Goal: Task Accomplishment & Management: Manage account settings

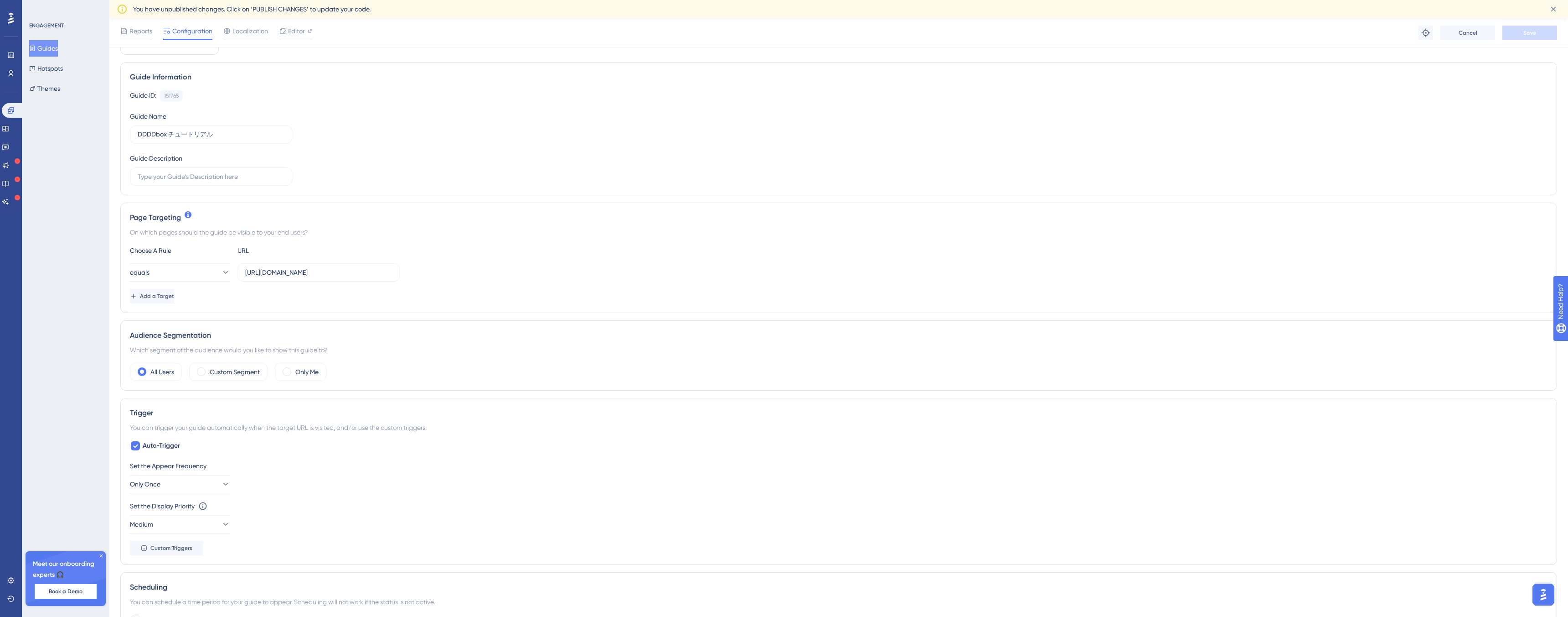
scroll to position [67, 0]
click at [288, 258] on input "https://4dbox.app/organizations/01GS47822263XKE5D40VW9KMTD/home" at bounding box center [318, 256] width 147 height 10
click at [288, 258] on input "[URL][DOMAIN_NAME]" at bounding box center [318, 256] width 147 height 10
click at [196, 256] on button "equals" at bounding box center [180, 257] width 100 height 19
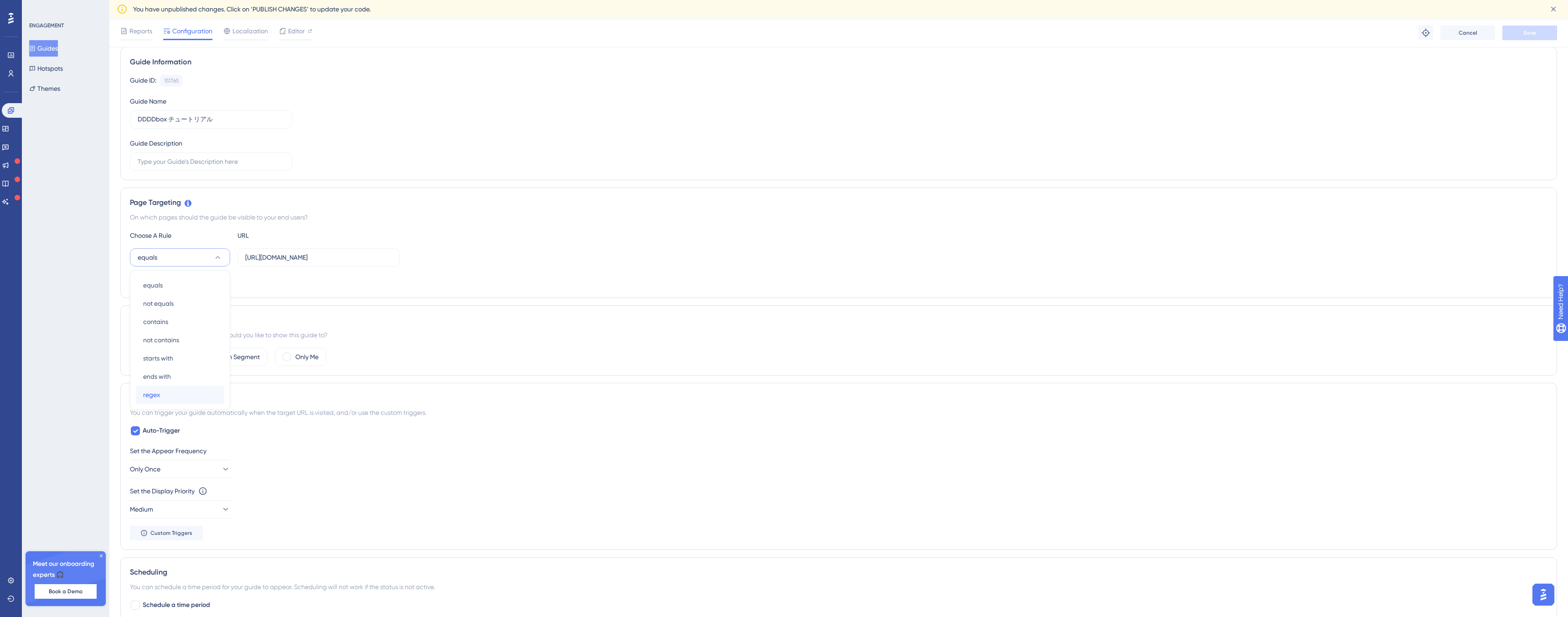
click at [166, 393] on div "regex regex" at bounding box center [180, 394] width 74 height 19
click at [325, 260] on input "[URL][DOMAIN_NAME]" at bounding box center [318, 256] width 147 height 10
click at [329, 256] on input "[URL][DOMAIN_NAME]" at bounding box center [318, 256] width 147 height 10
paste input "/^https?:\/\/(?:www\.)?4dbox\.app\/organizations\/(?<orgId>[0-9ABCDEFGHJKMNPQRS…"
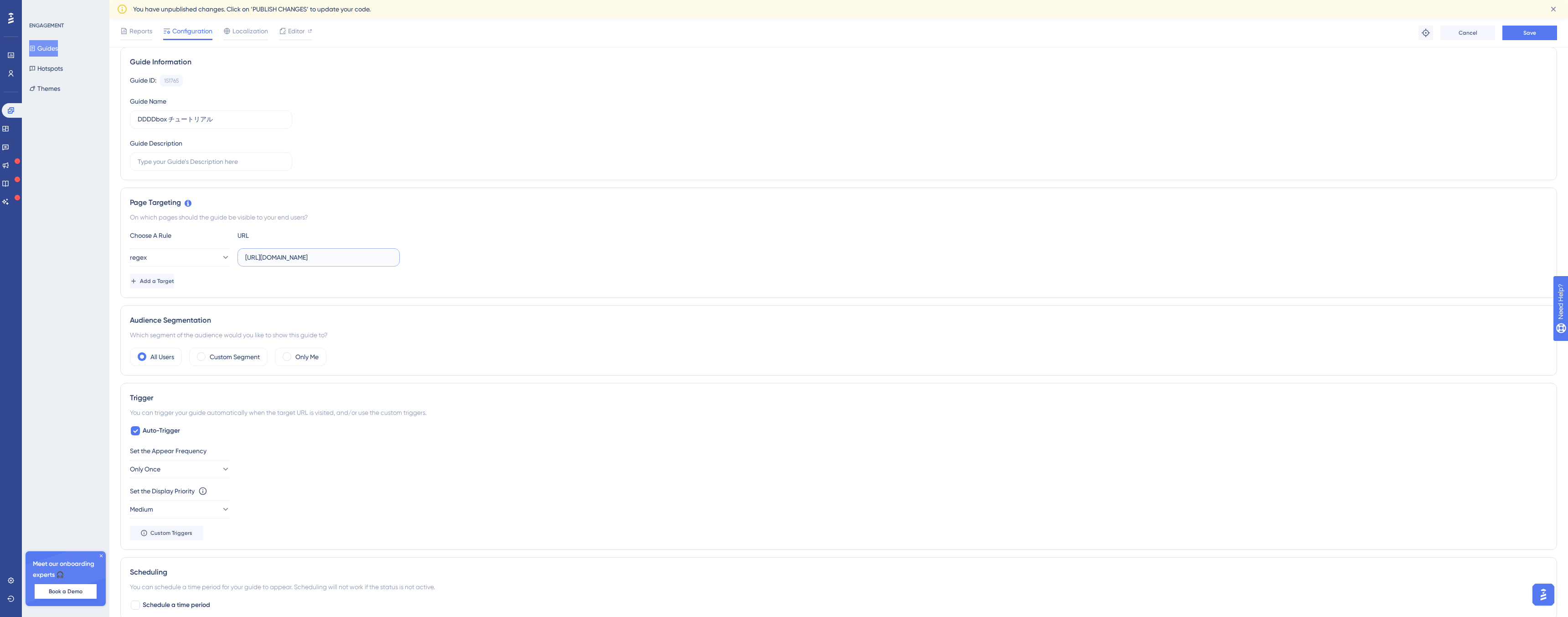
type input "/^https?:\/\/(?:www\.)?4dbox\.app\/organizations\/(?<orgId>[0-9ABCDEFGHJKMNPQRS…"
click at [386, 256] on input "/^https?:\/\/(?:www\.)?4dbox\.app\/organizations\/(?<orgId>[0-9ABCDEFGHJKMNPQRS…" at bounding box center [318, 256] width 147 height 10
click at [384, 256] on input "/^https?:\/\/(?:www\.)?4dbox\.app\/organizations\/(?<orgId>[0-9ABCDEFGHJKMNPQRS…" at bounding box center [318, 256] width 147 height 10
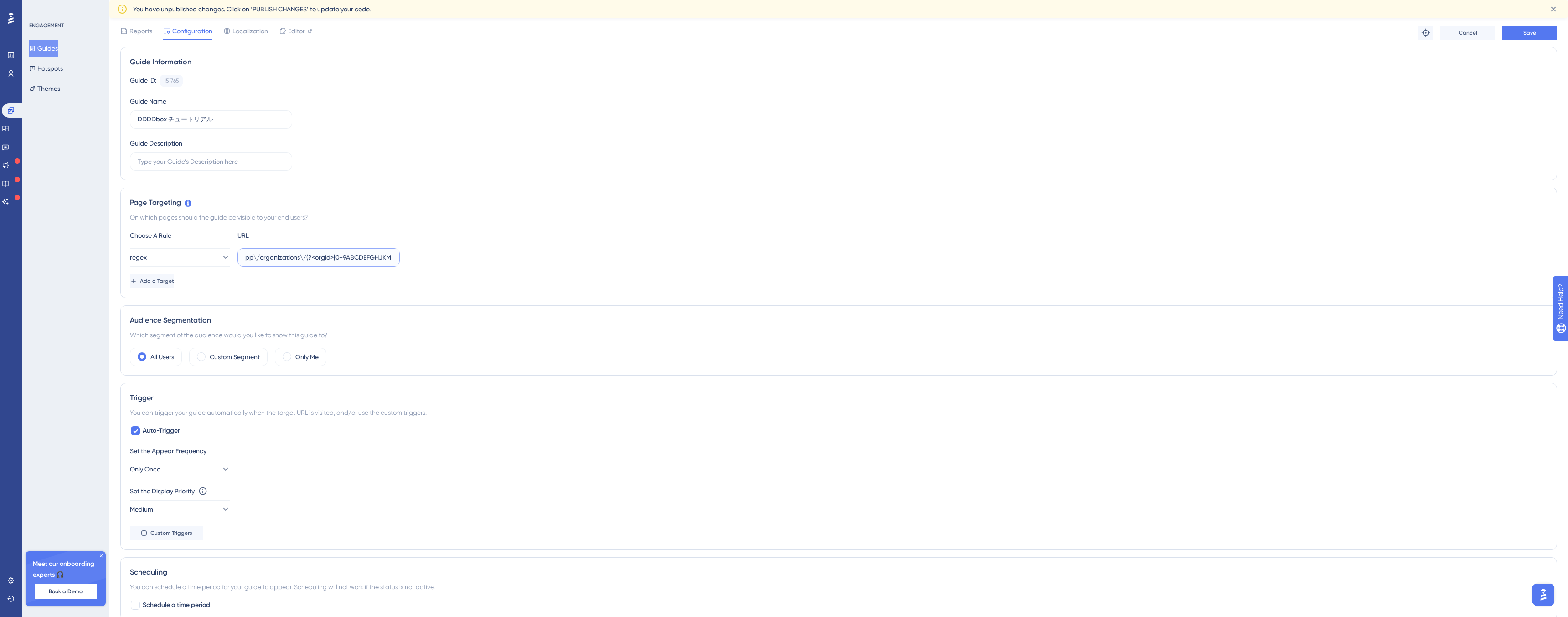
click at [309, 256] on input "/^https?:\/\/(?:www\.)?4dbox\.app\/organizations\/(?<orgId>[0-9ABCDEFGHJKMNPQRS…" at bounding box center [318, 256] width 147 height 10
click at [280, 255] on input "text" at bounding box center [318, 256] width 147 height 10
paste input "^https?:\/\/(?:www\.)?4dbox\.app\/organizations\/[0-9ABCDEFGHJKMNPQRSTVWXYZ]{26…"
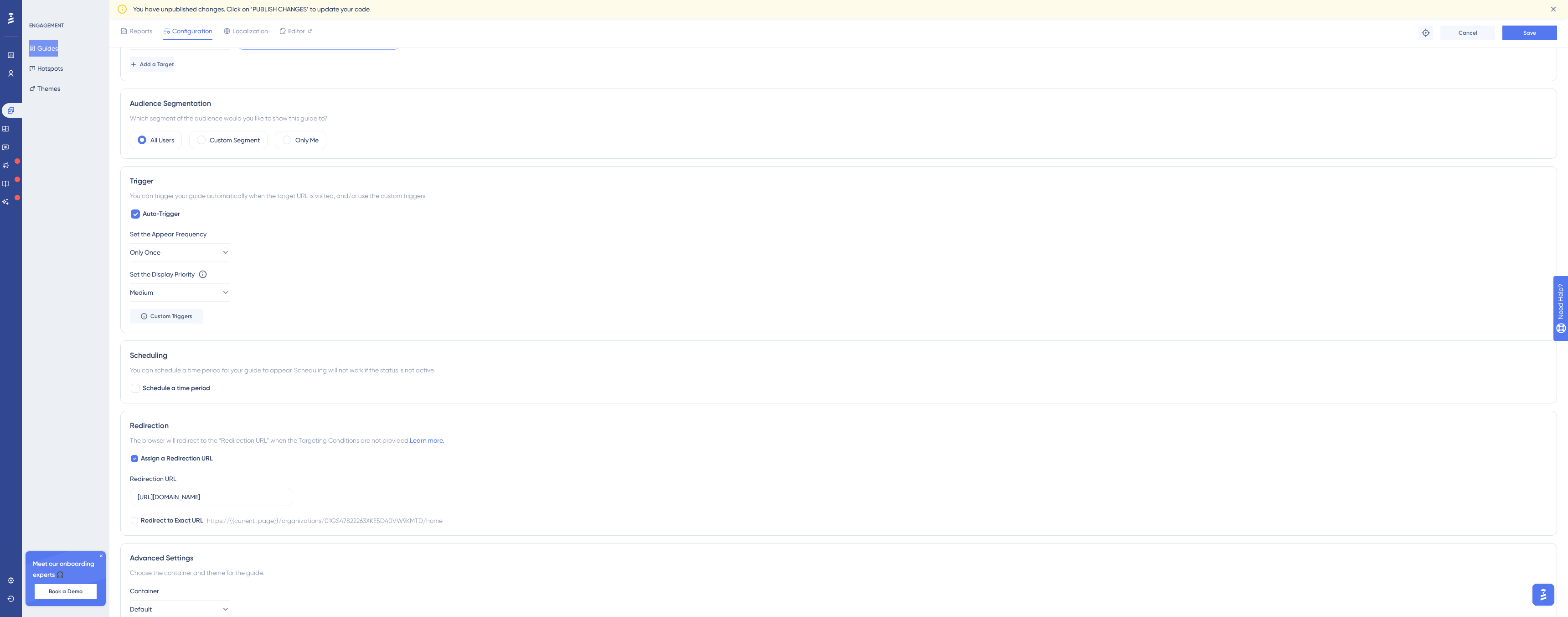
scroll to position [294, 0]
type input "^https?:\/\/(?:www\.)?4dbox\.app\/organizations\/[0-9ABCDEFGHJKMNPQRSTVWXYZ]{26…"
click at [203, 241] on button "Only Once" at bounding box center [180, 242] width 100 height 19
click at [285, 249] on div "Set the Appear Frequency Only Once Only Once Only Once Once in a Session Once i…" at bounding box center [838, 234] width 1417 height 33
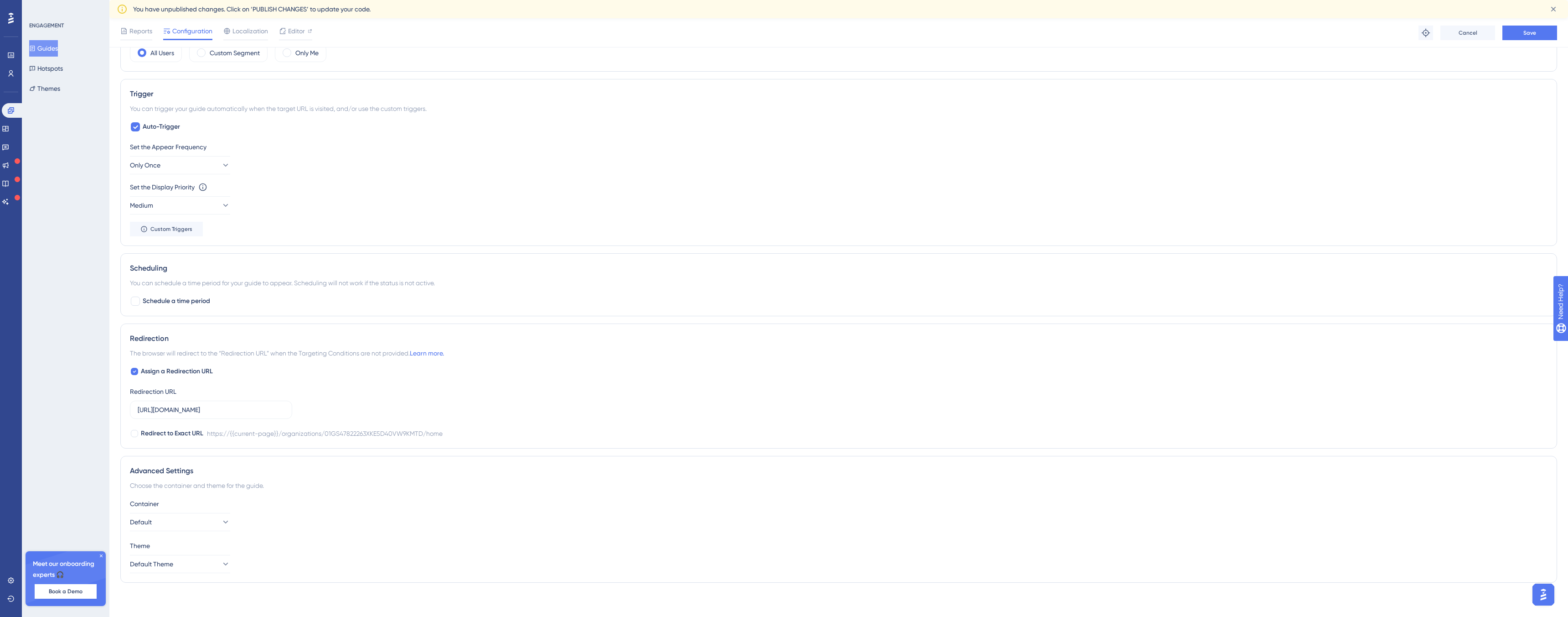
scroll to position [373, 0]
click at [129, 368] on div at bounding box center [134, 368] width 9 height 9
checkbox input "false"
click at [1520, 28] on button "Save" at bounding box center [1530, 33] width 55 height 15
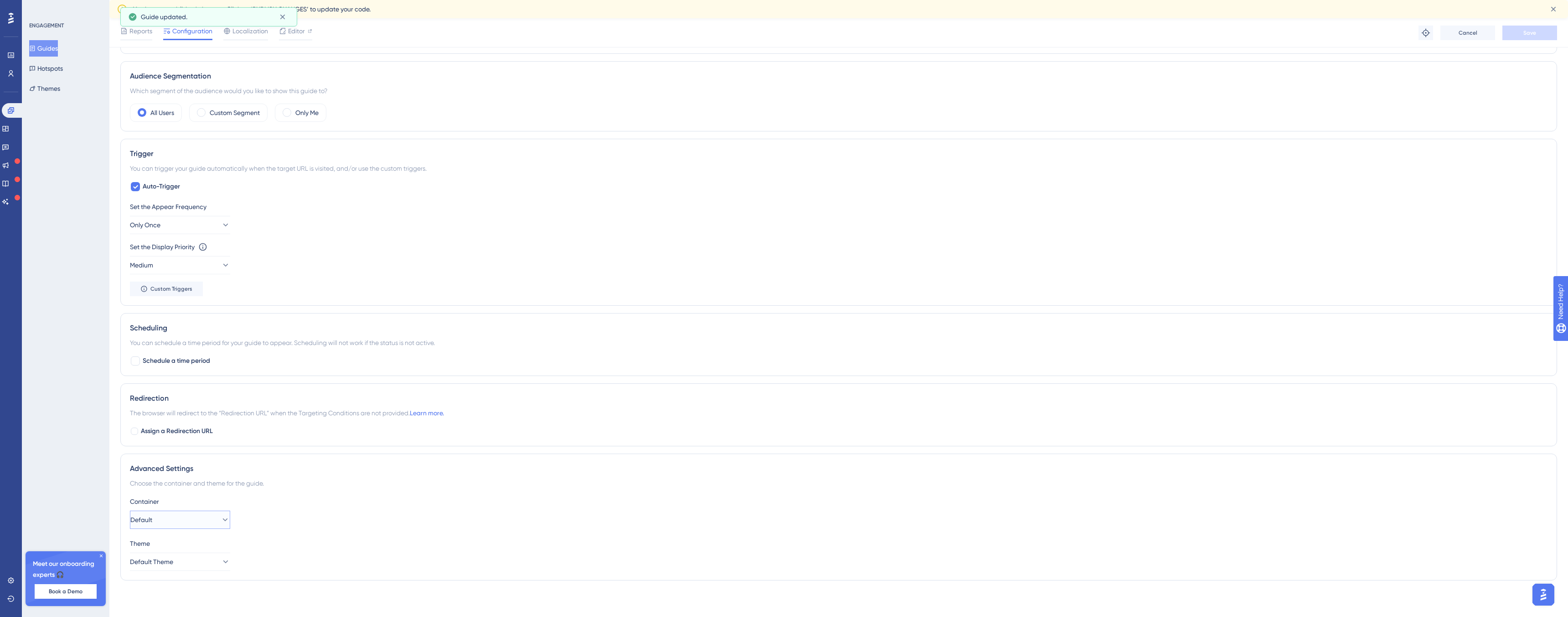
click at [196, 522] on button "Default" at bounding box center [180, 519] width 100 height 19
click at [305, 487] on div "Choose the container and theme for the guide." at bounding box center [838, 483] width 1417 height 11
click at [176, 568] on button "Default Theme" at bounding box center [180, 561] width 100 height 19
click at [295, 536] on div "Container Default Theme Default Theme Default Theme Default Theme" at bounding box center [838, 533] width 1417 height 75
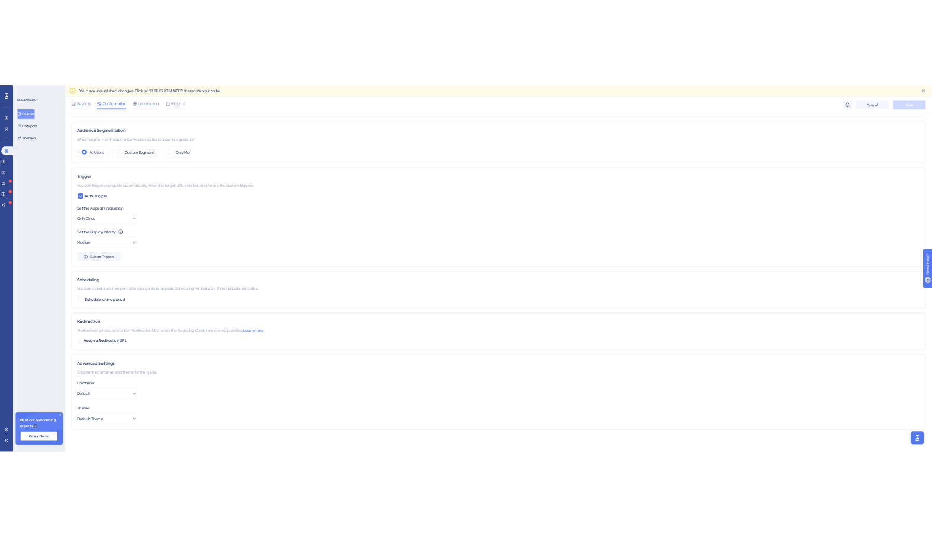
scroll to position [0, 0]
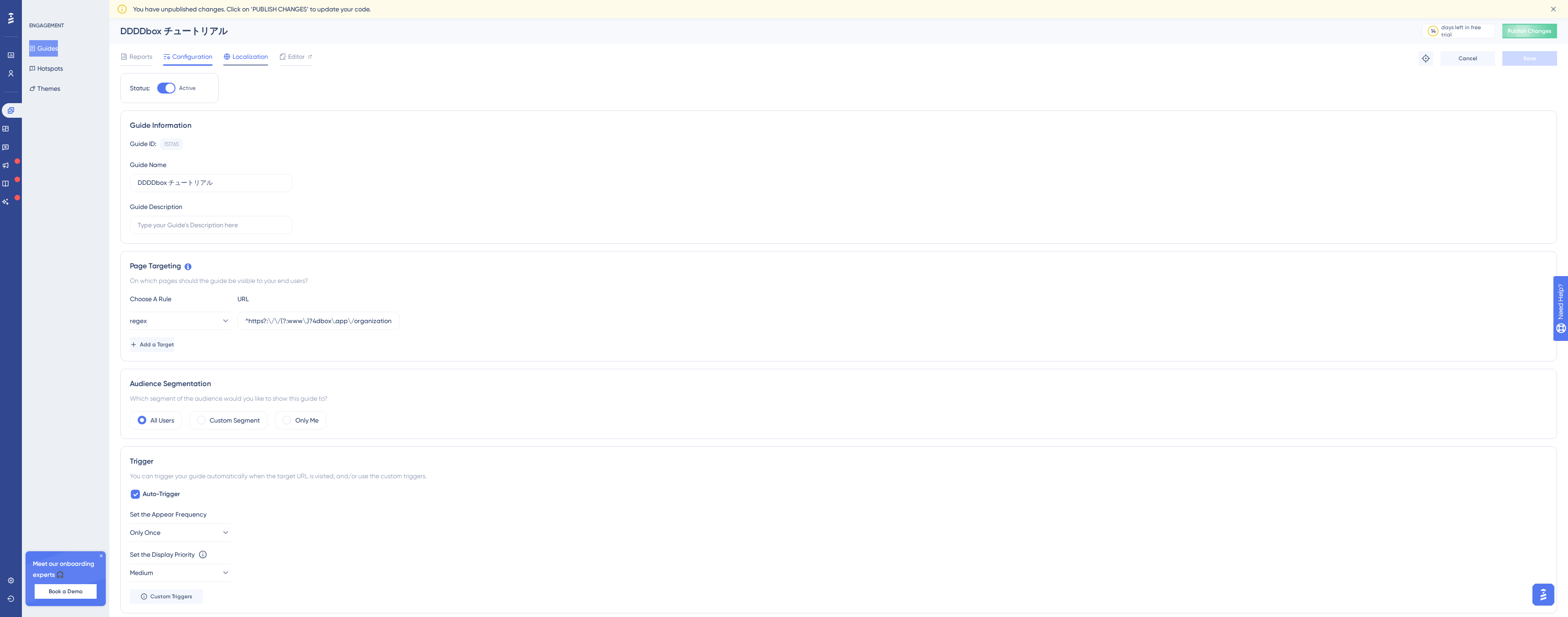
click at [240, 58] on span "Localization" at bounding box center [250, 56] width 35 height 11
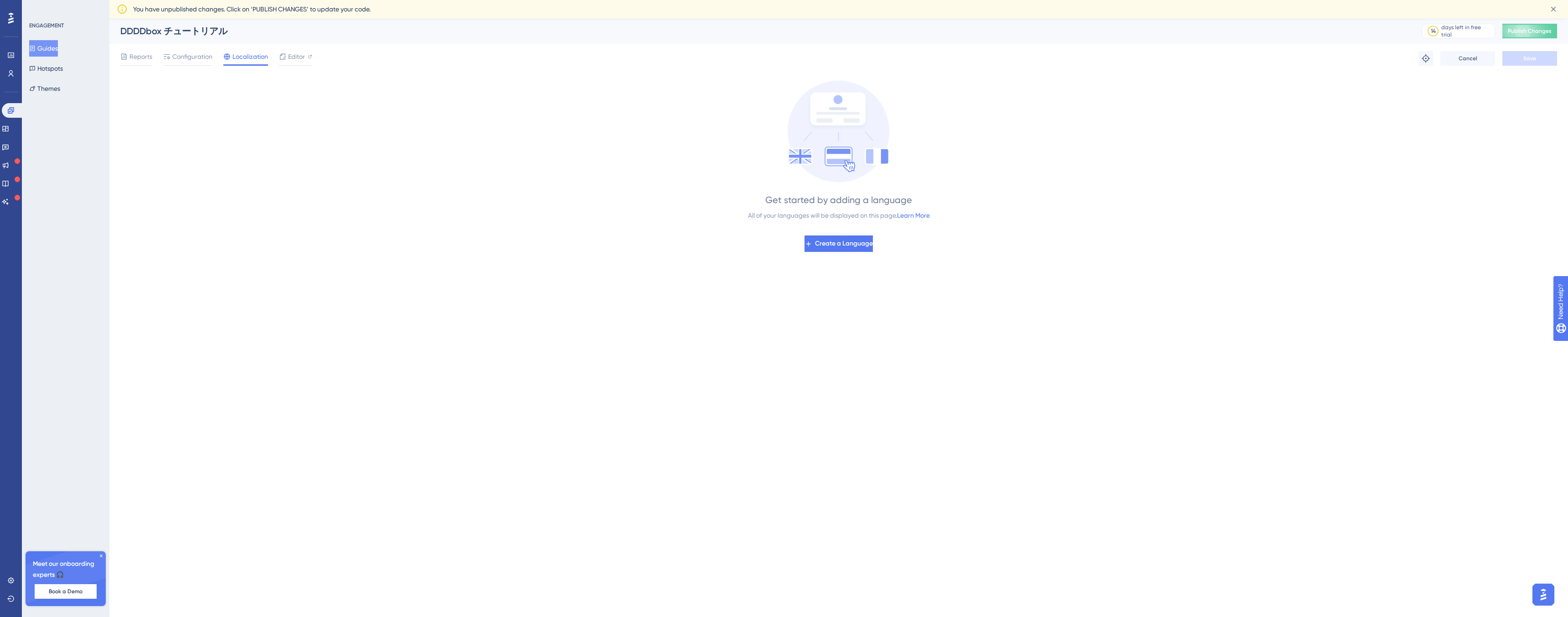
click at [849, 253] on div "Performance Users Engagement Widgets Feedback Product Updates Knowledge Base AI…" at bounding box center [839, 143] width 1459 height 249
click at [838, 246] on span "Create a Language" at bounding box center [844, 243] width 58 height 11
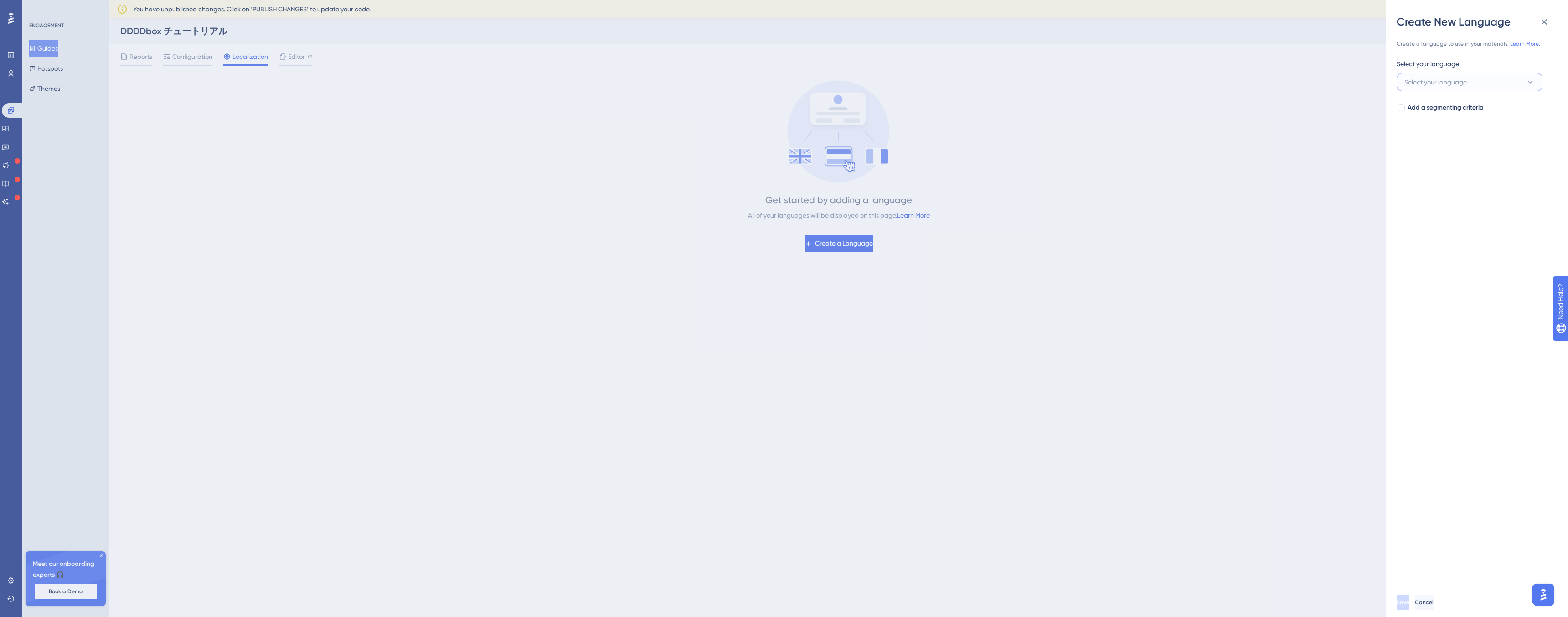
click at [1445, 79] on span "Select your language" at bounding box center [1435, 82] width 63 height 11
click at [1453, 110] on input "japa" at bounding box center [1463, 109] width 106 height 7
type input "japa"
click at [1438, 134] on span "Japanese" at bounding box center [1425, 138] width 30 height 11
click at [1408, 607] on button "Save" at bounding box center [1404, 602] width 15 height 15
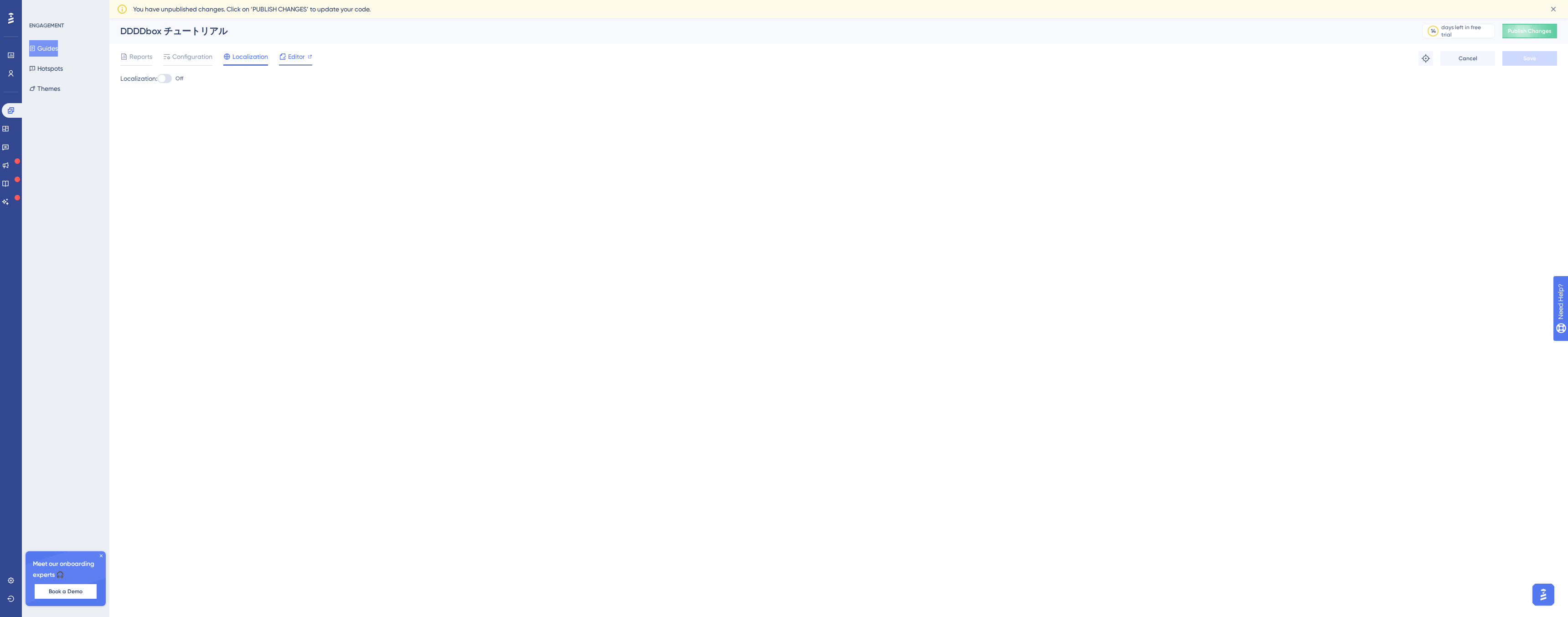
click at [292, 62] on div "Editor" at bounding box center [296, 58] width 33 height 15
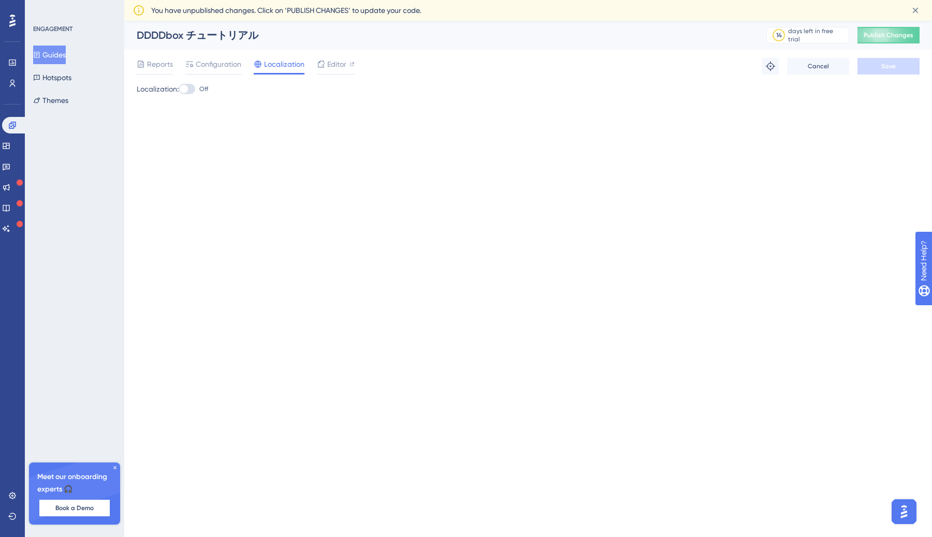
click at [187, 89] on div at bounding box center [184, 89] width 8 height 8
click at [179, 89] on input "Off" at bounding box center [178, 89] width 1 height 1
checkbox input "true"
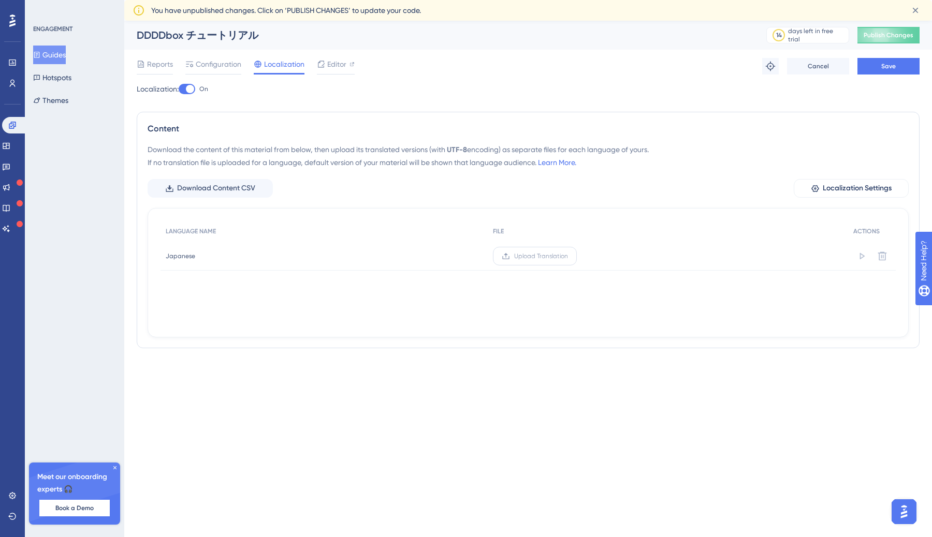
click at [534, 257] on span "Upload Translation" at bounding box center [541, 256] width 54 height 8
click at [568, 256] on input "Upload Translation" at bounding box center [568, 256] width 0 height 0
click at [896, 68] on button "Save" at bounding box center [888, 66] width 62 height 17
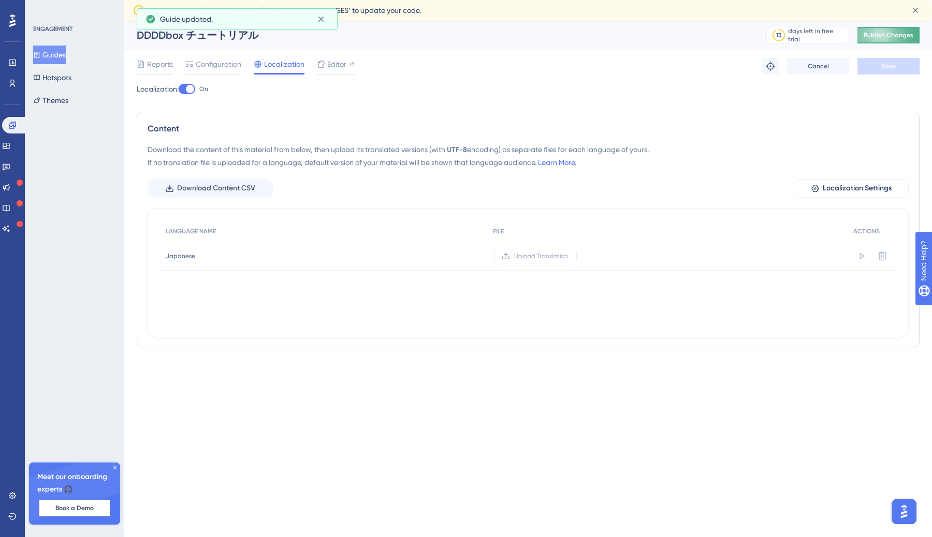
click at [883, 39] on span "Publish Changes" at bounding box center [888, 35] width 50 height 8
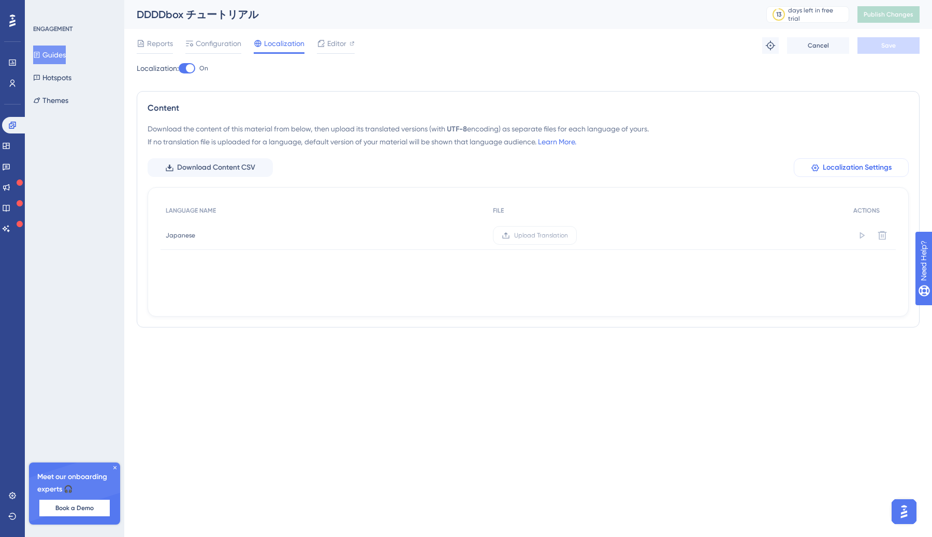
click at [849, 166] on span "Localization Settings" at bounding box center [856, 167] width 69 height 12
click at [225, 41] on span "Configuration" at bounding box center [219, 43] width 46 height 12
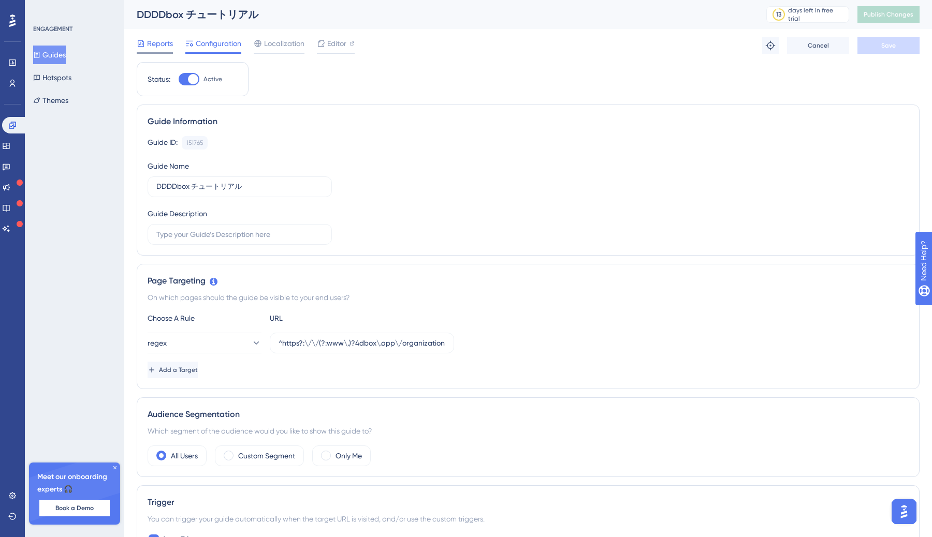
click at [155, 47] on span "Reports" at bounding box center [160, 43] width 26 height 12
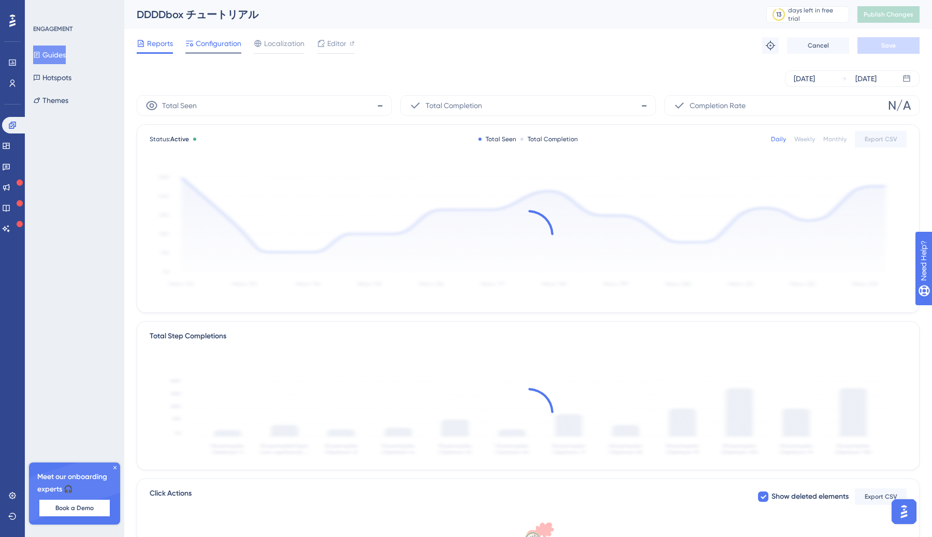
click at [214, 46] on span "Configuration" at bounding box center [219, 43] width 46 height 12
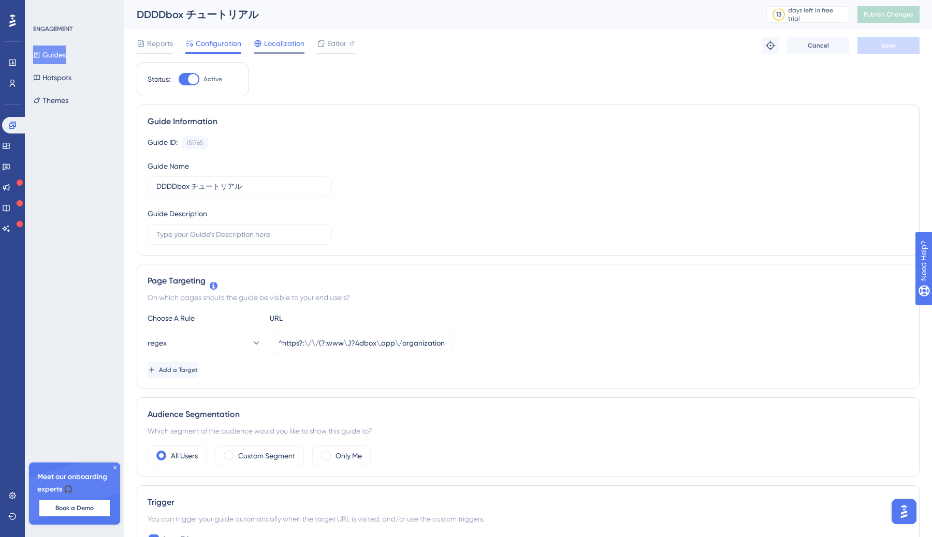
click at [283, 48] on span "Localization" at bounding box center [284, 43] width 40 height 12
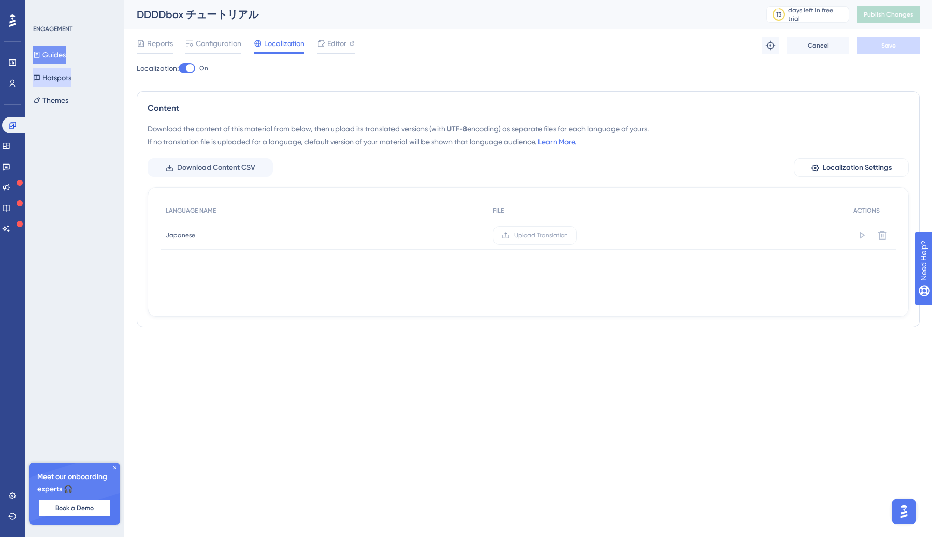
click at [65, 79] on button "Hotspots" at bounding box center [52, 77] width 38 height 19
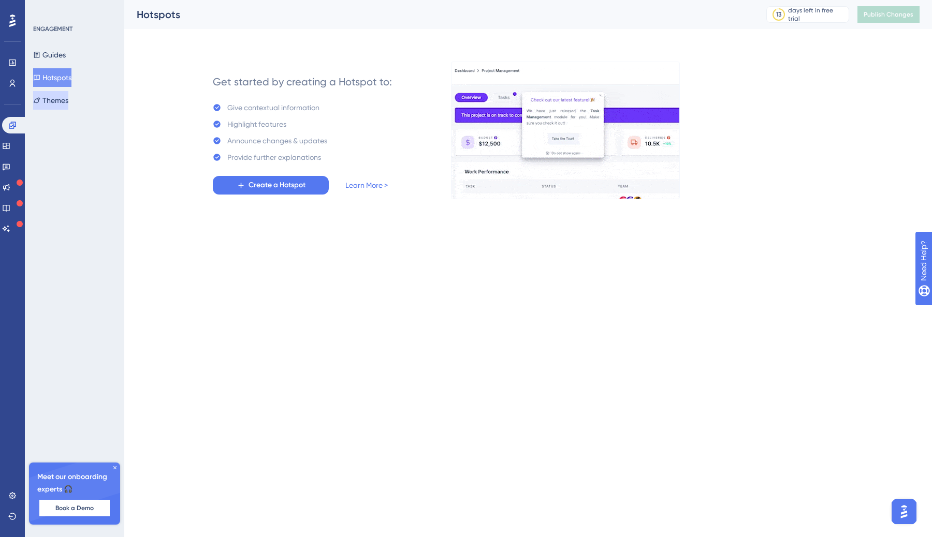
click at [56, 105] on button "Themes" at bounding box center [50, 100] width 35 height 19
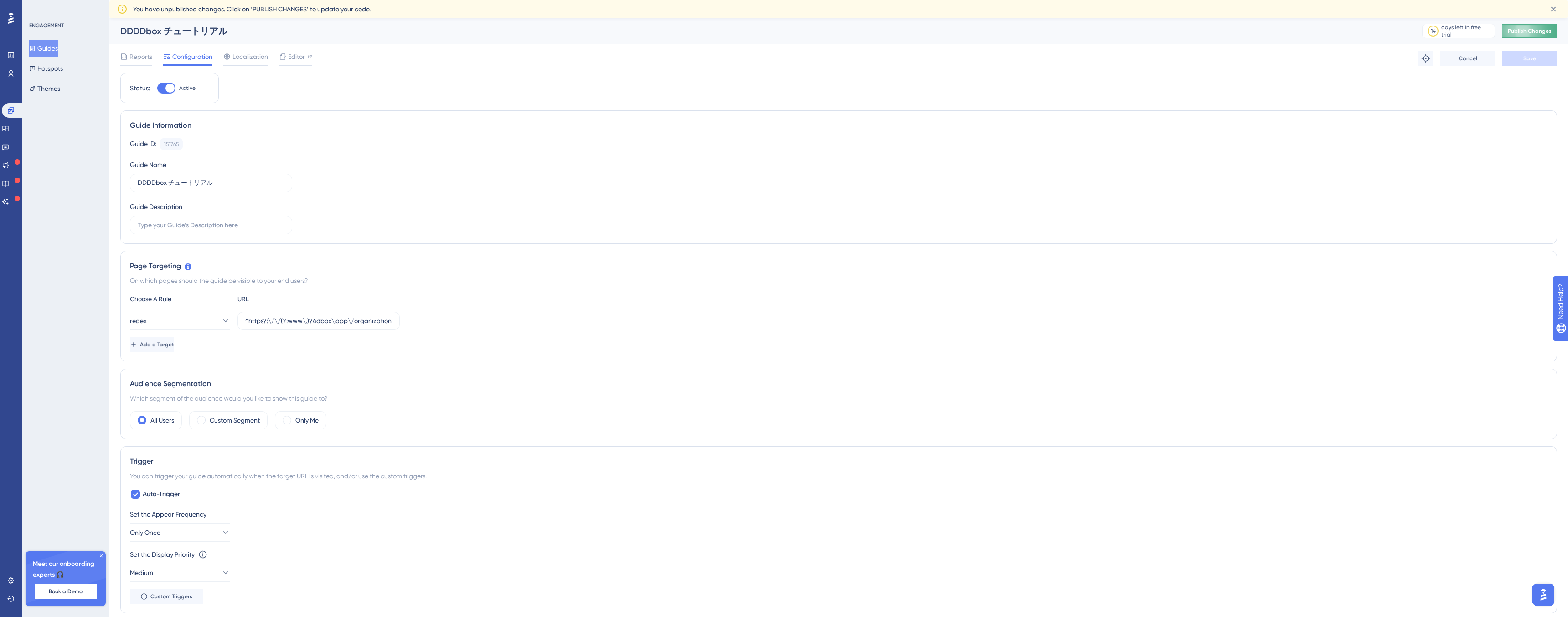
click at [1528, 33] on span "Publish Changes" at bounding box center [1530, 31] width 44 height 7
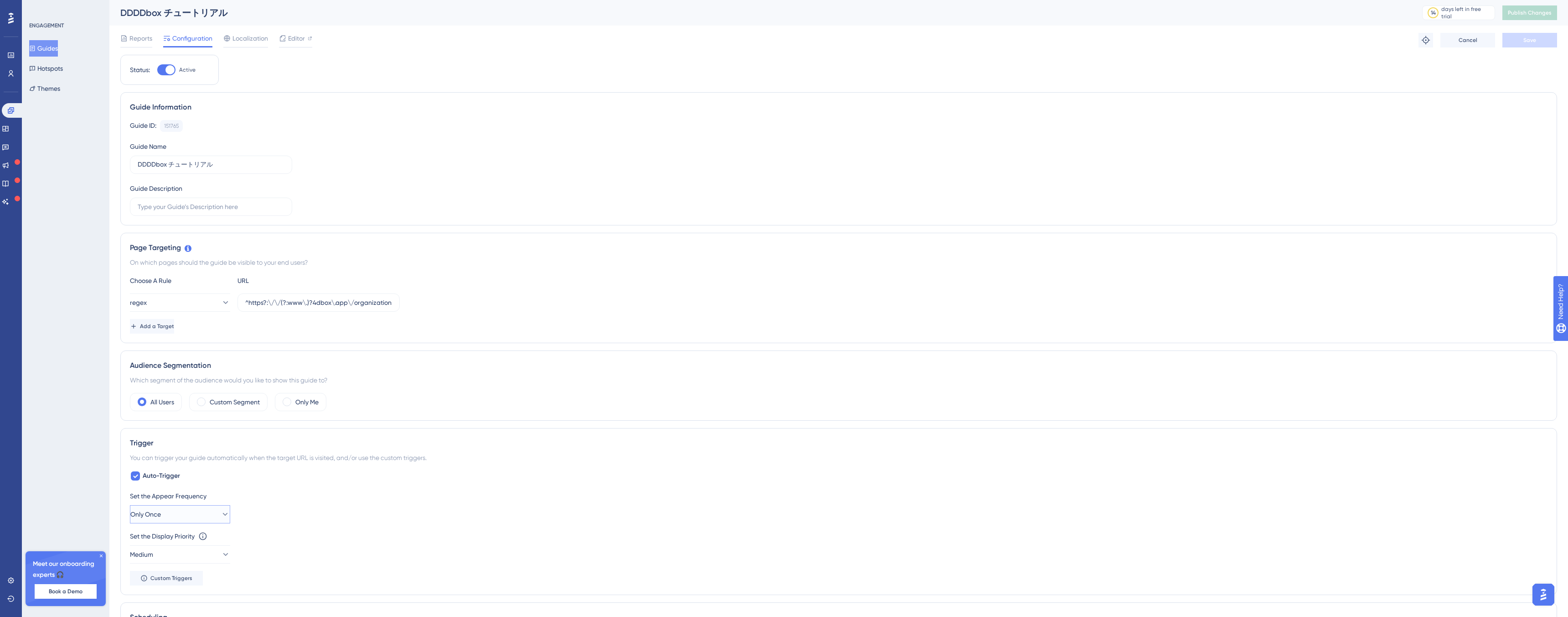
click at [197, 511] on button "Only Once" at bounding box center [180, 514] width 100 height 19
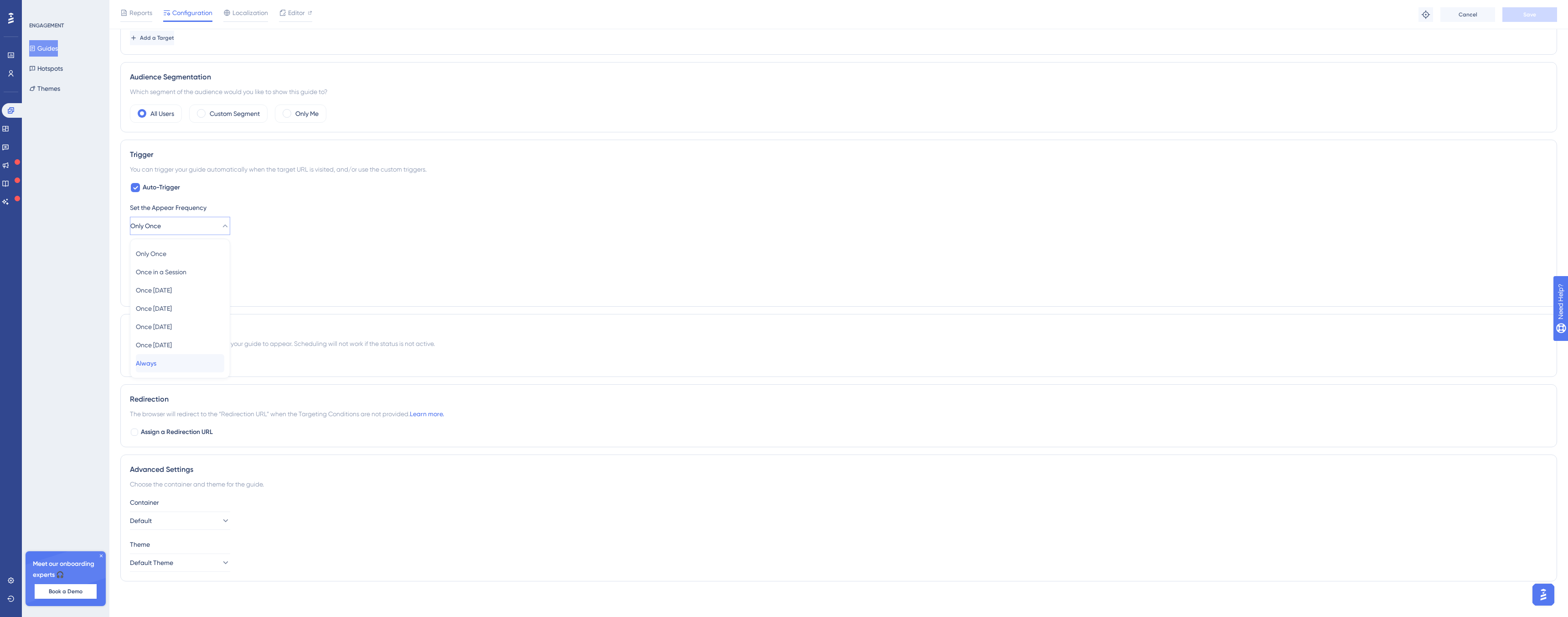
click at [178, 364] on div "Always Always" at bounding box center [180, 363] width 88 height 19
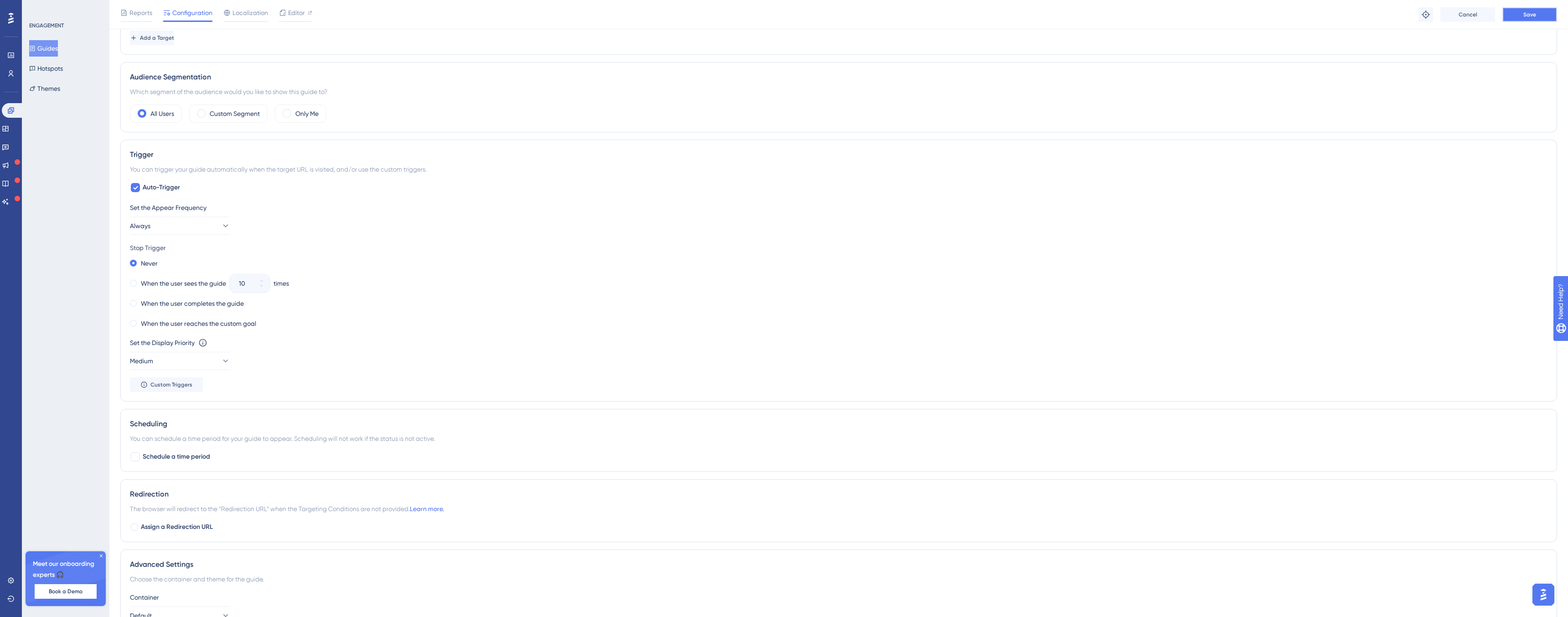
click at [1548, 9] on button "Save" at bounding box center [1530, 14] width 55 height 15
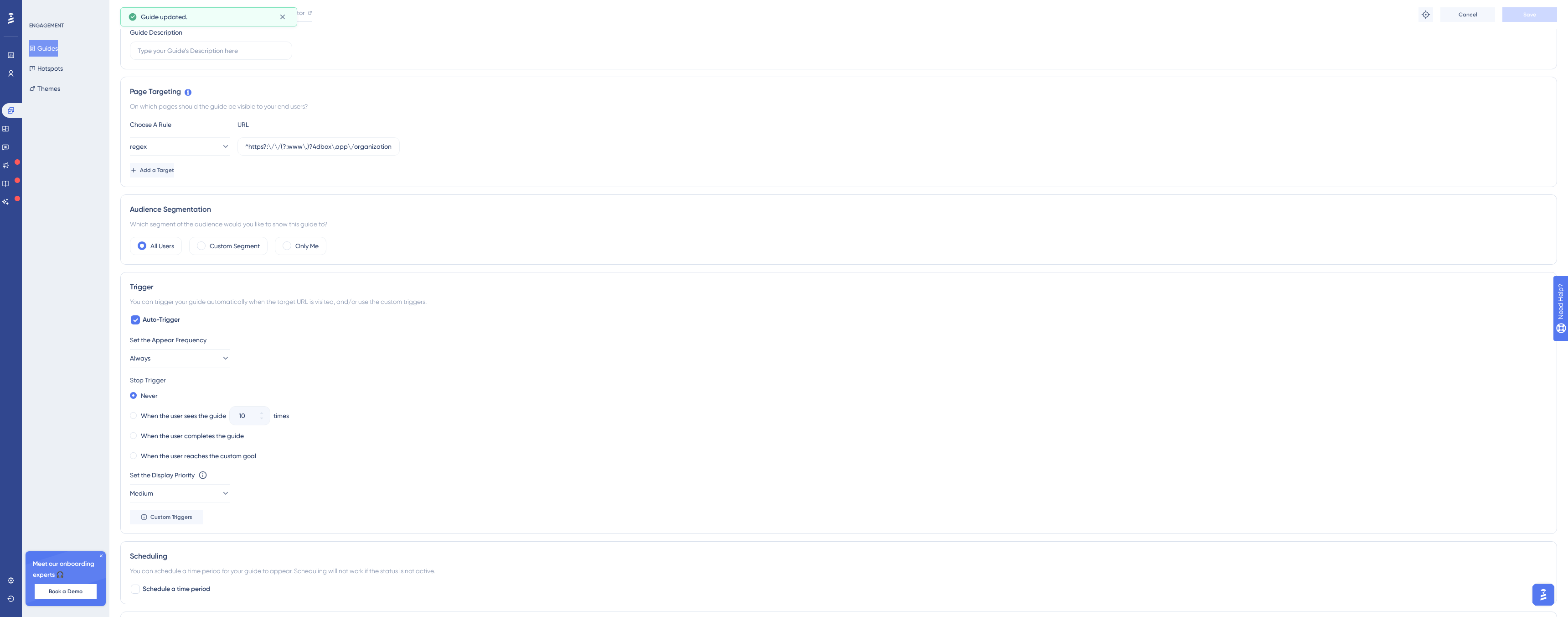
scroll to position [0, 0]
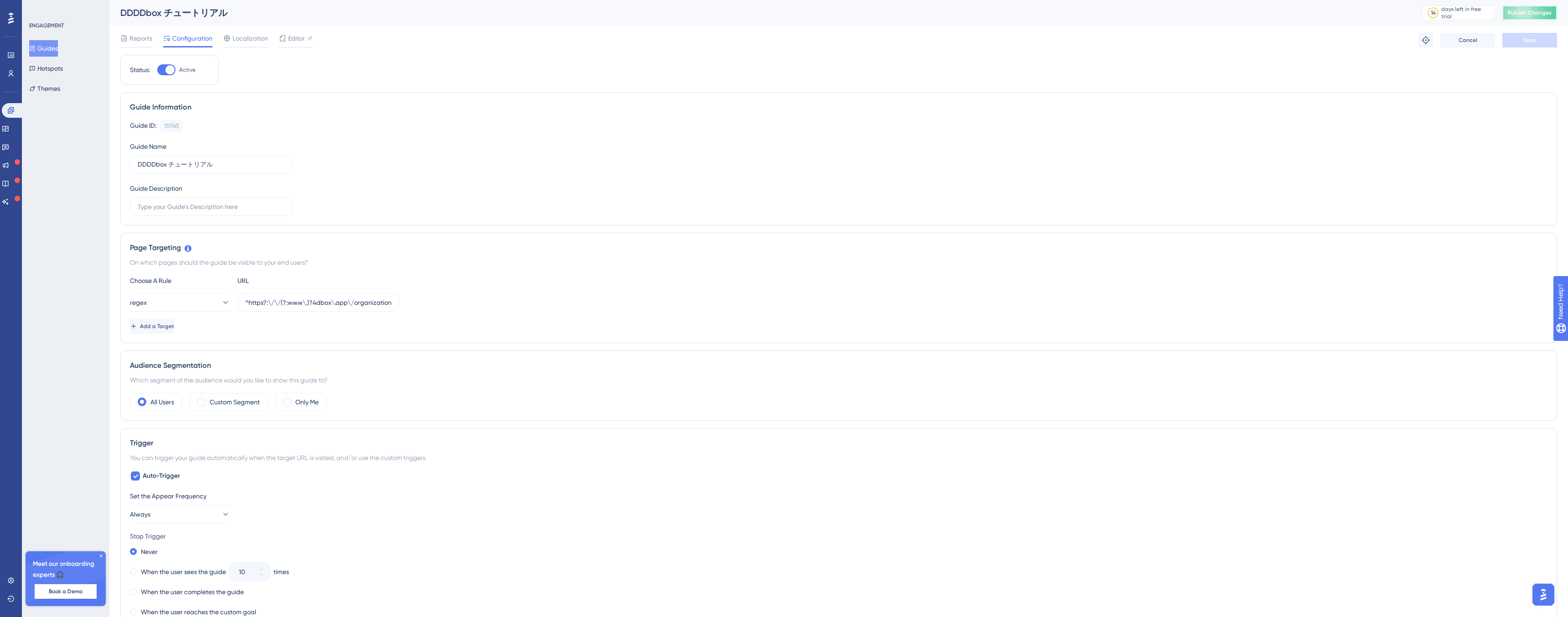
click at [1527, 15] on span "Publish Changes" at bounding box center [1530, 12] width 44 height 7
click at [294, 44] on div "Editor" at bounding box center [296, 40] width 33 height 15
click at [8, 79] on link at bounding box center [11, 73] width 7 height 15
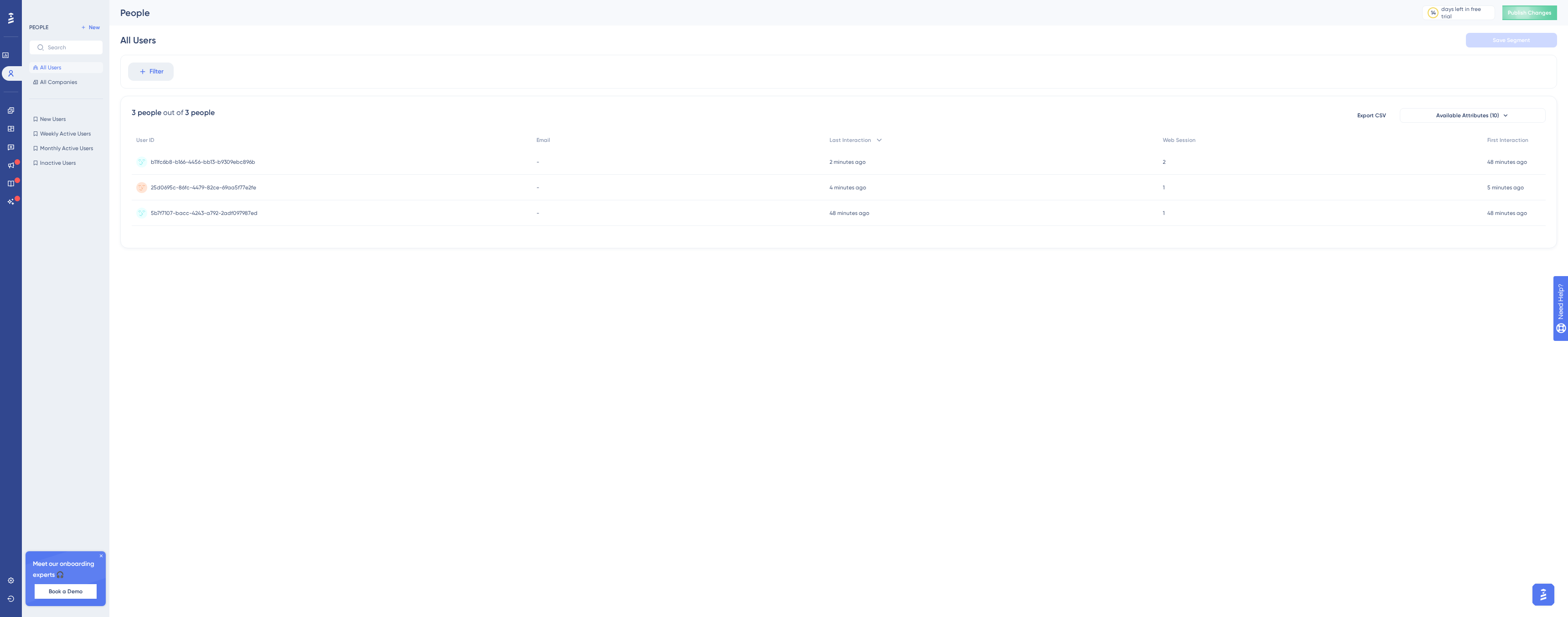
drag, startPoint x: 159, startPoint y: 115, endPoint x: 190, endPoint y: 115, distance: 31.0
click at [191, 115] on div "3 people out of 3 people" at bounding box center [174, 113] width 83 height 11
click at [198, 119] on span "3 people out of 3 people" at bounding box center [174, 115] width 83 height 17
click at [197, 119] on span "3 people out of 3 people" at bounding box center [174, 115] width 83 height 17
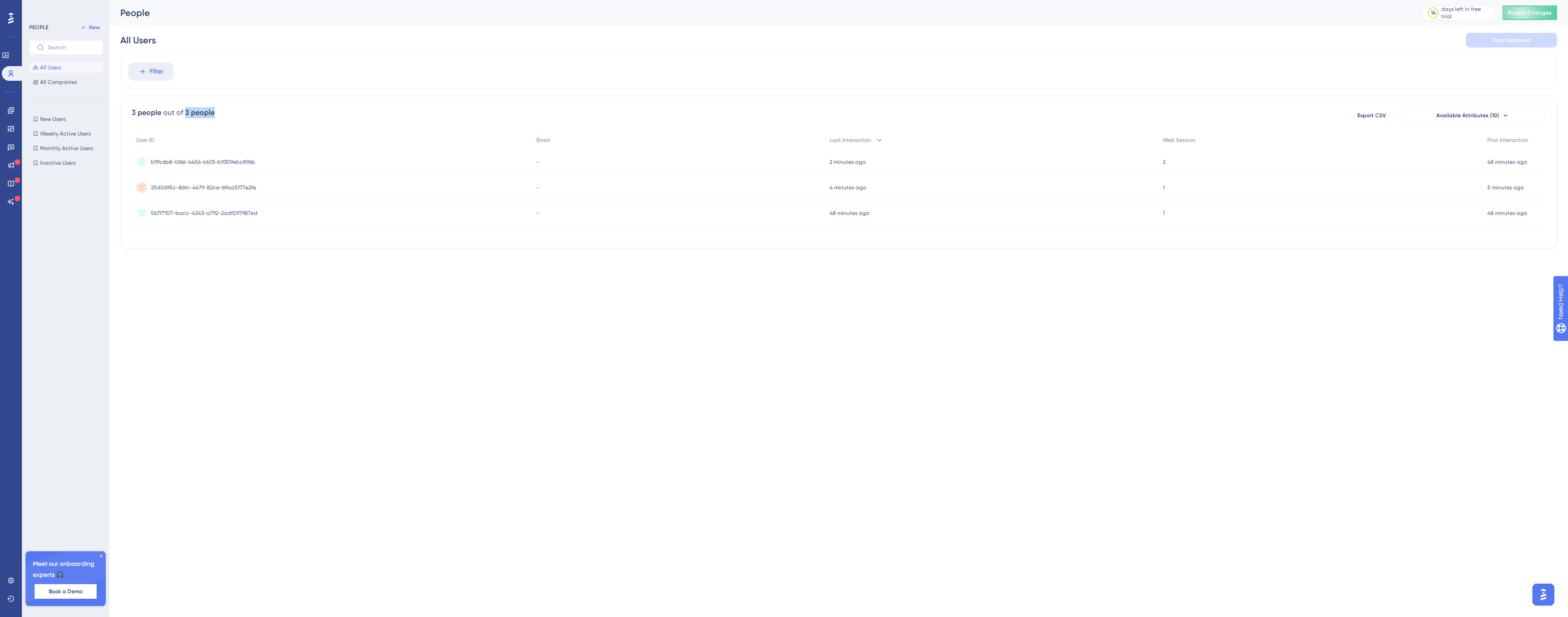
click at [200, 117] on div "3 people" at bounding box center [200, 113] width 30 height 11
click at [185, 110] on div "3 people" at bounding box center [200, 113] width 30 height 11
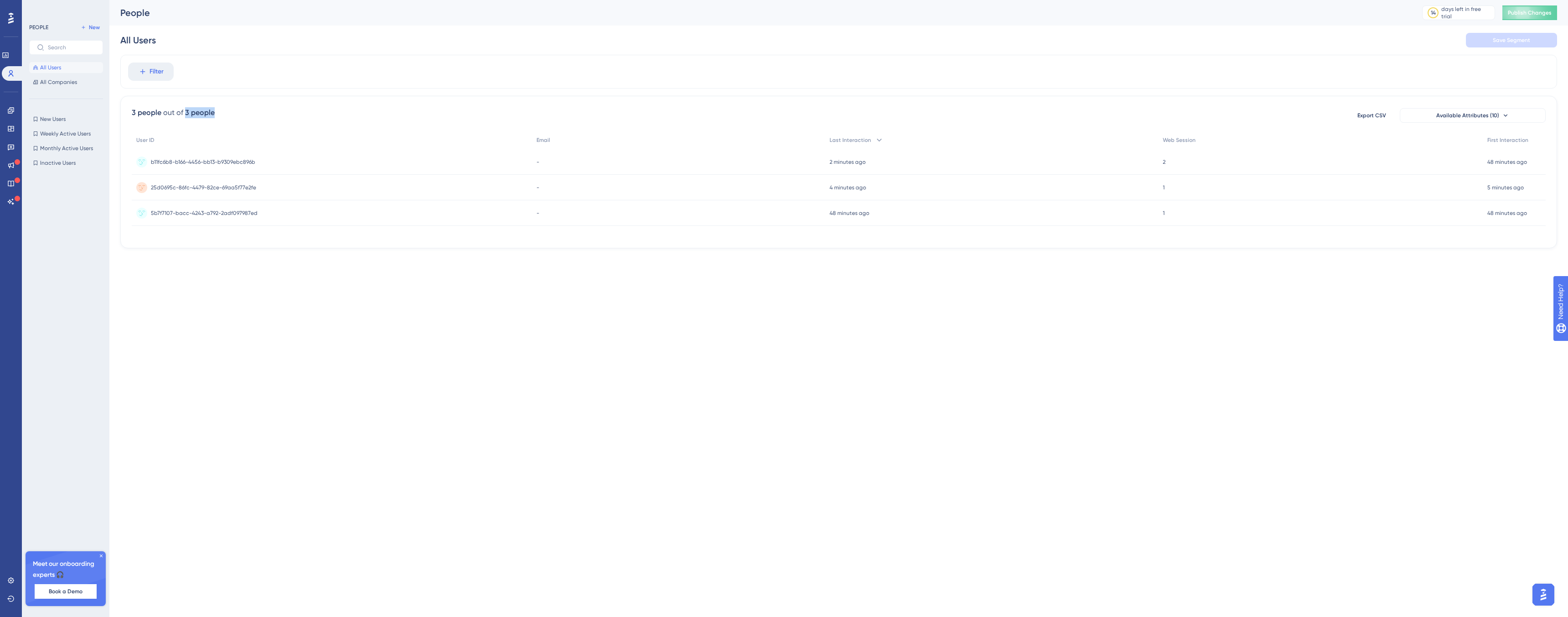
click at [185, 110] on div "3 people" at bounding box center [200, 113] width 30 height 11
click at [159, 113] on div "3 people" at bounding box center [147, 113] width 30 height 11
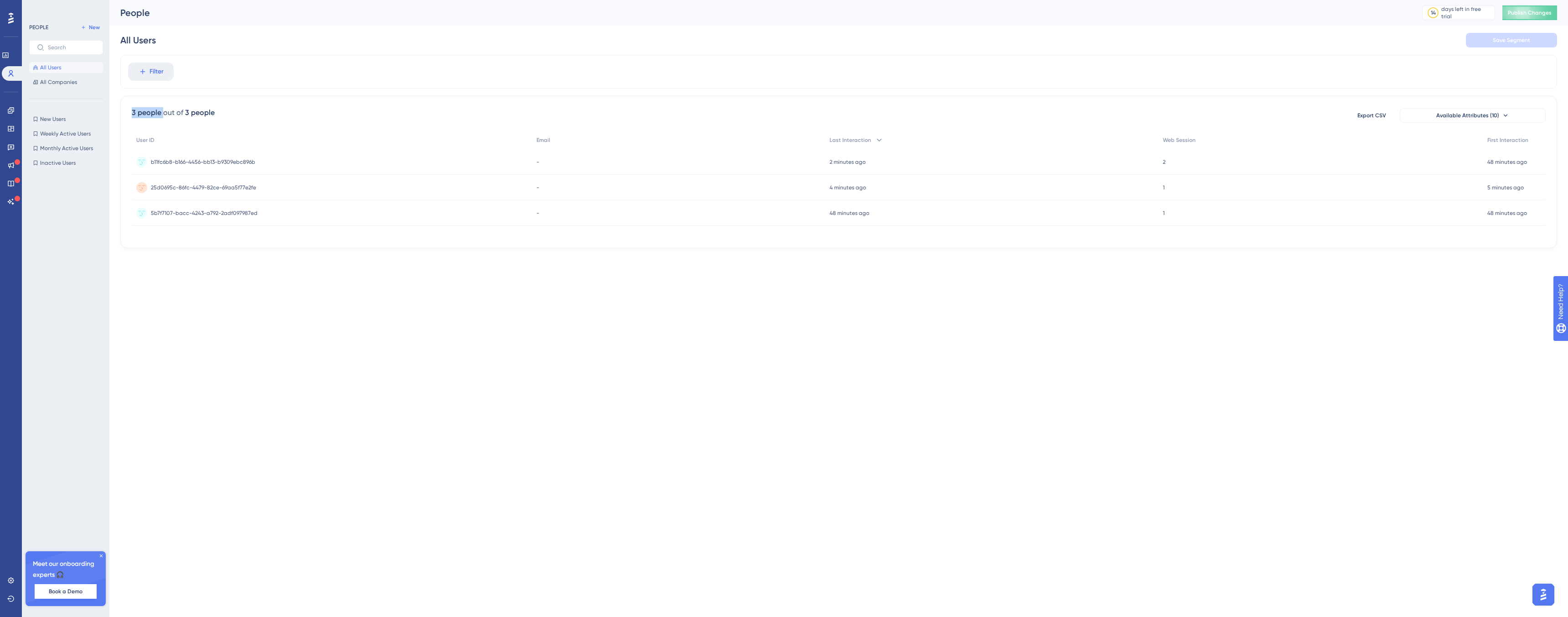
click at [159, 113] on div "3 people" at bounding box center [147, 113] width 30 height 11
click at [167, 113] on div "out of" at bounding box center [173, 113] width 20 height 11
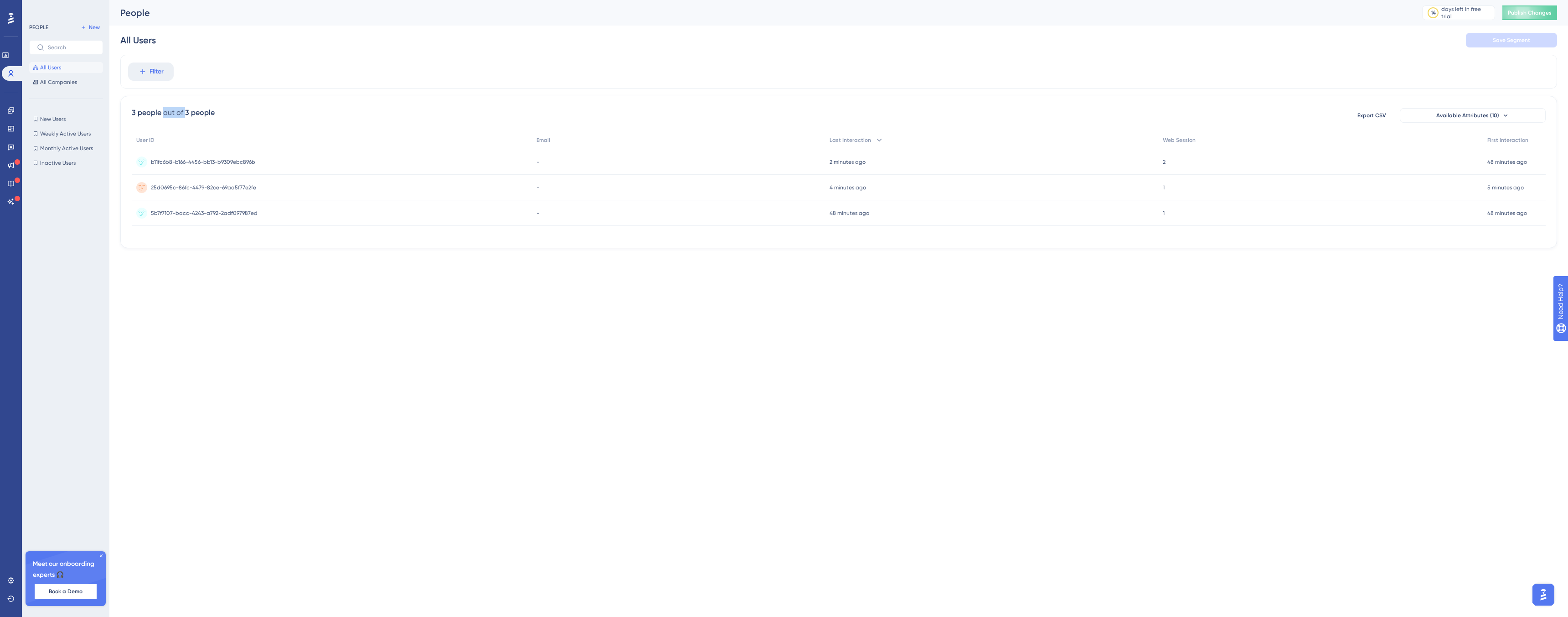
click at [167, 113] on div "out of" at bounding box center [173, 113] width 20 height 11
click at [7, 585] on link at bounding box center [11, 580] width 7 height 15
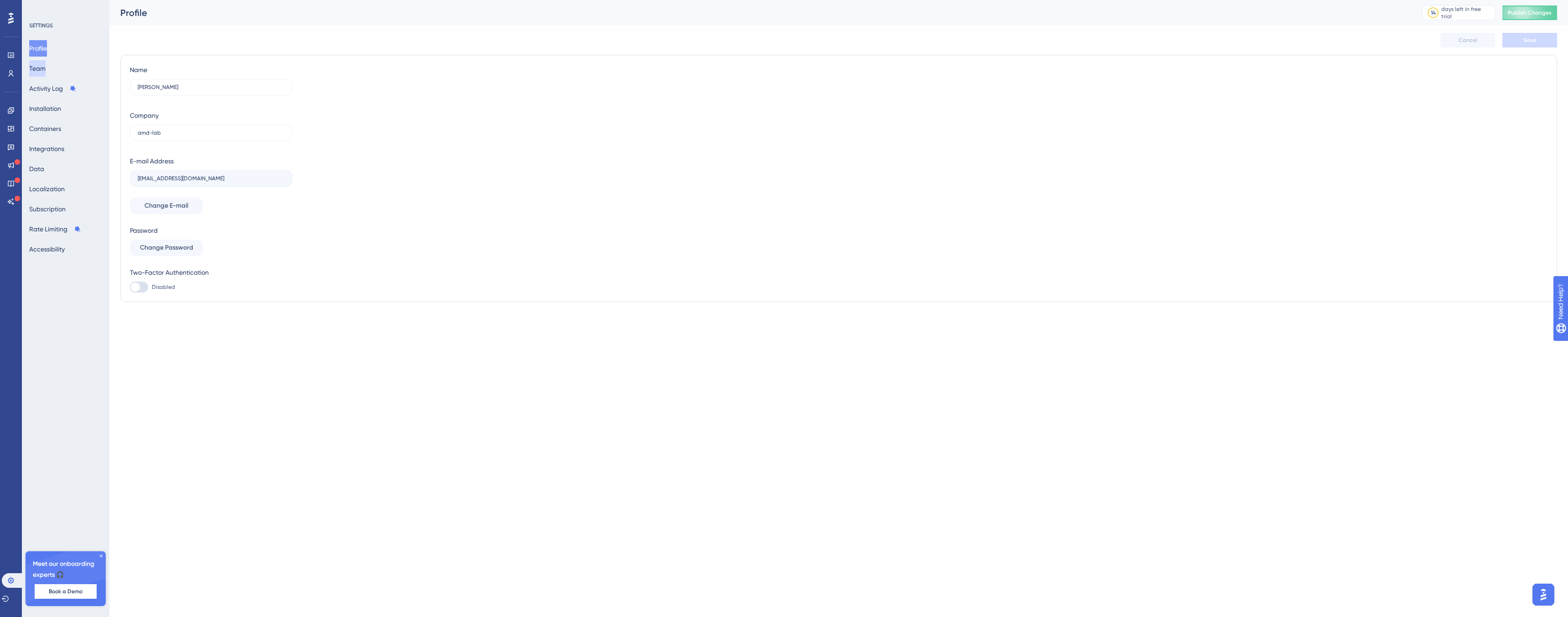
click at [45, 70] on button "Team" at bounding box center [37, 68] width 17 height 17
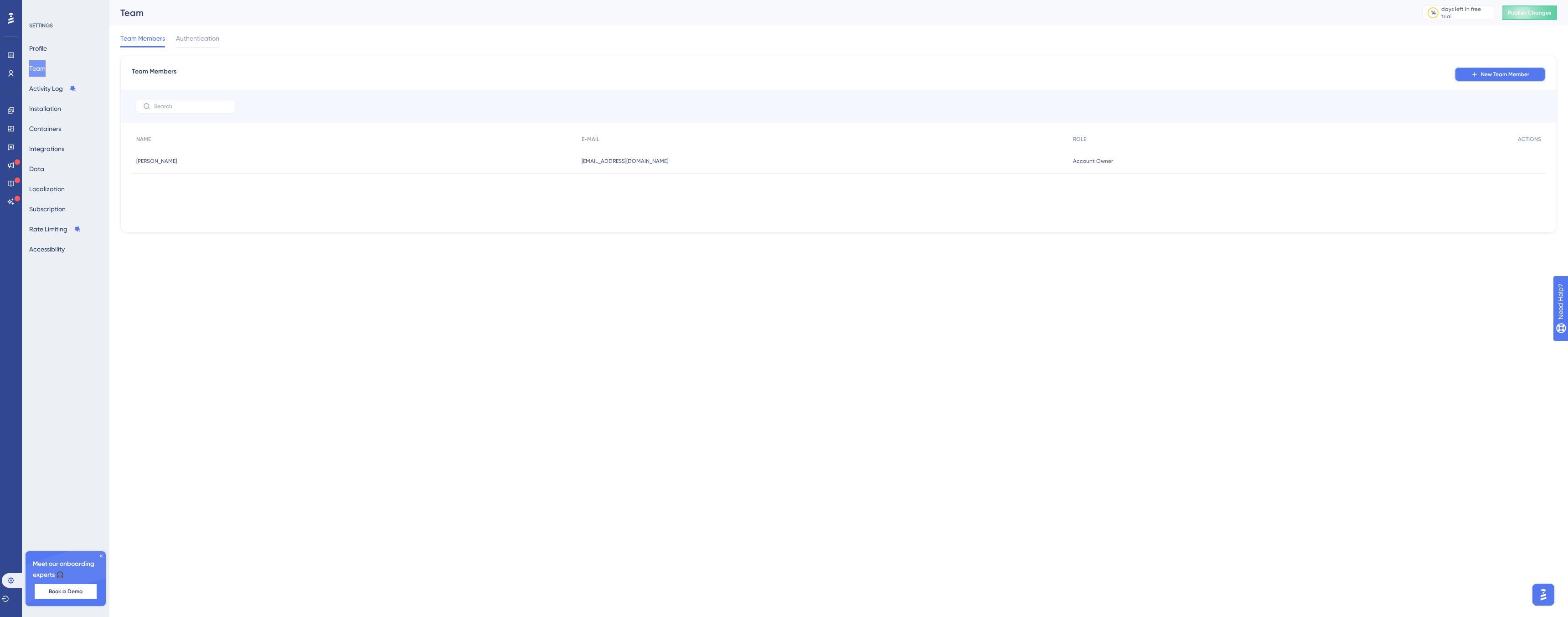
click at [1498, 77] on span "New Team Member" at bounding box center [1505, 74] width 48 height 7
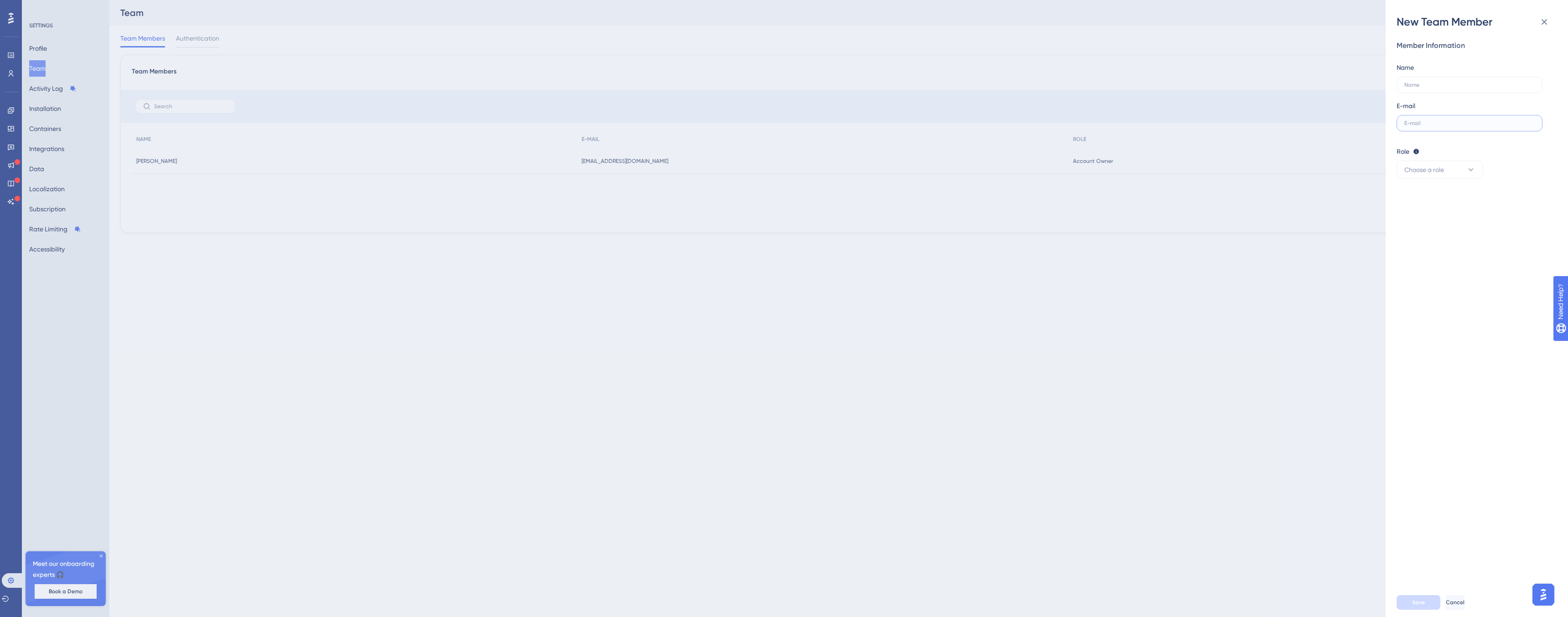
click at [1416, 123] on input "text" at bounding box center [1469, 123] width 130 height 6
click at [1425, 119] on label at bounding box center [1470, 123] width 146 height 17
click at [1425, 120] on input "text" at bounding box center [1469, 123] width 130 height 6
paste input "kengo.niijima@amd-lab.com"
type input "kengo.niijima@amd-lab.com"
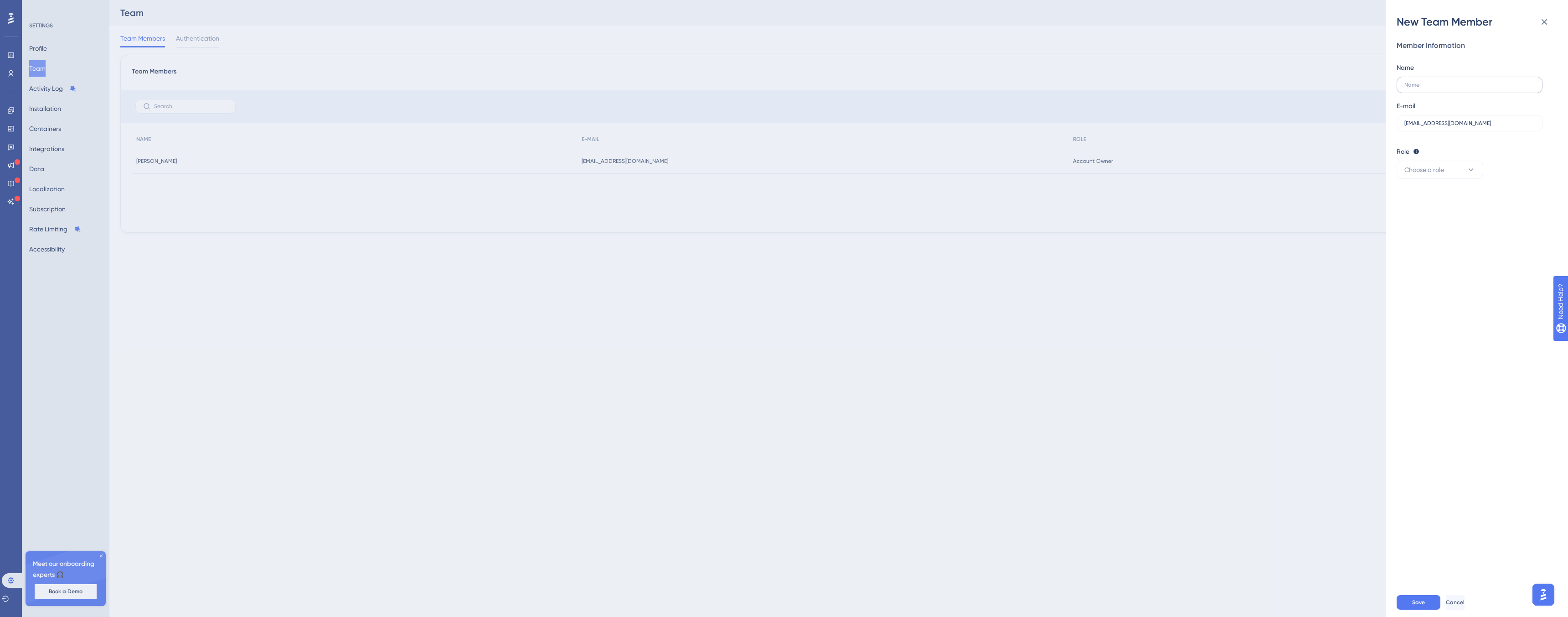
click at [1428, 90] on label at bounding box center [1470, 85] width 146 height 17
click at [1428, 88] on input "text" at bounding box center [1469, 85] width 130 height 6
type input "新"
paste input "Kengo Niijima"
type input "Kengo Niijima"
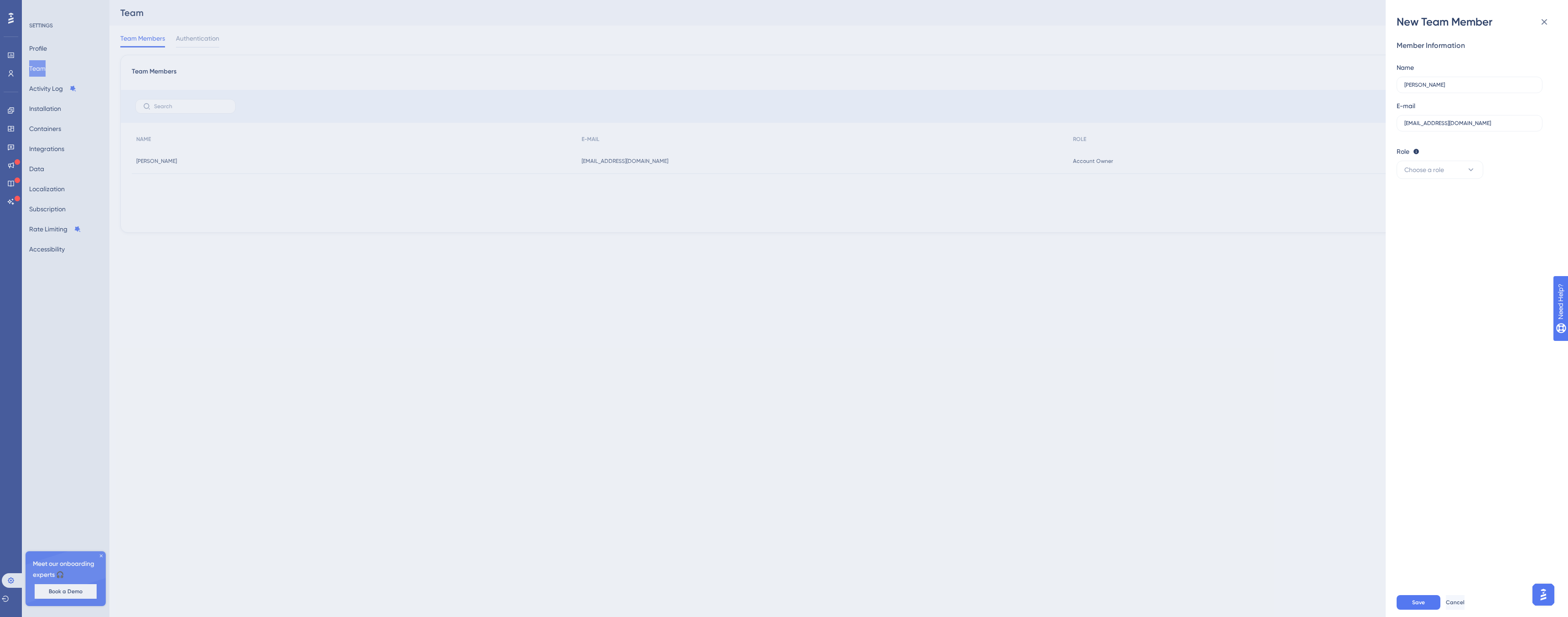
click at [1476, 66] on div "Name Kengo Niijima" at bounding box center [1470, 77] width 146 height 31
click at [1457, 167] on button "Choose a role" at bounding box center [1440, 169] width 86 height 19
click at [1435, 199] on div "Admin Admin" at bounding box center [1439, 197] width 75 height 19
click at [1414, 605] on span "Save" at bounding box center [1418, 602] width 12 height 7
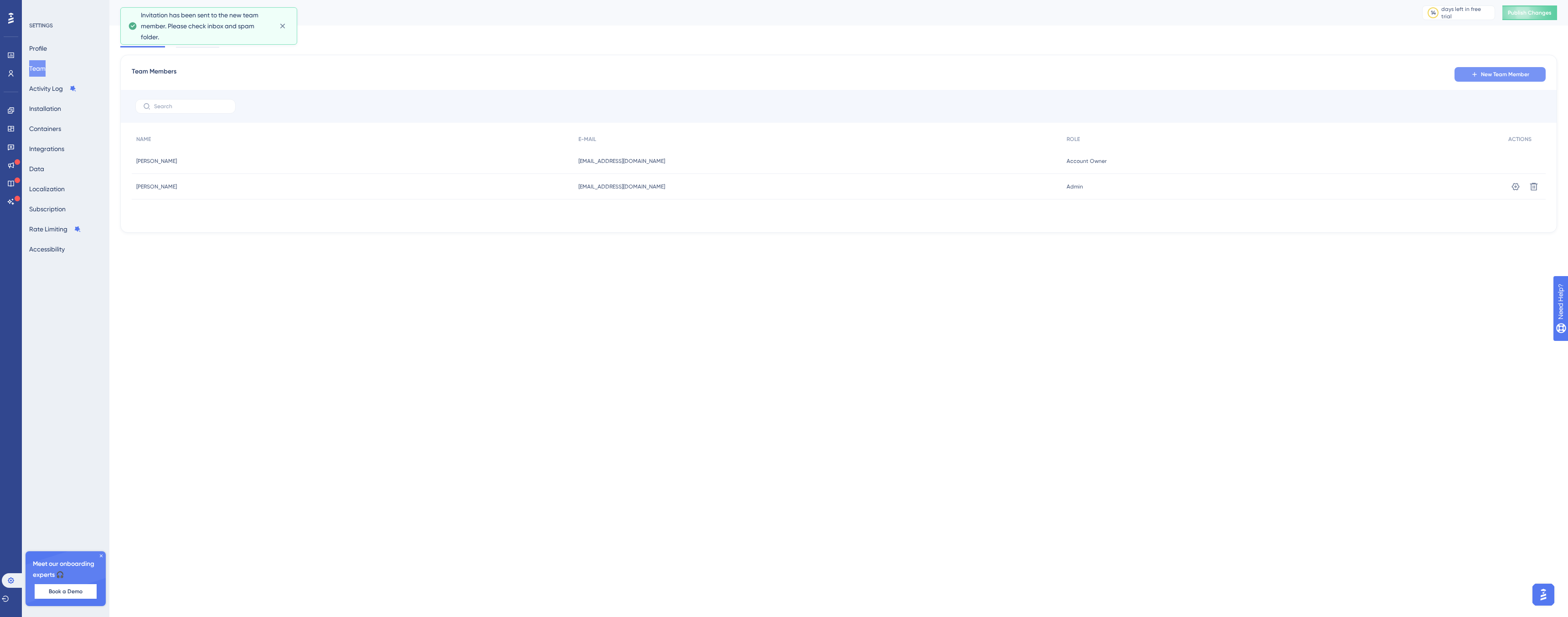
click at [1494, 68] on button "New Team Member" at bounding box center [1500, 74] width 92 height 15
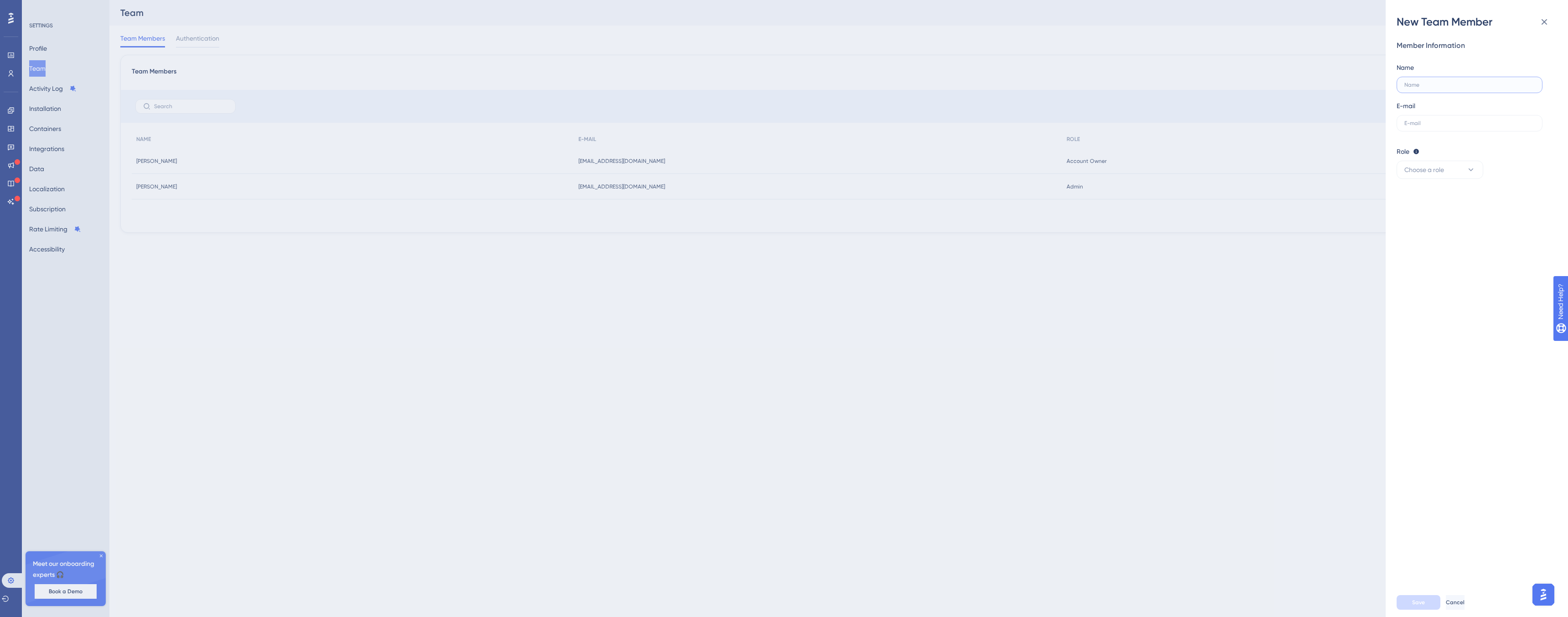
click at [1421, 85] on input "text" at bounding box center [1469, 85] width 130 height 6
paste input "栗原紗和子"
type input "栗原紗和子"
click at [1414, 123] on input "text" at bounding box center [1469, 123] width 130 height 6
paste input "sawako.kurihara@amd-lab.com"
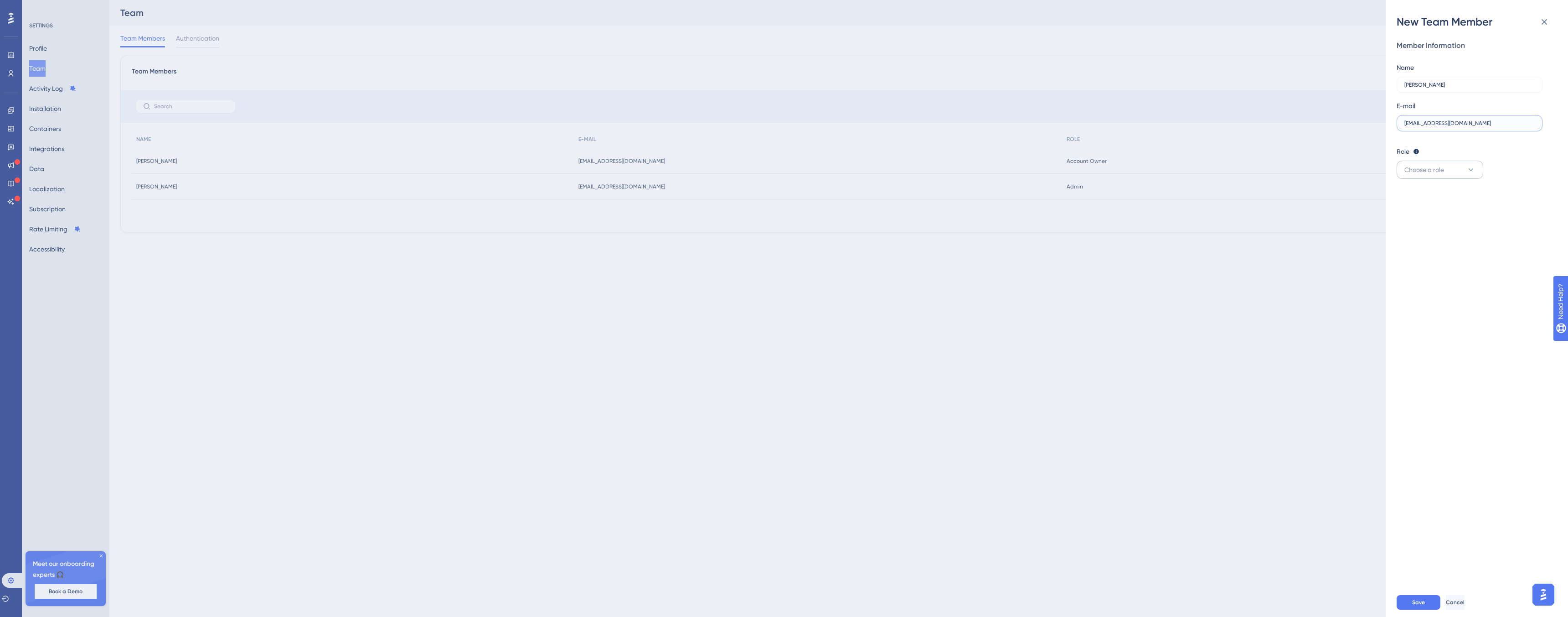
type input "sawako.kurihara@amd-lab.com"
click at [1454, 166] on button "Choose a role" at bounding box center [1440, 169] width 86 height 19
click at [1429, 217] on span "Publisher" at bounding box center [1416, 216] width 26 height 11
click at [1419, 600] on span "Save" at bounding box center [1418, 602] width 12 height 7
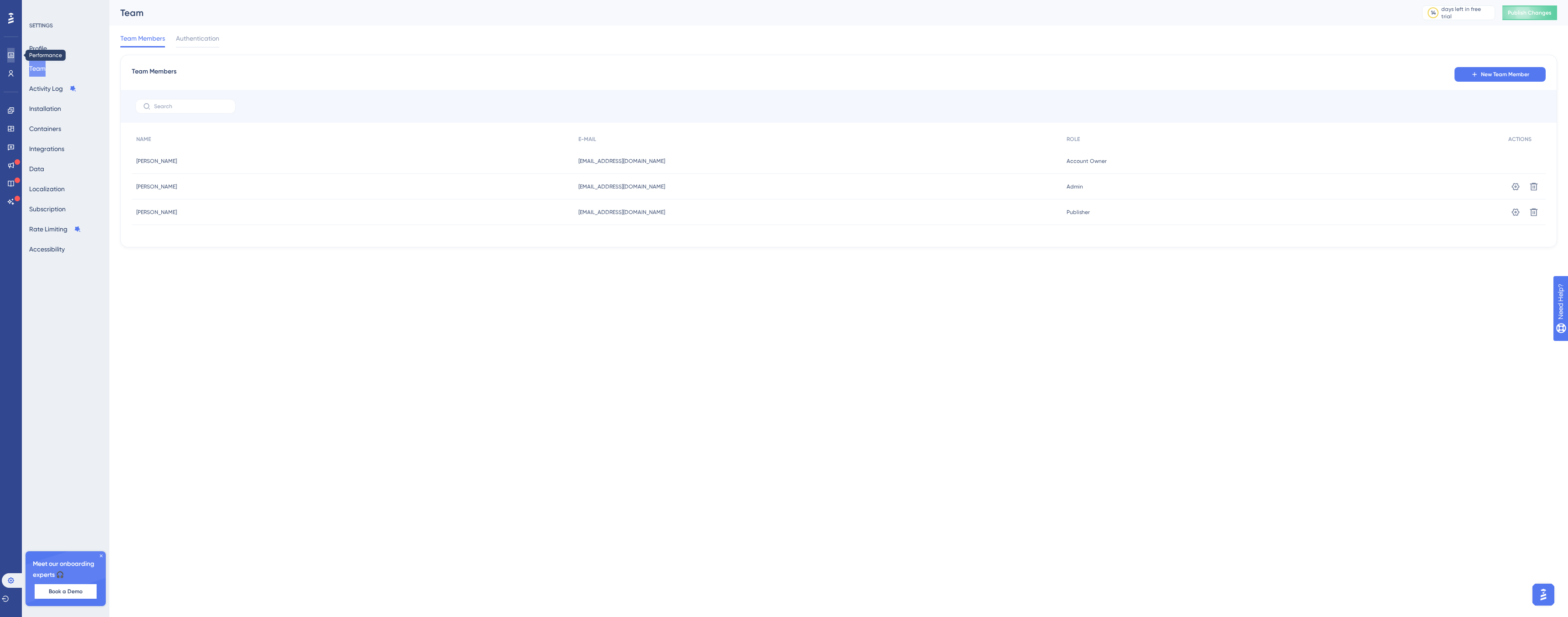
click at [12, 57] on icon at bounding box center [11, 55] width 7 height 7
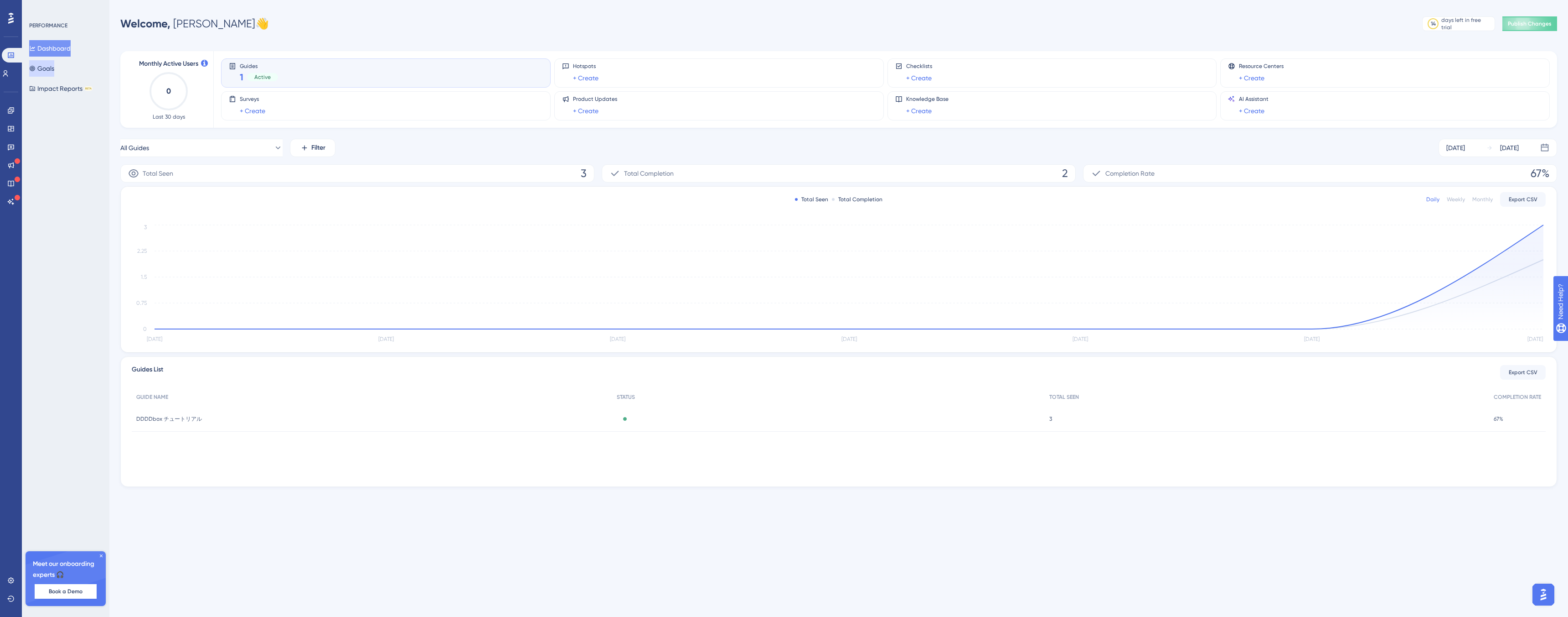
click at [49, 68] on button "Goals" at bounding box center [41, 68] width 25 height 17
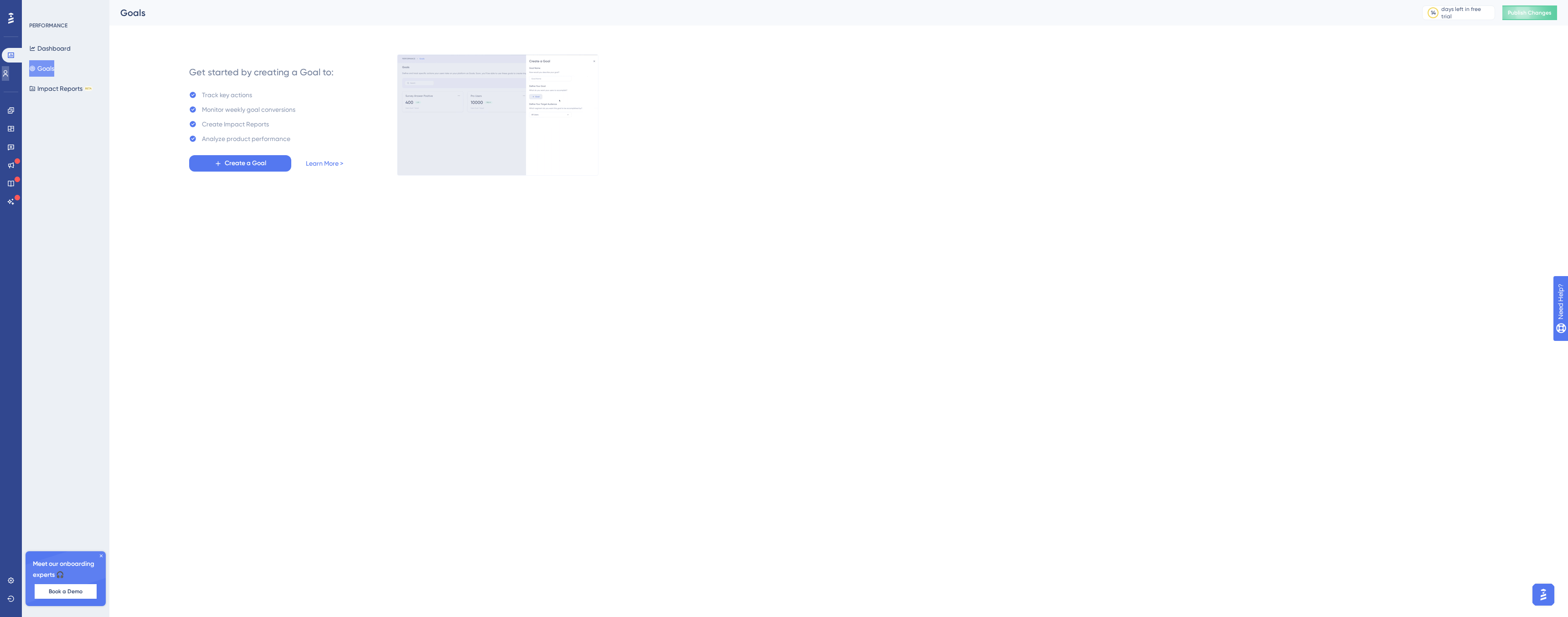
click at [9, 75] on icon at bounding box center [5, 73] width 7 height 7
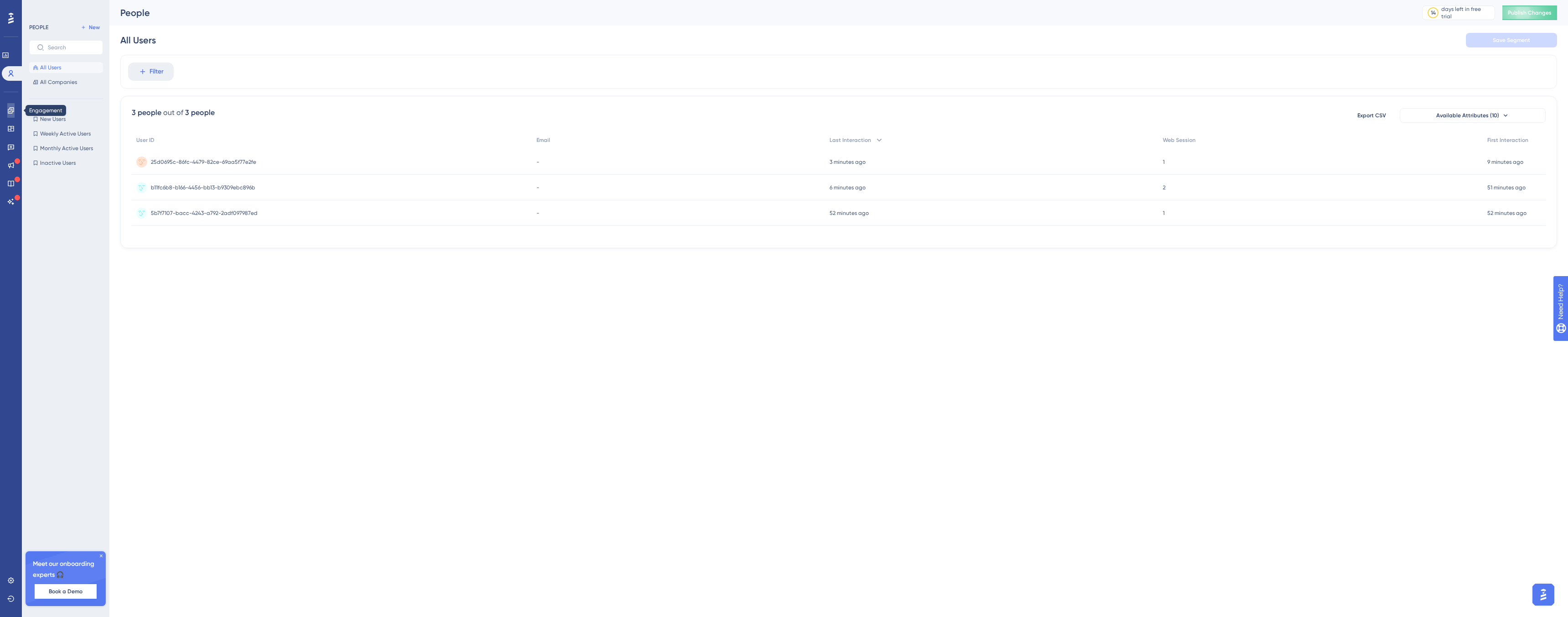
click at [11, 109] on icon at bounding box center [11, 110] width 7 height 7
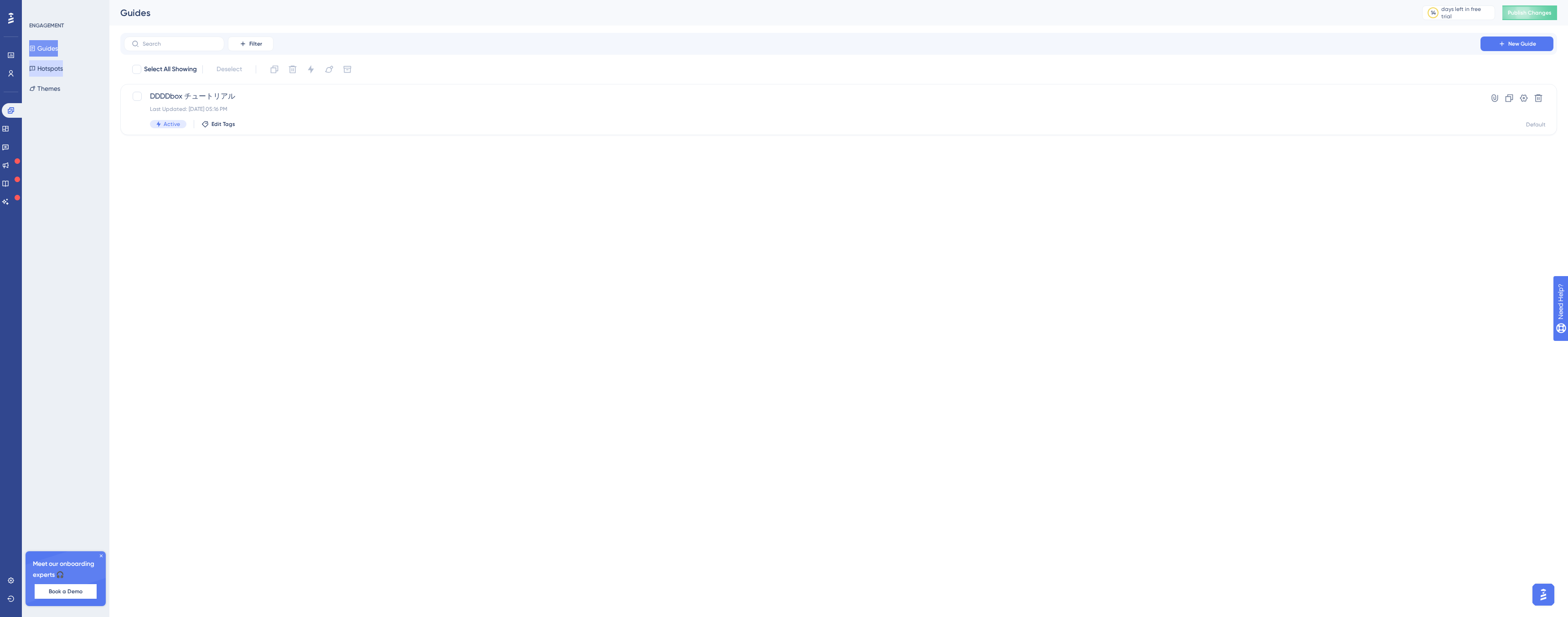
click at [55, 72] on button "Hotspots" at bounding box center [46, 68] width 33 height 17
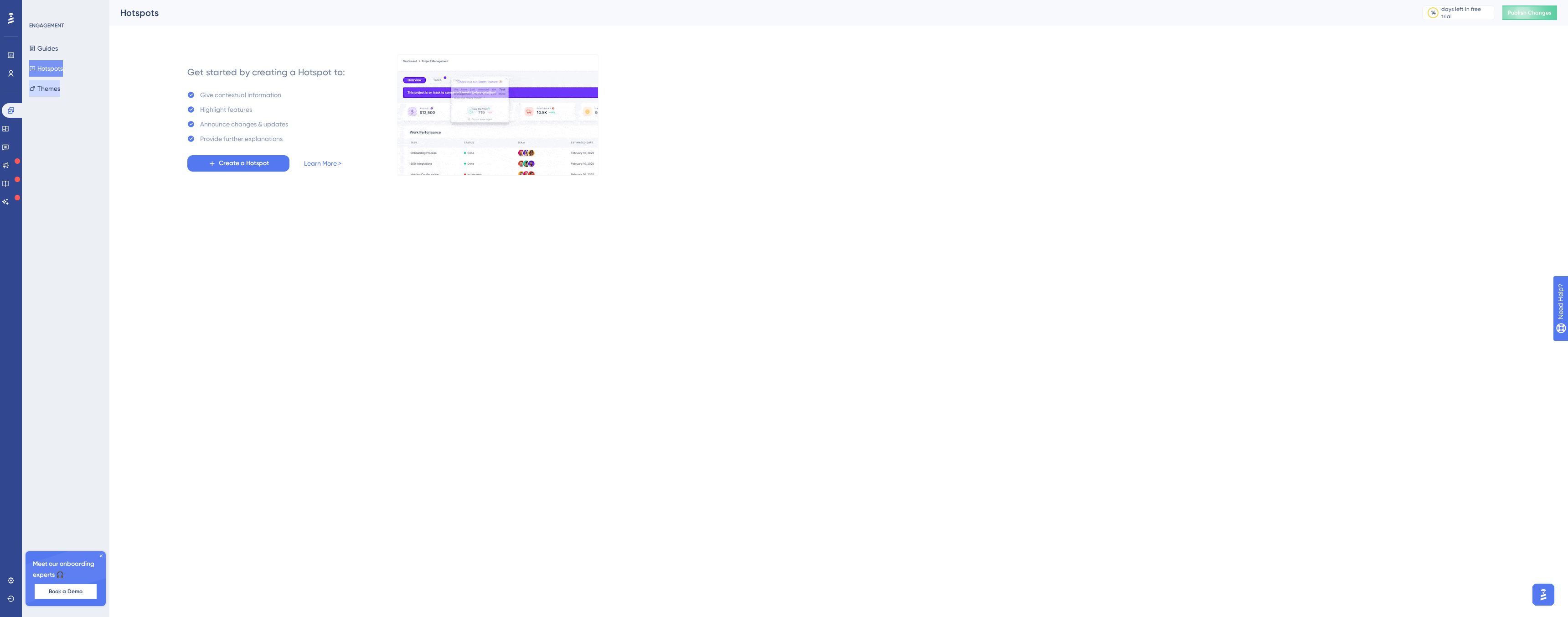
click at [55, 87] on button "Themes" at bounding box center [44, 88] width 31 height 17
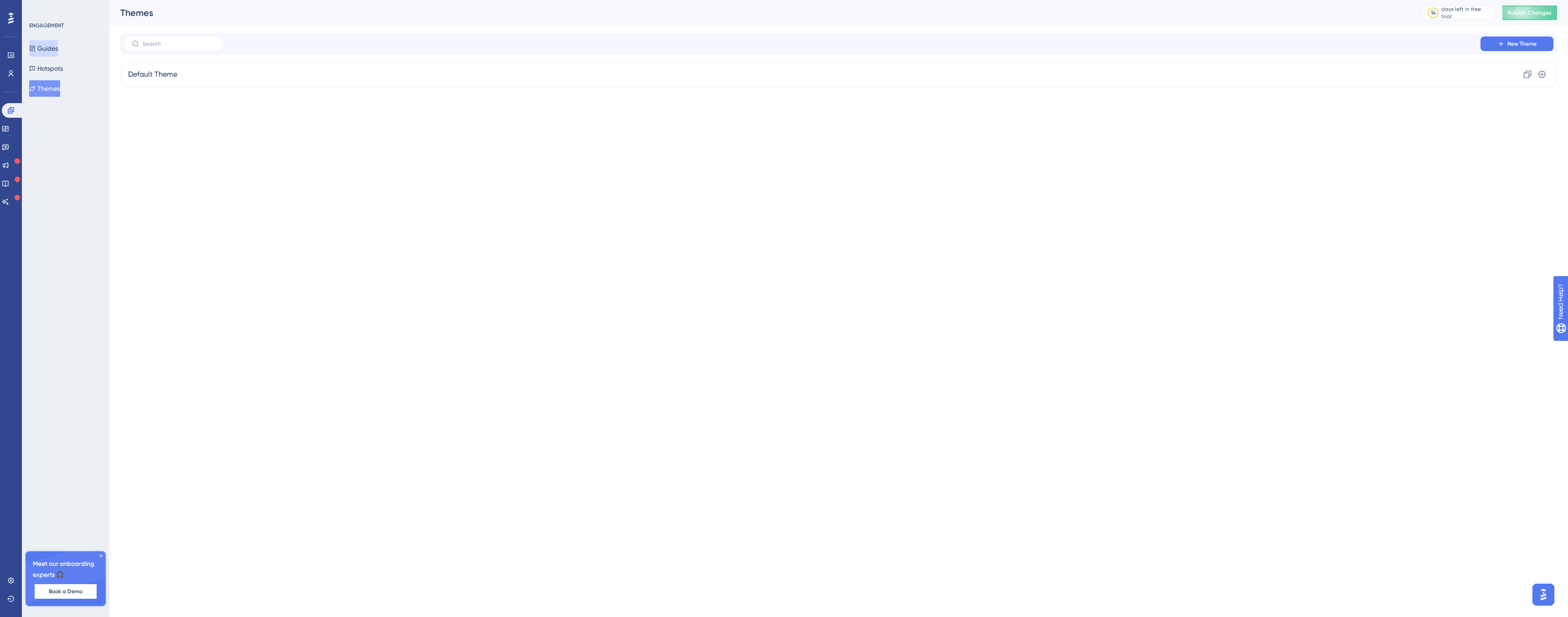
click at [51, 45] on button "Guides" at bounding box center [43, 48] width 29 height 17
click at [8, 130] on icon at bounding box center [5, 129] width 6 height 5
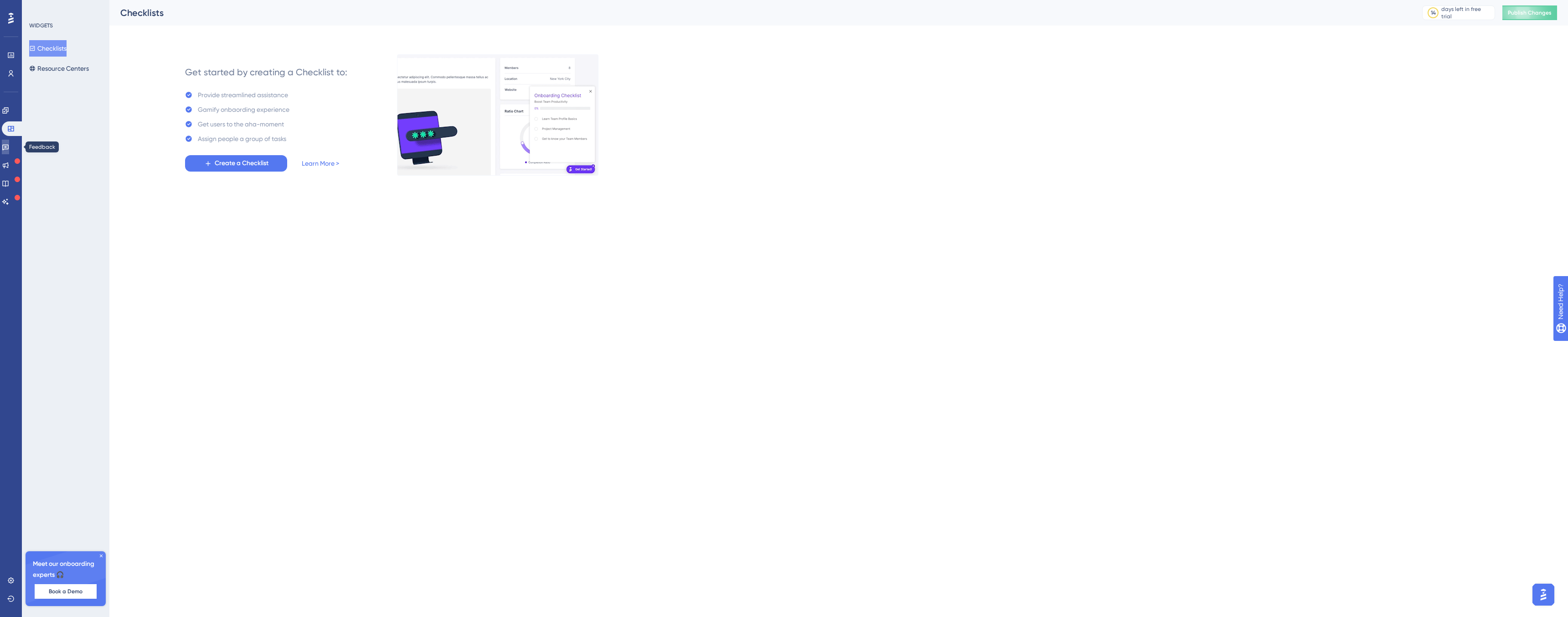
click at [9, 151] on link at bounding box center [5, 146] width 7 height 15
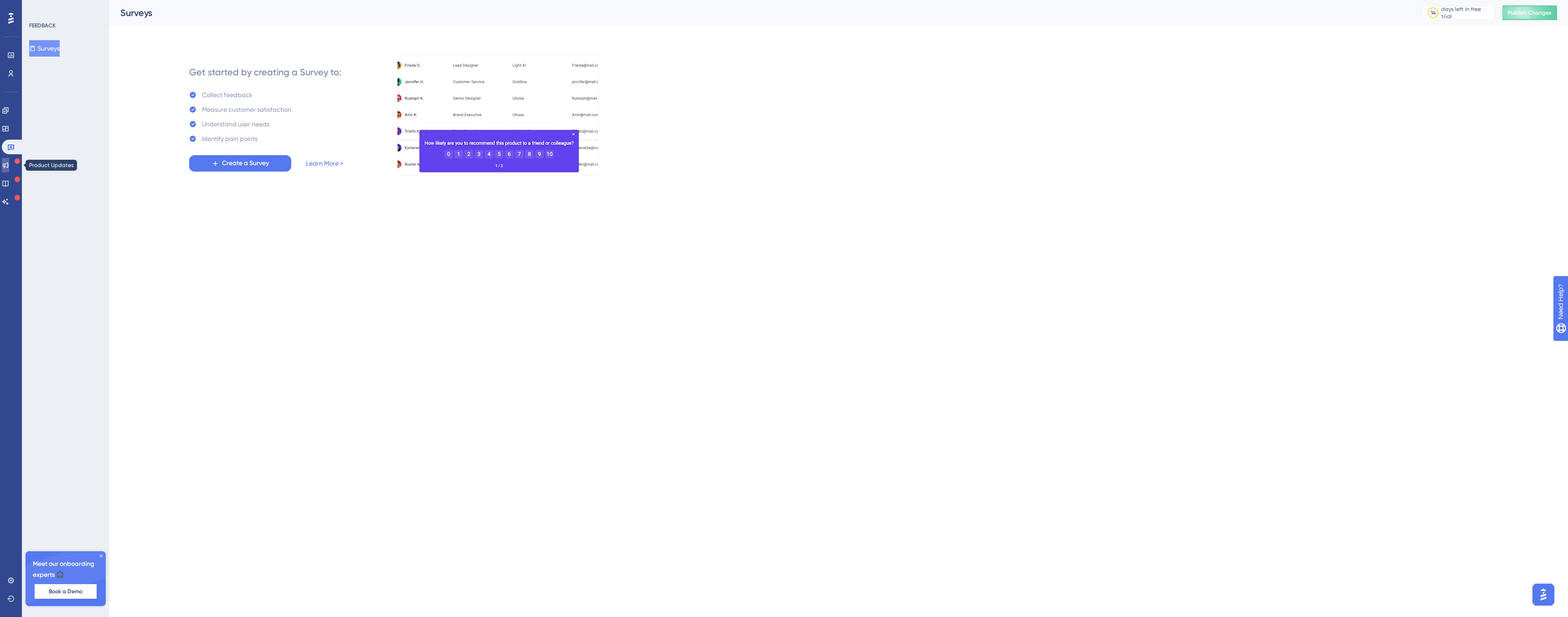
click at [9, 167] on icon at bounding box center [5, 165] width 6 height 6
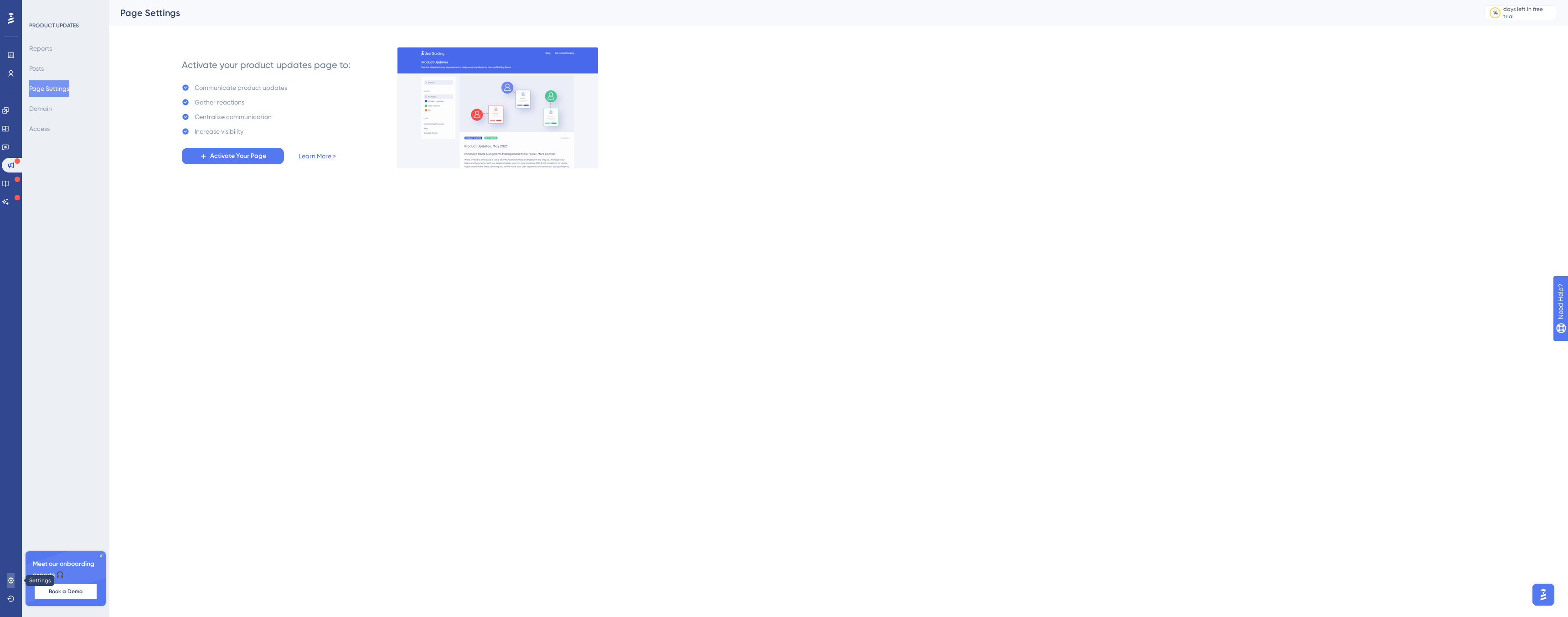
click at [11, 584] on link at bounding box center [11, 580] width 7 height 15
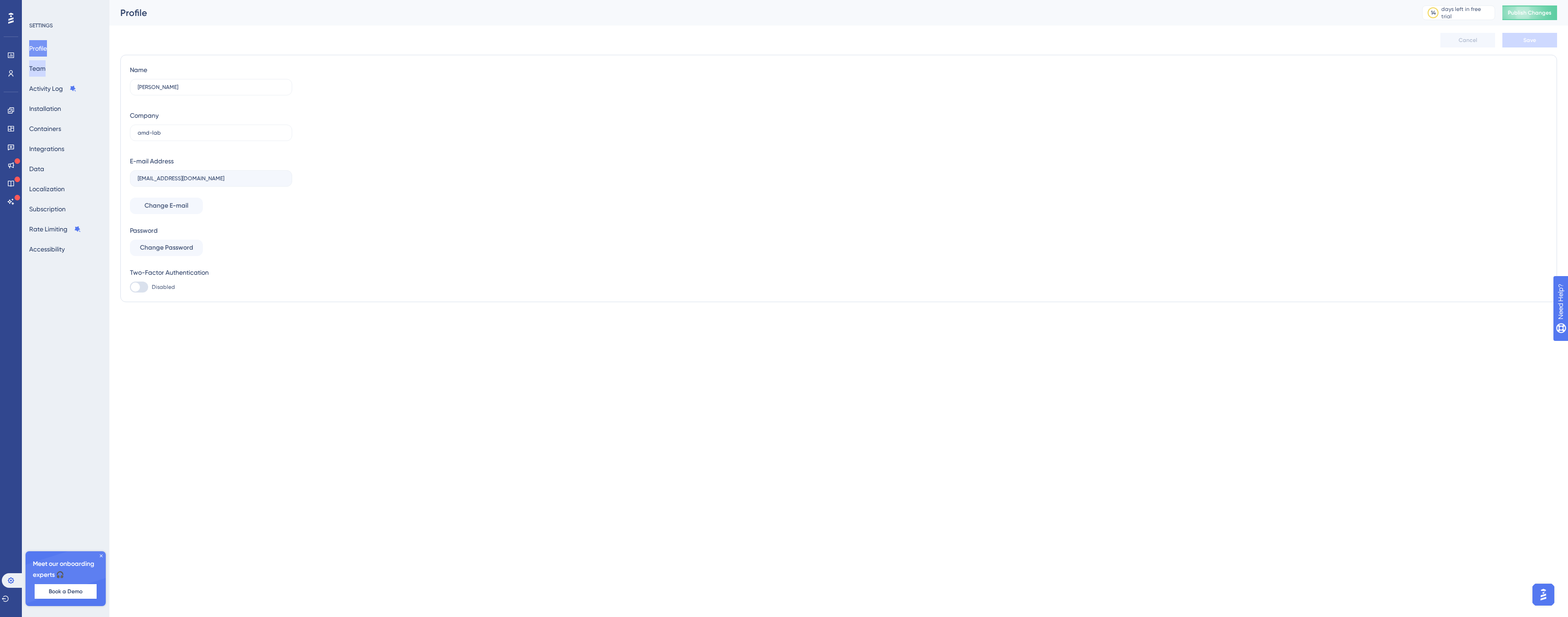
click at [46, 71] on button "Team" at bounding box center [37, 68] width 17 height 17
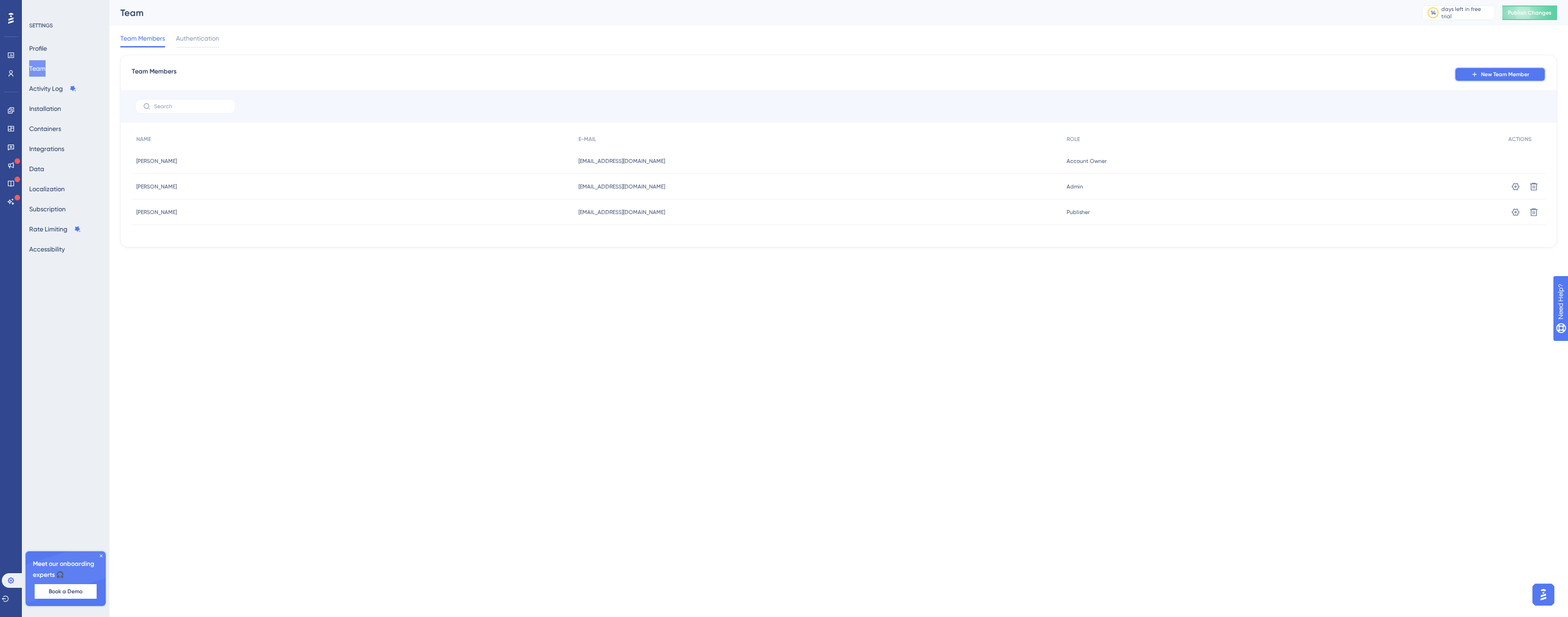
click at [1517, 75] on span "New Team Member" at bounding box center [1505, 74] width 48 height 7
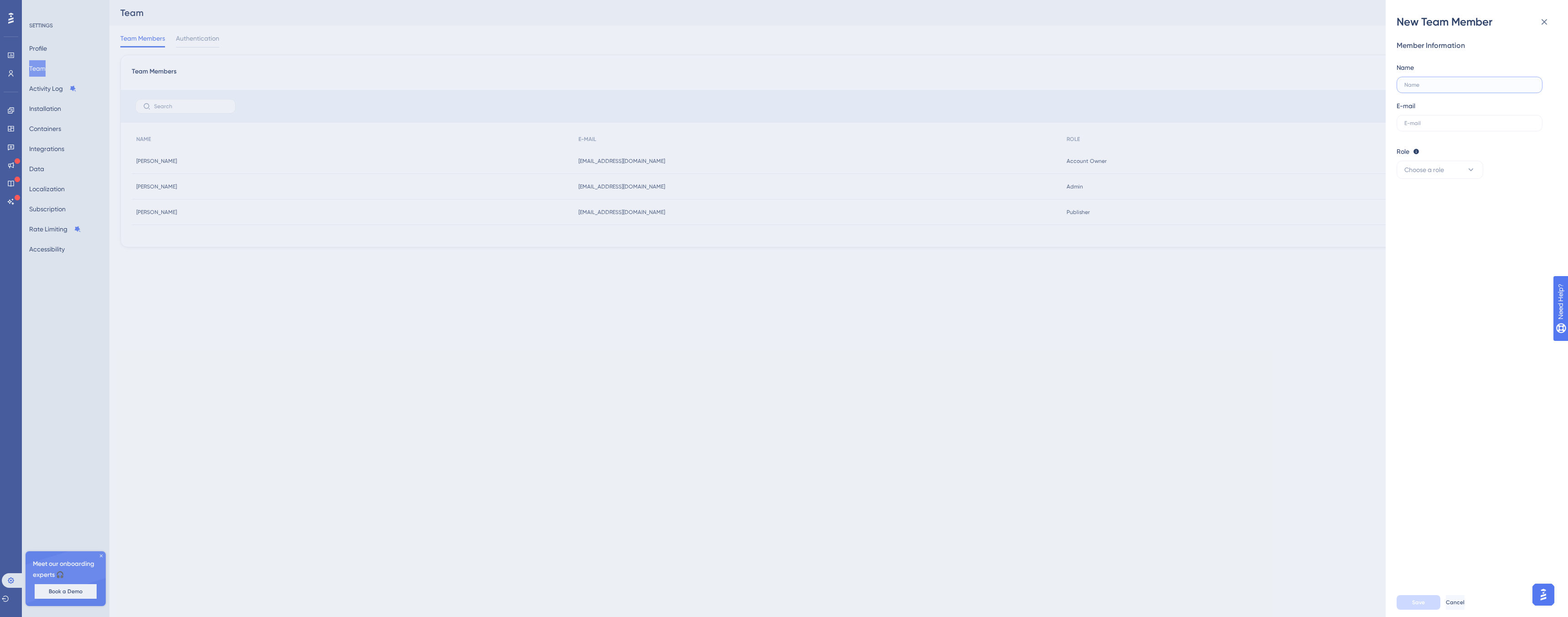
click at [1469, 83] on input "text" at bounding box center [1469, 85] width 130 height 6
paste input "得能雅博"
type input "得能雅博"
click at [1413, 130] on label at bounding box center [1470, 123] width 146 height 17
click at [1413, 126] on input "text" at bounding box center [1469, 123] width 130 height 6
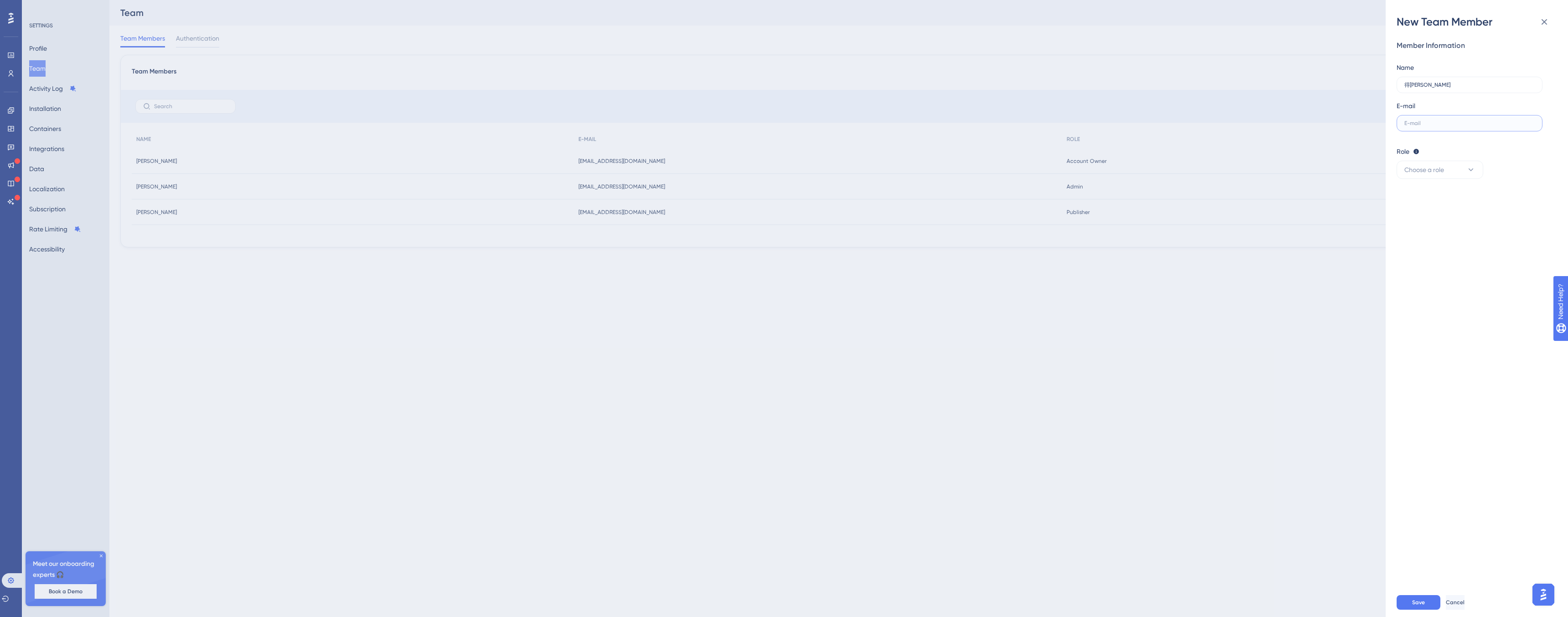
paste input "masahiro.tokuno@amd-lab.com"
type input "masahiro.tokuno@amd-lab.com"
click at [1461, 167] on button "Choose a role" at bounding box center [1440, 169] width 86 height 19
click at [1421, 209] on div "Publisher Publisher" at bounding box center [1439, 215] width 75 height 19
click at [1418, 601] on span "Save" at bounding box center [1418, 602] width 12 height 7
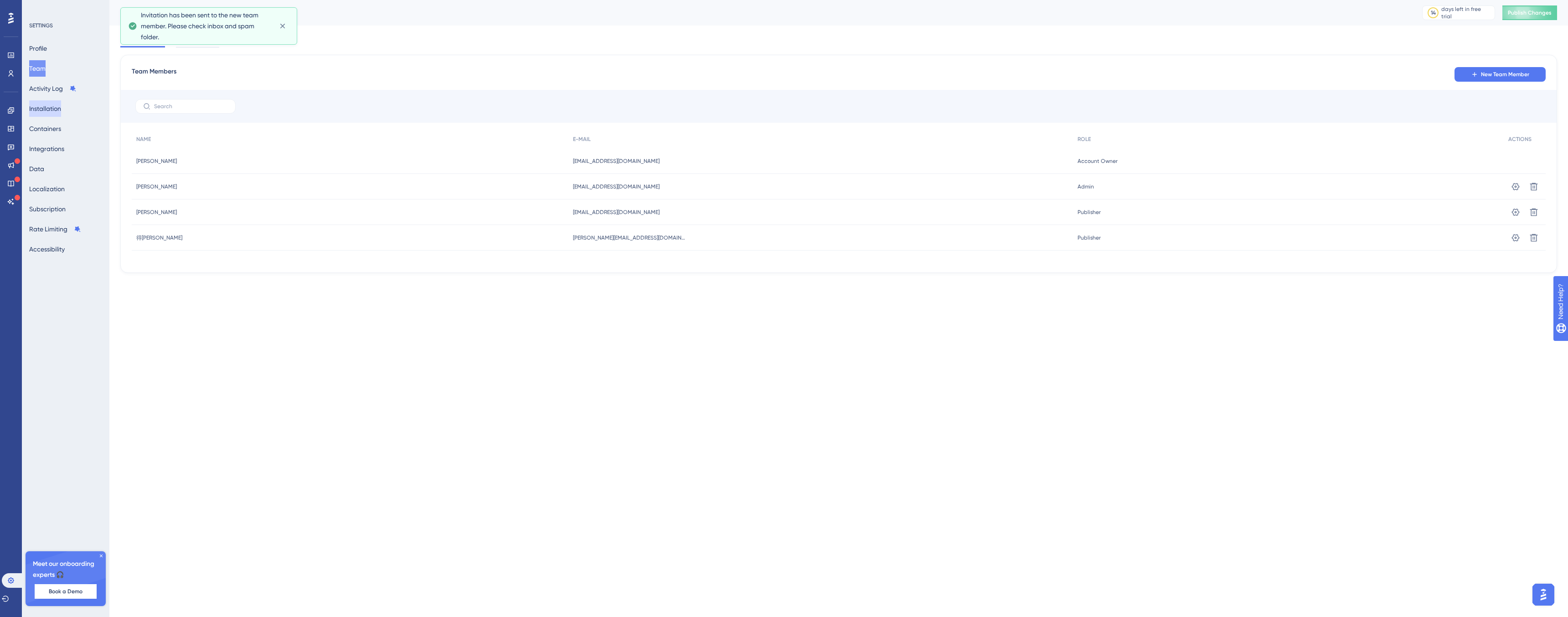
click at [49, 111] on button "Installation" at bounding box center [45, 108] width 32 height 17
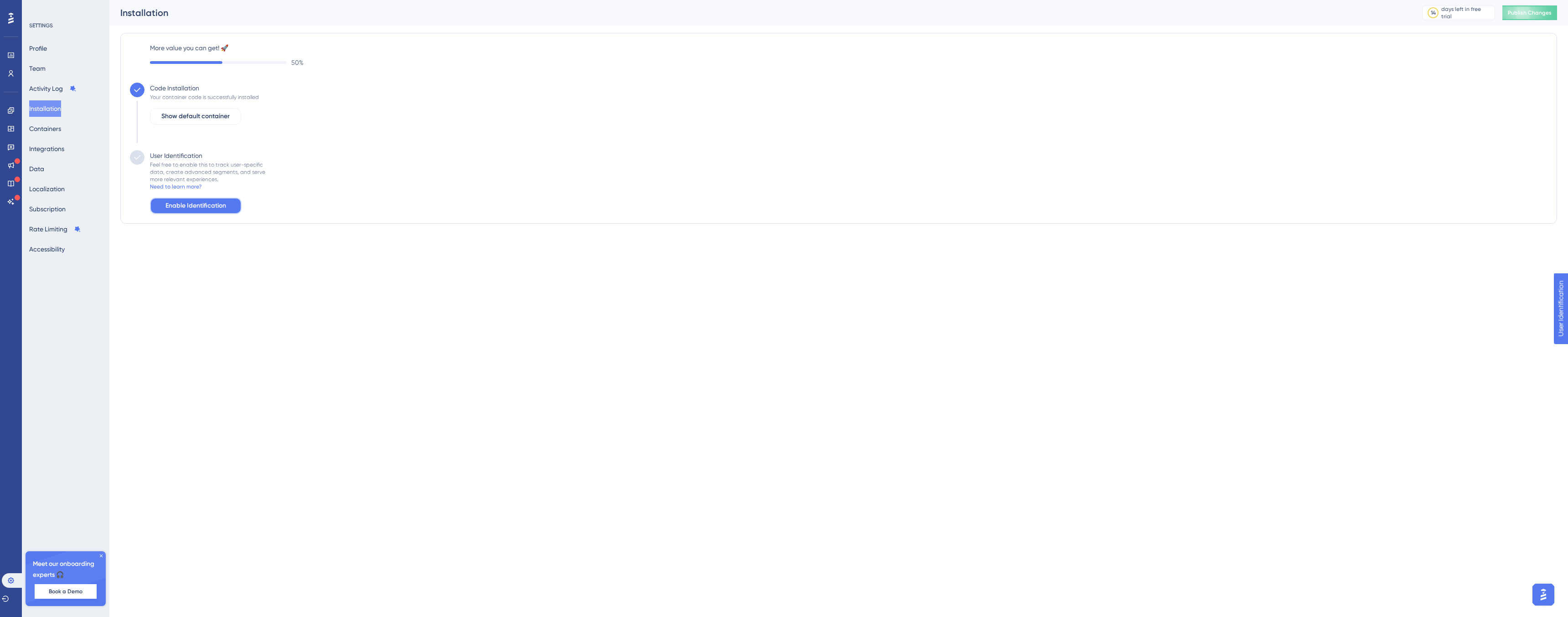
click at [188, 203] on span "Enable Identification" at bounding box center [196, 205] width 61 height 11
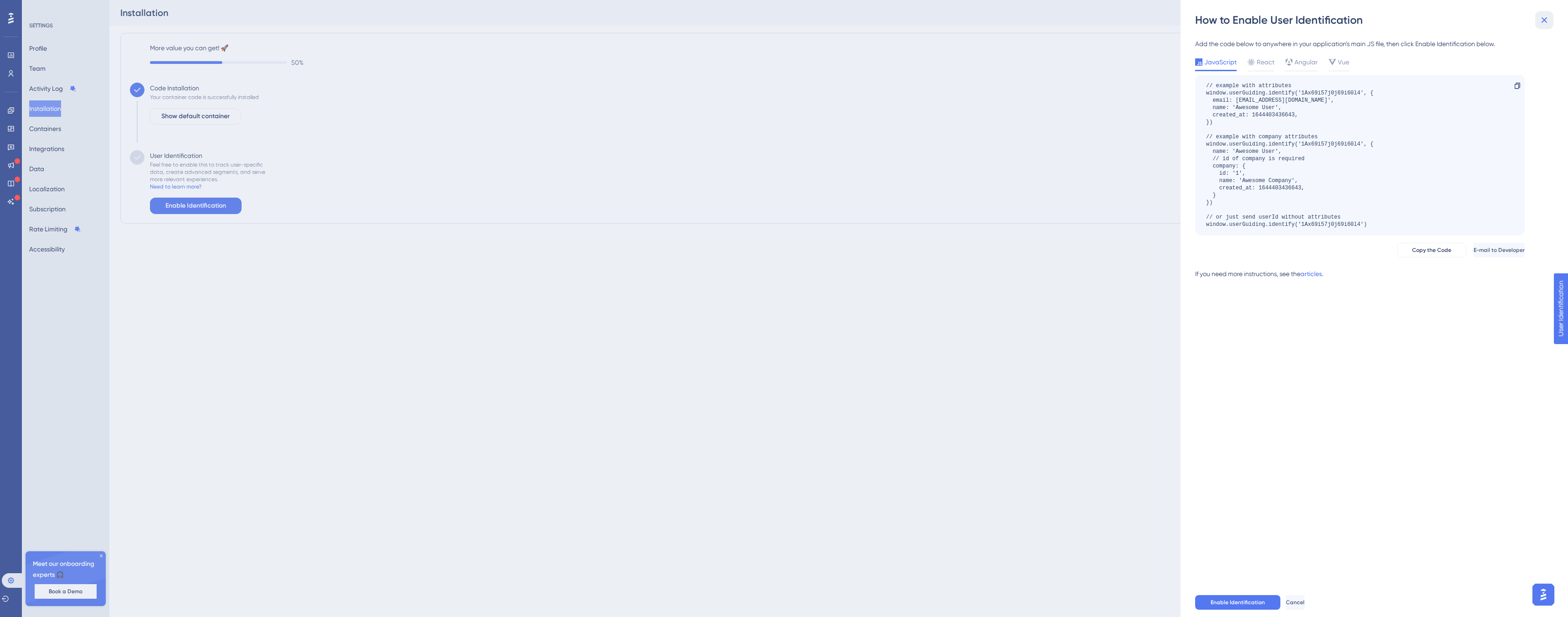
click at [1544, 20] on icon at bounding box center [1544, 20] width 6 height 6
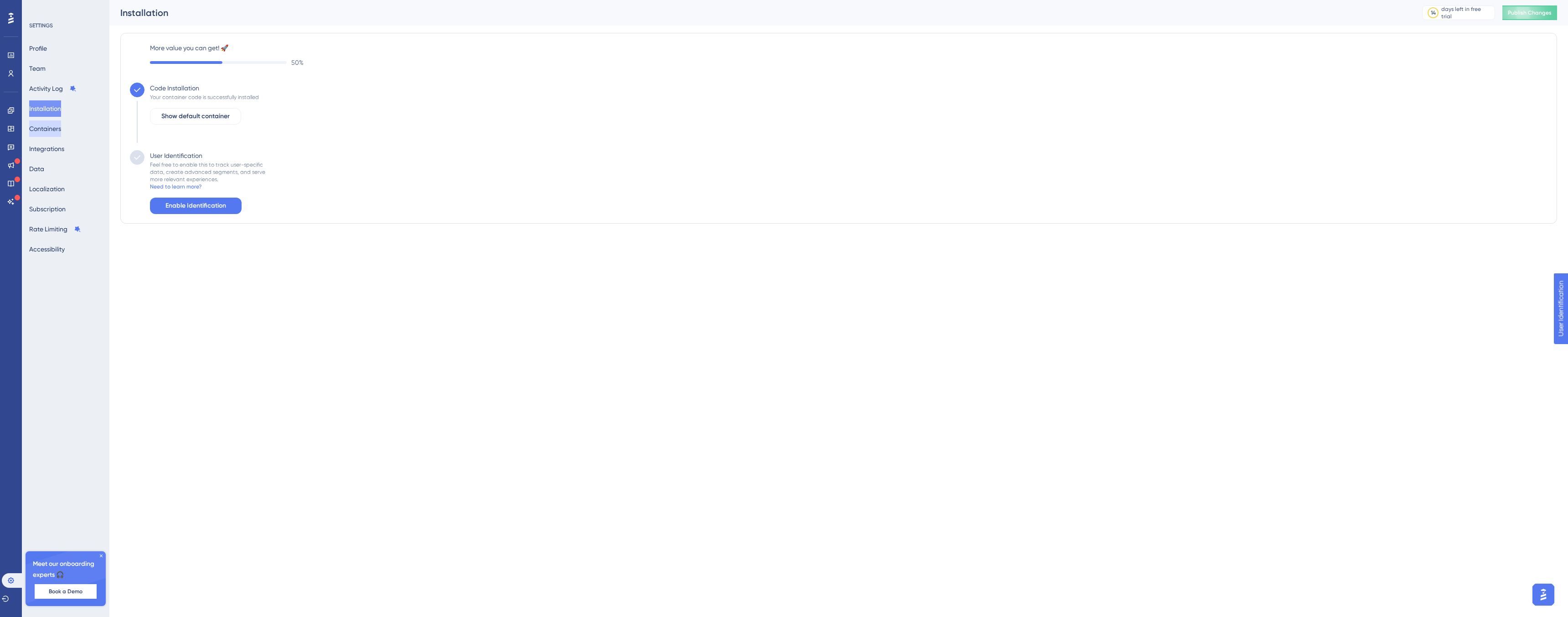
click at [58, 127] on button "Containers" at bounding box center [45, 129] width 32 height 17
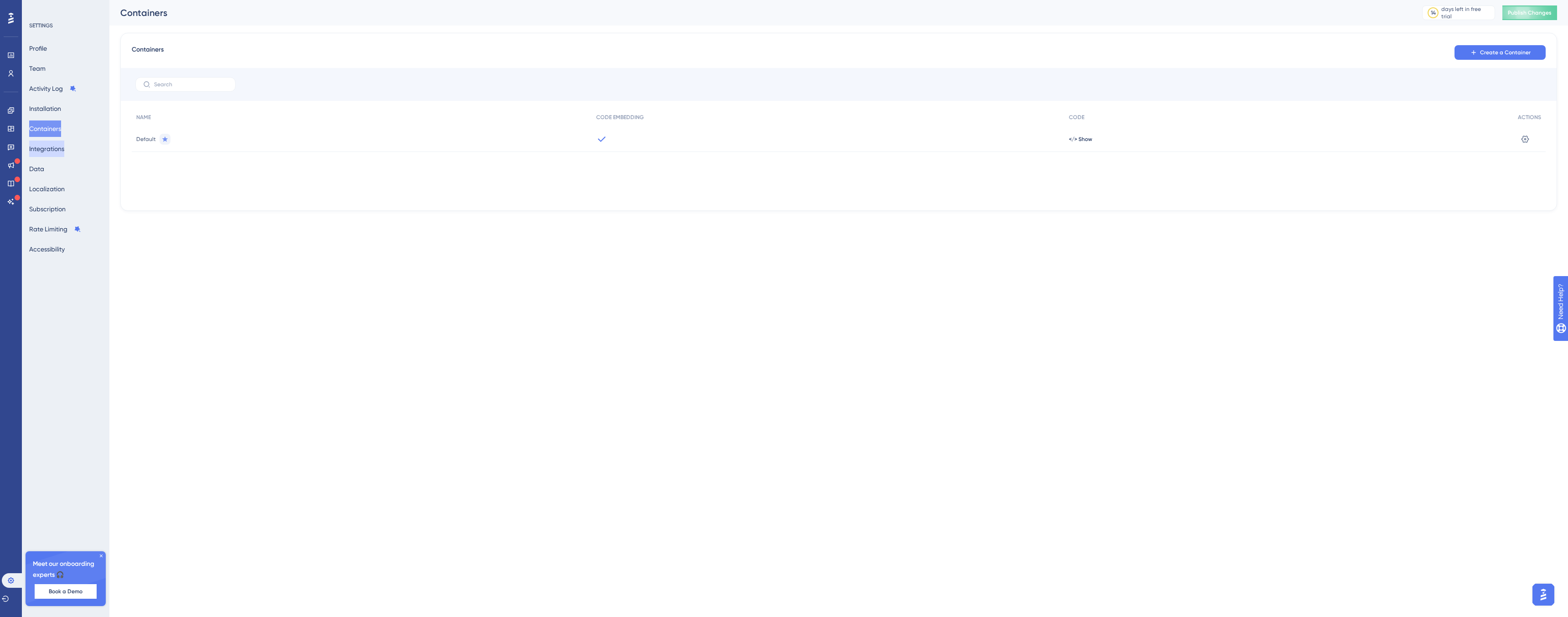
click at [64, 152] on button "Integrations" at bounding box center [47, 148] width 35 height 17
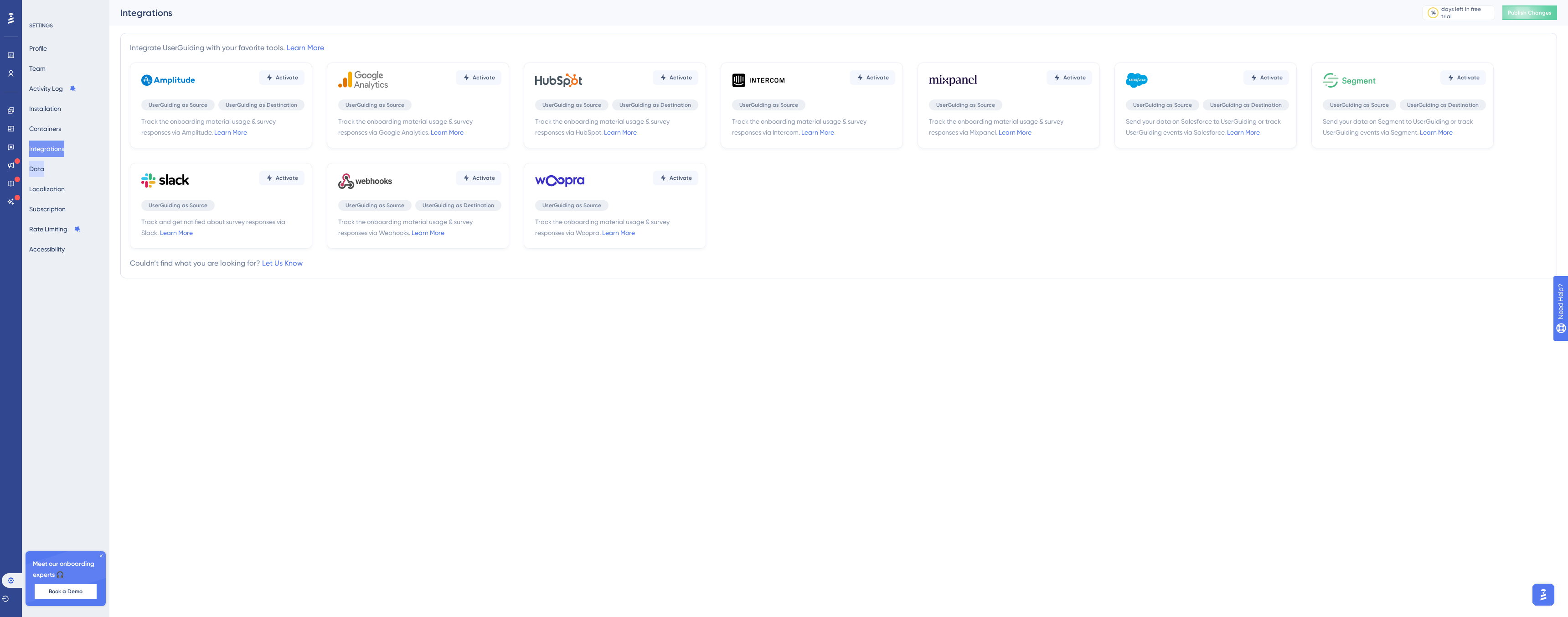
click at [44, 167] on button "Data" at bounding box center [36, 168] width 15 height 17
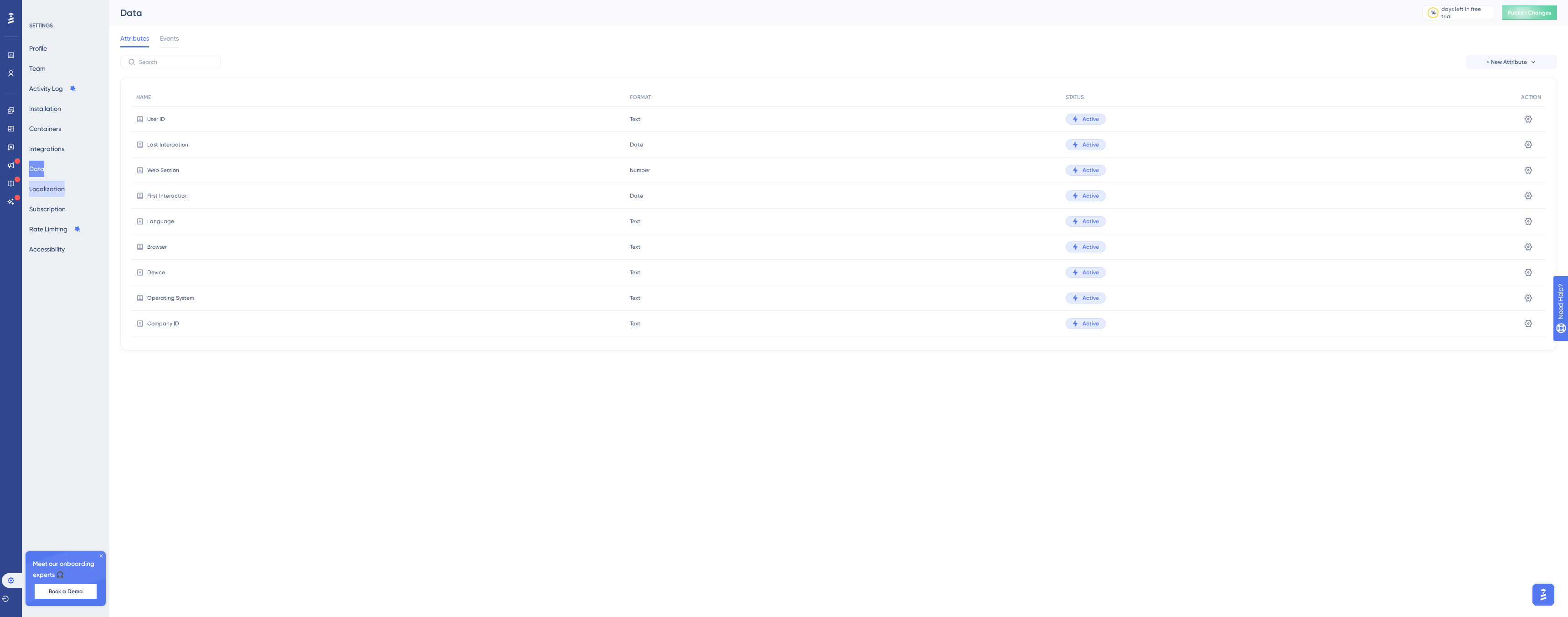
click at [55, 190] on button "Localization" at bounding box center [47, 189] width 35 height 17
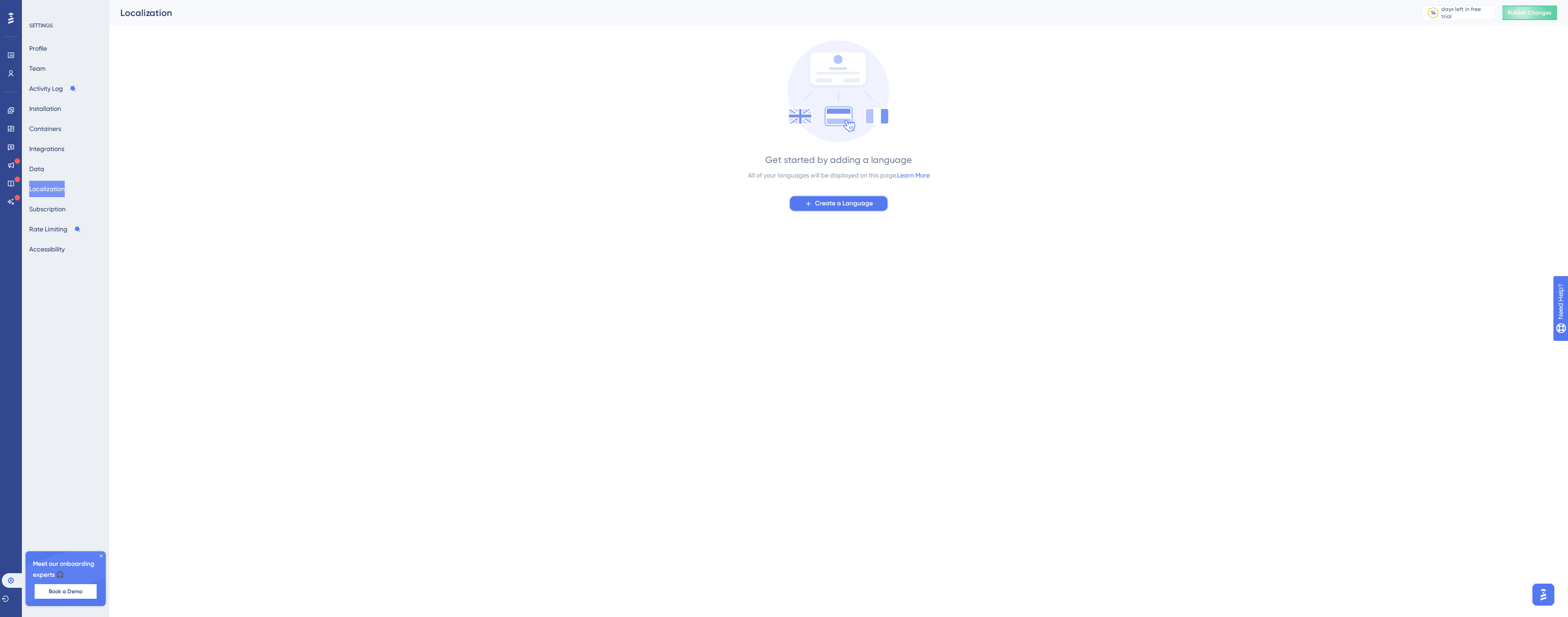
click at [841, 205] on span "Create a Language" at bounding box center [844, 204] width 58 height 11
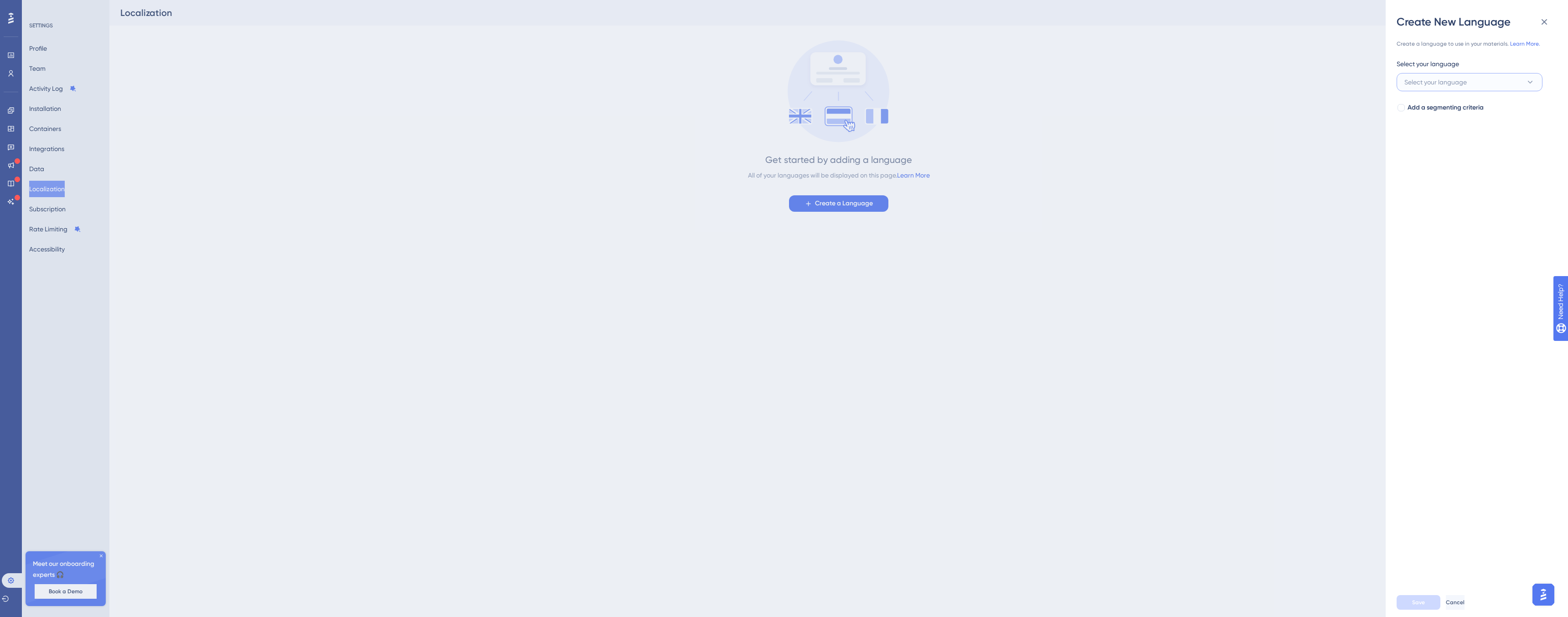
click at [1474, 75] on button "Select your language" at bounding box center [1470, 82] width 146 height 19
type input "japan"
click at [1440, 134] on div "Japanese Japanese" at bounding box center [1469, 138] width 134 height 19
click at [1413, 599] on span "Save" at bounding box center [1418, 602] width 12 height 7
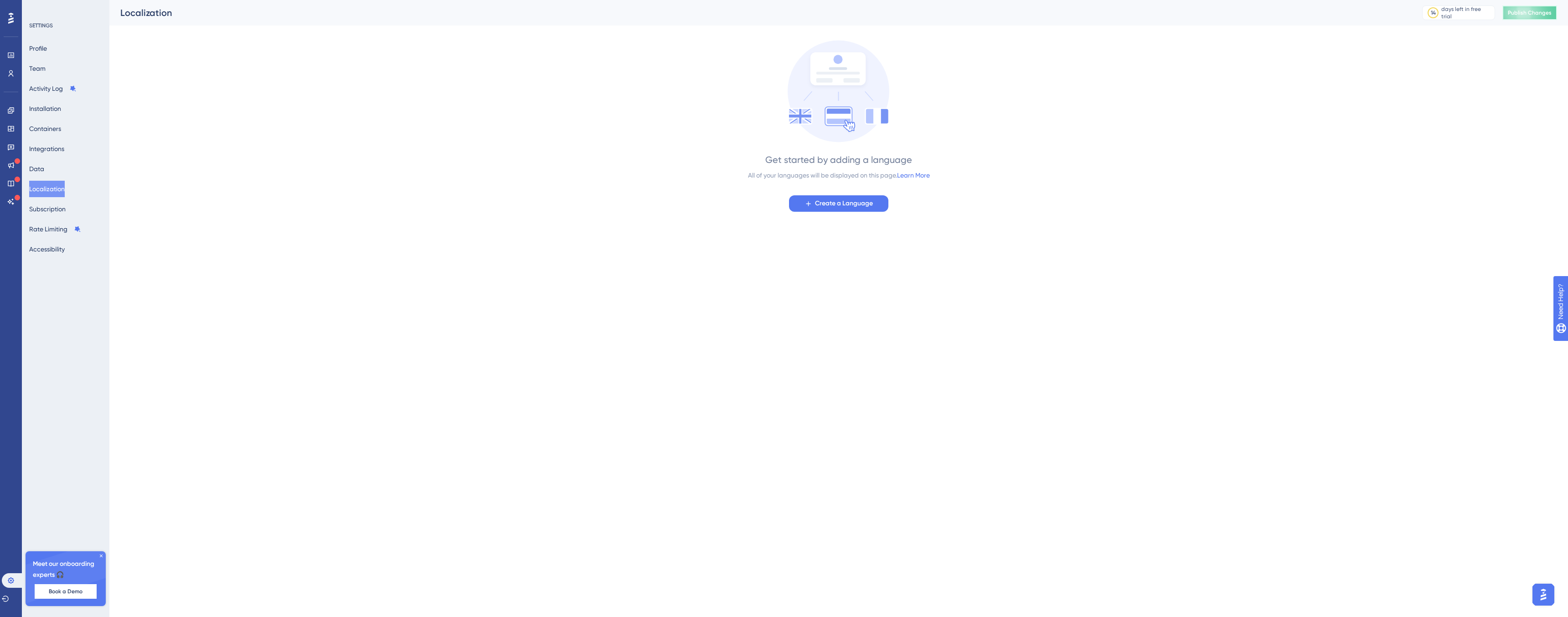
click at [1522, 13] on span "Publish Changes" at bounding box center [1530, 12] width 44 height 7
click at [573, 123] on div "Get started by adding a language All of your languages will be displayed on thi…" at bounding box center [839, 126] width 1437 height 172
click at [288, 18] on button at bounding box center [283, 17] width 14 height 15
click at [1029, 115] on div "Get started by adding a language All of your languages will be displayed on thi…" at bounding box center [839, 126] width 1437 height 172
click at [55, 206] on button "Subscription" at bounding box center [47, 209] width 36 height 17
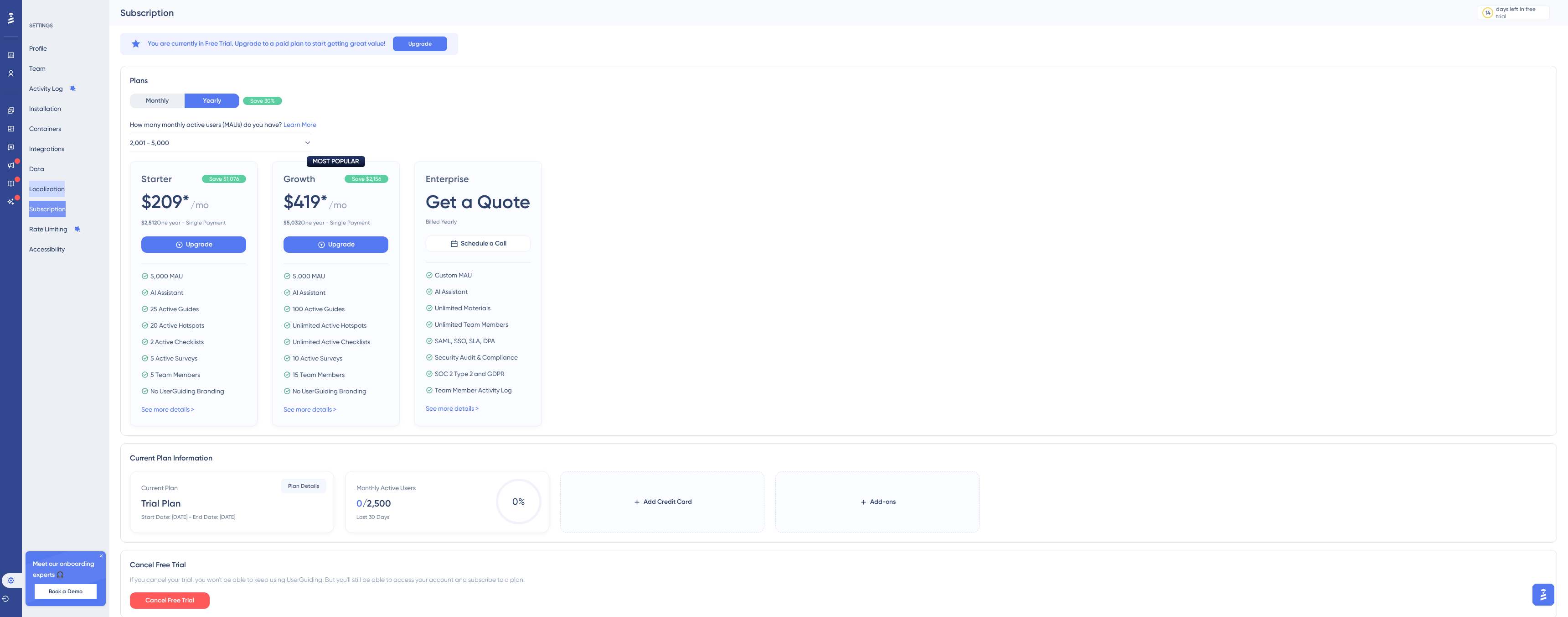
click at [48, 191] on button "Localization" at bounding box center [47, 189] width 35 height 17
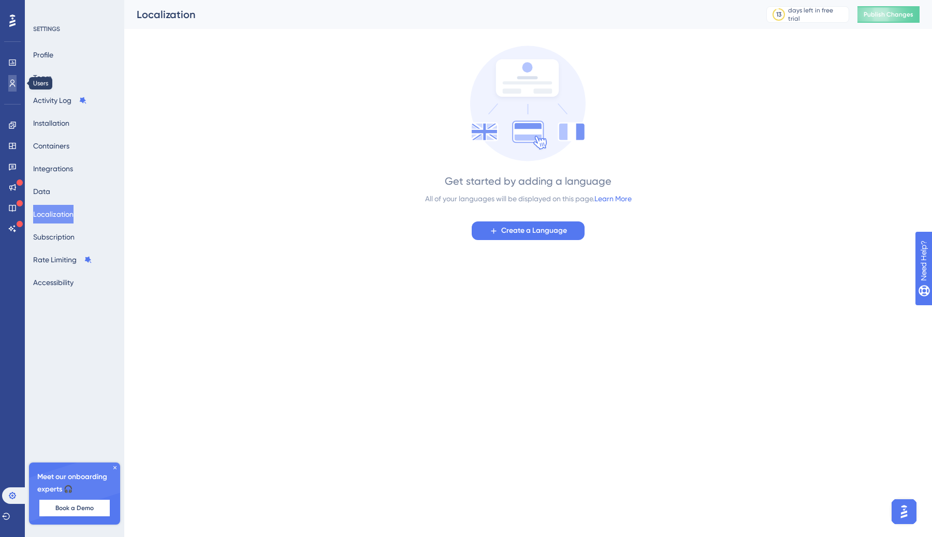
click at [12, 81] on icon at bounding box center [12, 83] width 8 height 8
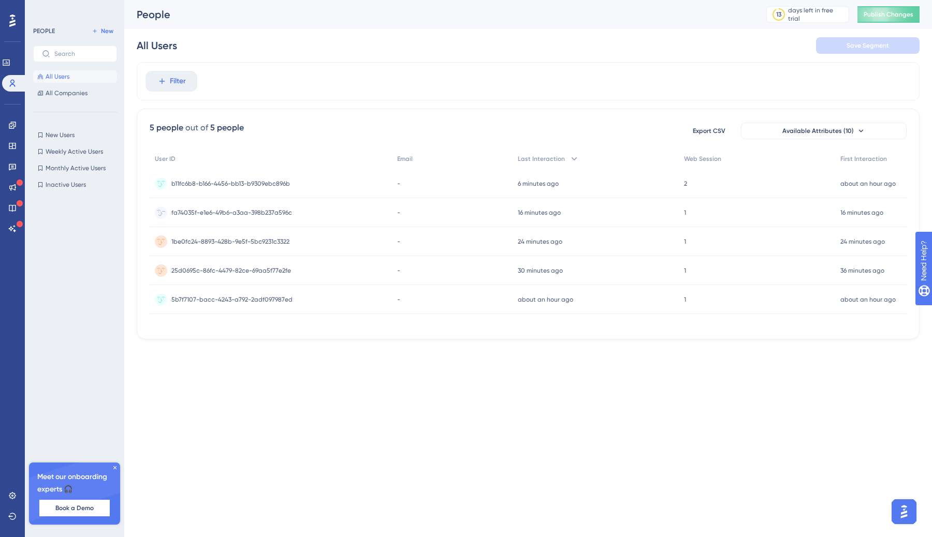
click at [279, 209] on span "fa74035f-e1e6-49b6-a3aa-398b237a596c" at bounding box center [231, 213] width 121 height 8
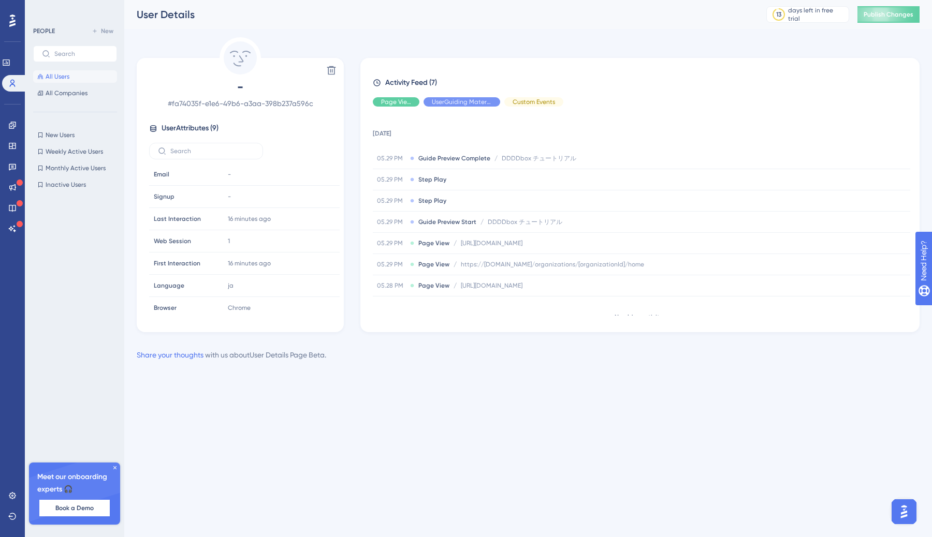
click at [640, 83] on div "Activity Feed (7)" at bounding box center [640, 83] width 534 height 12
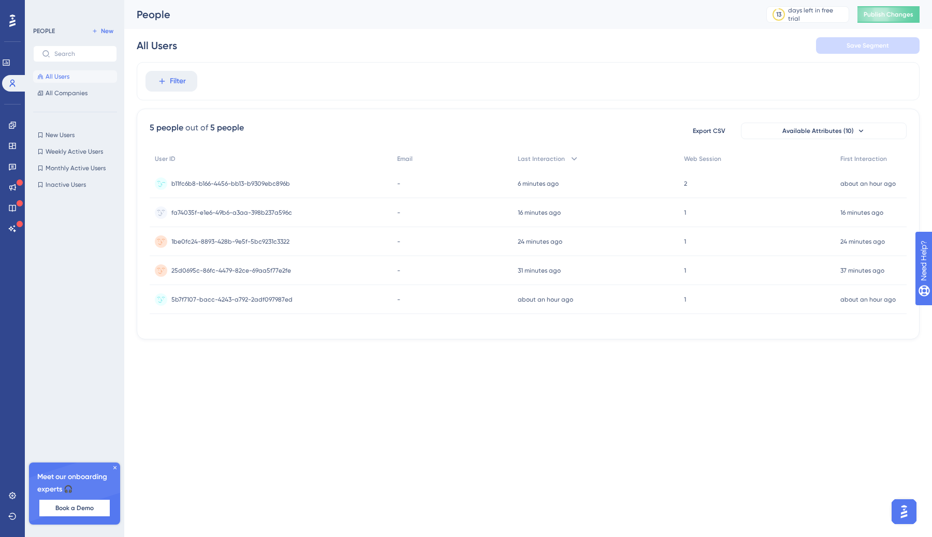
click at [231, 184] on span "b11fc6b8-b166-4456-bb13-b9309ebc896b" at bounding box center [230, 184] width 119 height 8
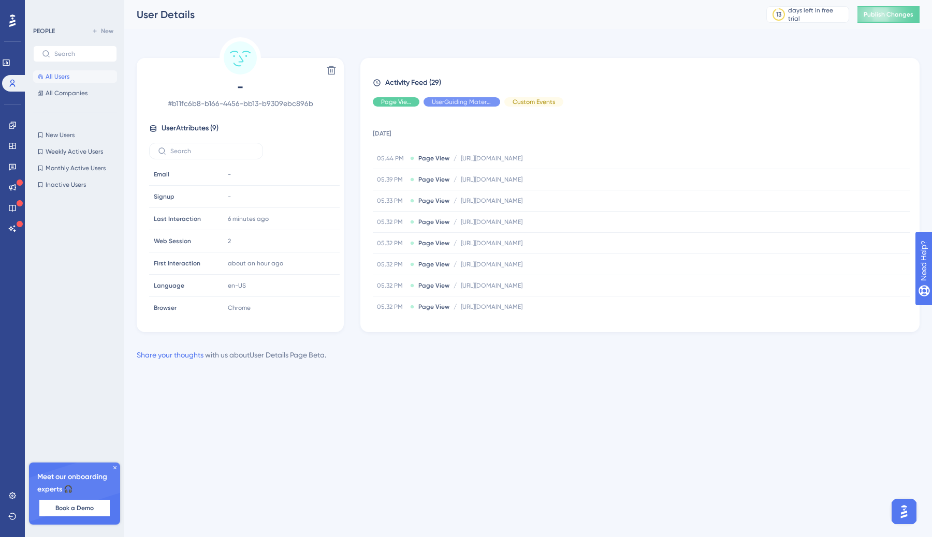
click at [407, 123] on td "12 September 2025" at bounding box center [641, 131] width 537 height 33
click at [159, 128] on div "User Attributes ( 9 )" at bounding box center [240, 128] width 182 height 12
click at [329, 73] on icon at bounding box center [331, 70] width 10 height 10
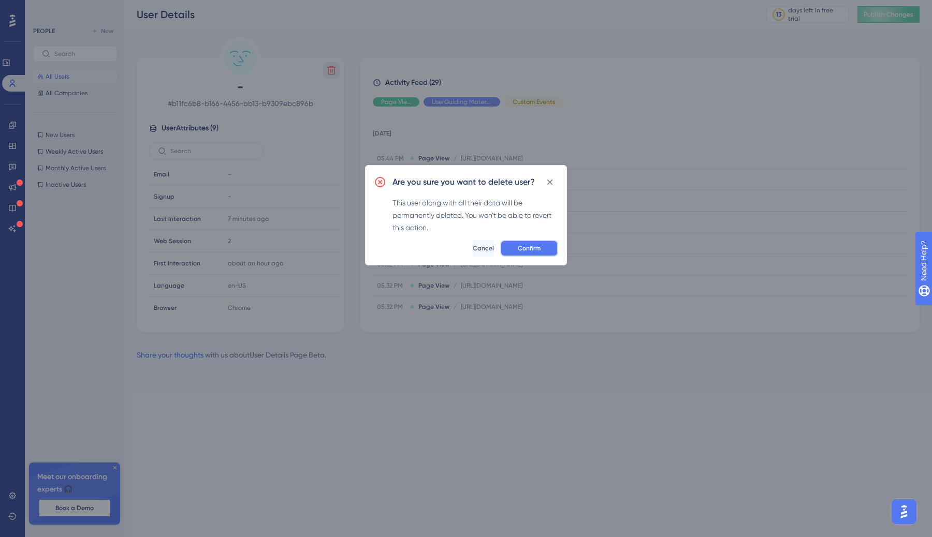
click at [525, 253] on button "Confirm" at bounding box center [529, 248] width 58 height 17
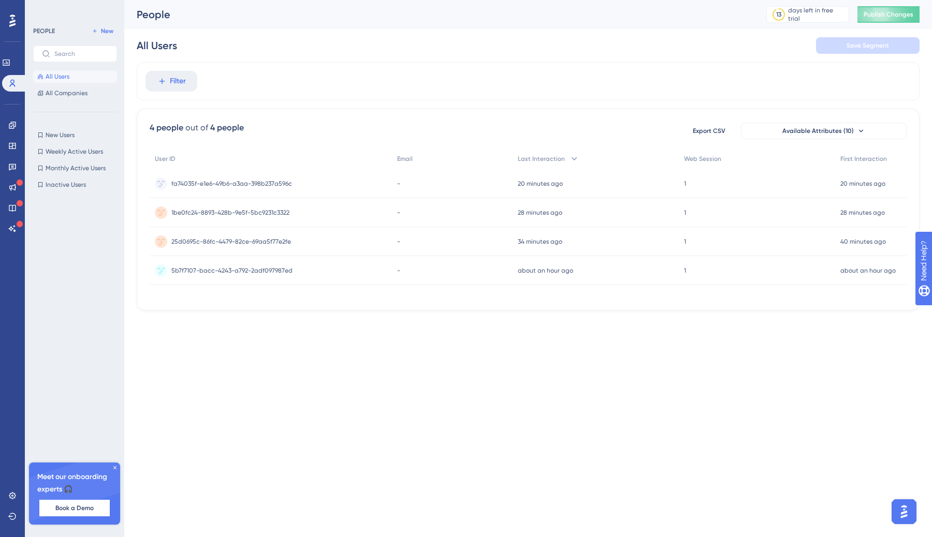
click at [380, 66] on div "Filter" at bounding box center [528, 81] width 782 height 38
click at [289, 57] on div "All Users Save Segment" at bounding box center [528, 45] width 782 height 33
click at [9, 60] on icon at bounding box center [6, 63] width 7 height 6
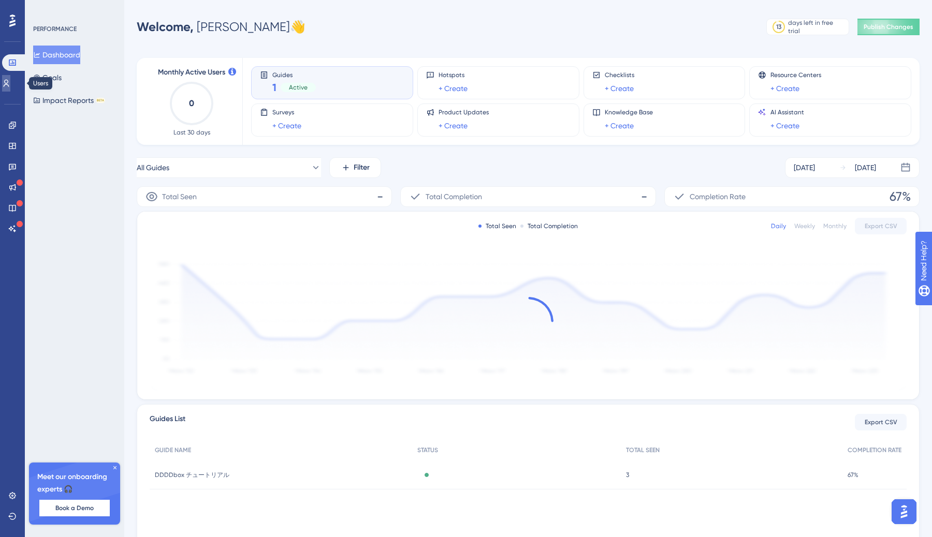
click at [10, 84] on icon at bounding box center [6, 83] width 8 height 8
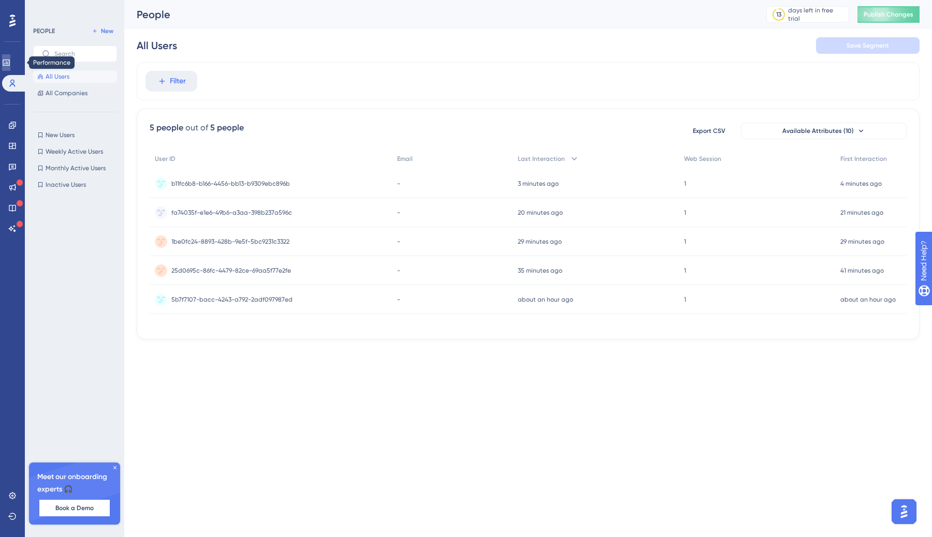
click at [10, 66] on icon at bounding box center [6, 62] width 8 height 8
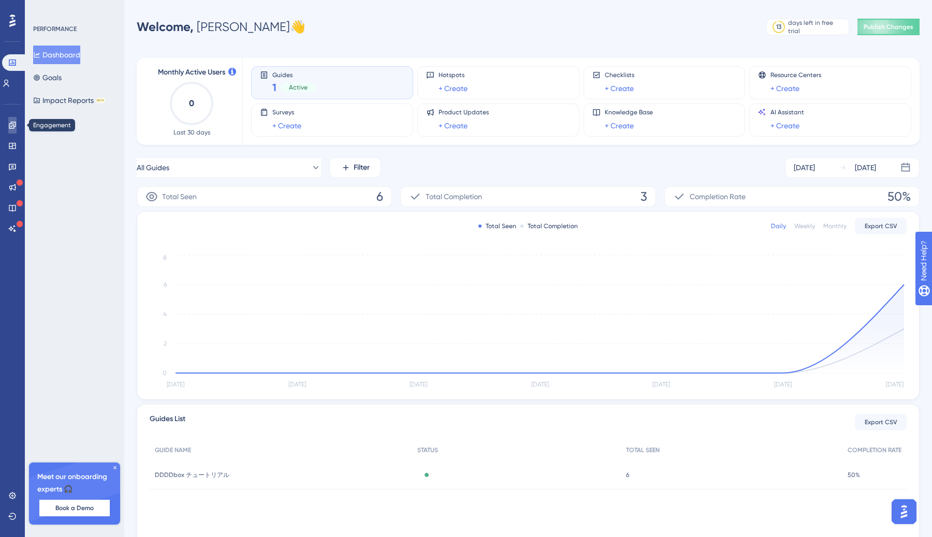
click at [16, 123] on icon at bounding box center [12, 125] width 8 height 8
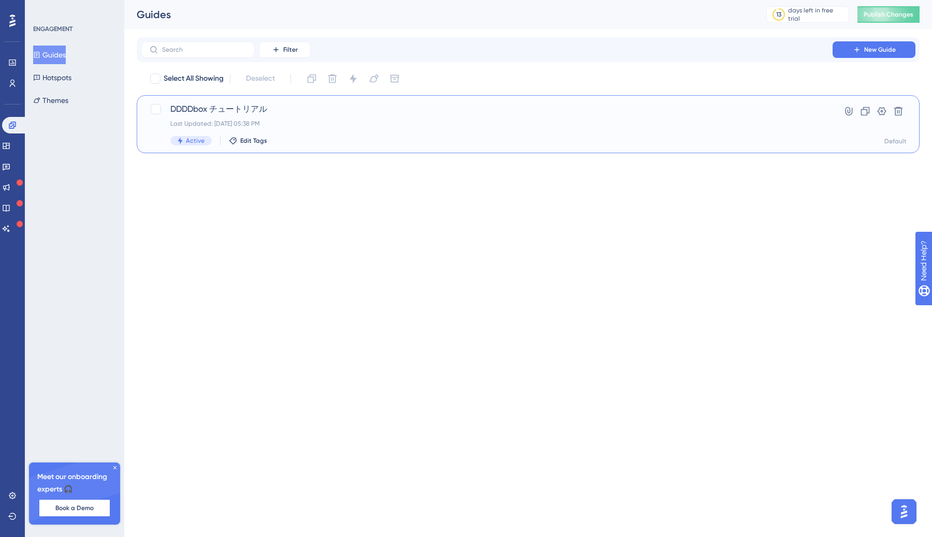
click at [307, 117] on div "DDDDbox チュートリアル Last Updated: Sep 12 2025, 05:38 PM Active Edit Tags" at bounding box center [486, 124] width 632 height 42
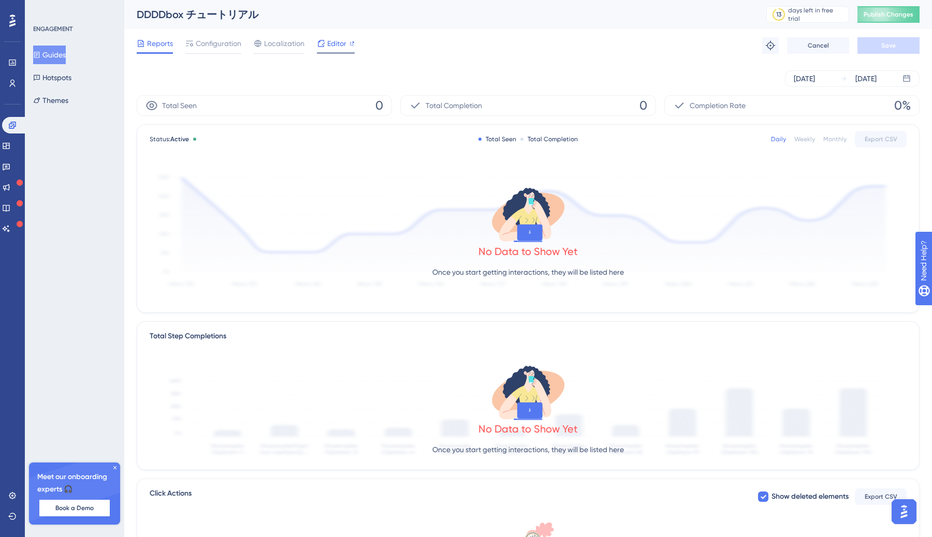
click at [335, 50] on div "Editor" at bounding box center [336, 45] width 38 height 17
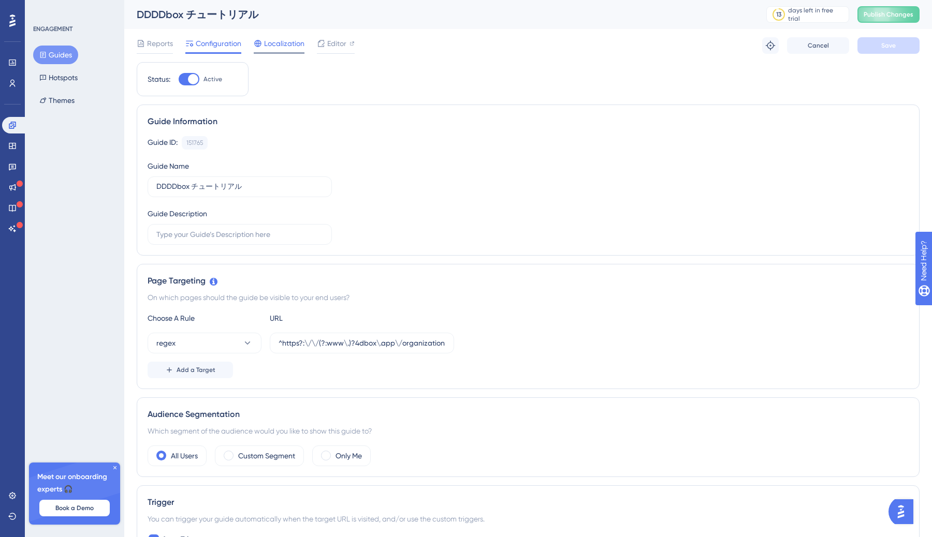
click at [273, 50] on div "Localization" at bounding box center [279, 45] width 51 height 17
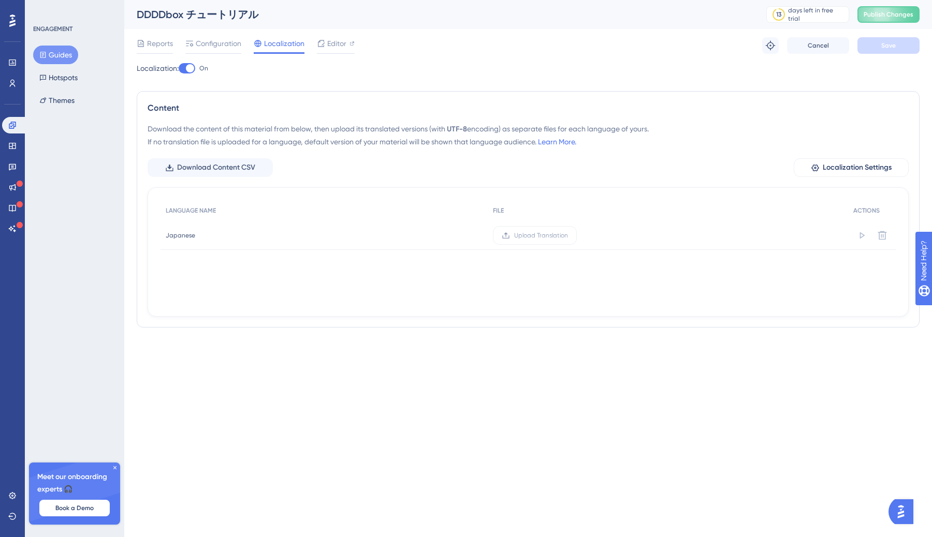
click at [189, 70] on div at bounding box center [187, 68] width 17 height 10
click at [179, 69] on input "On" at bounding box center [178, 68] width 1 height 1
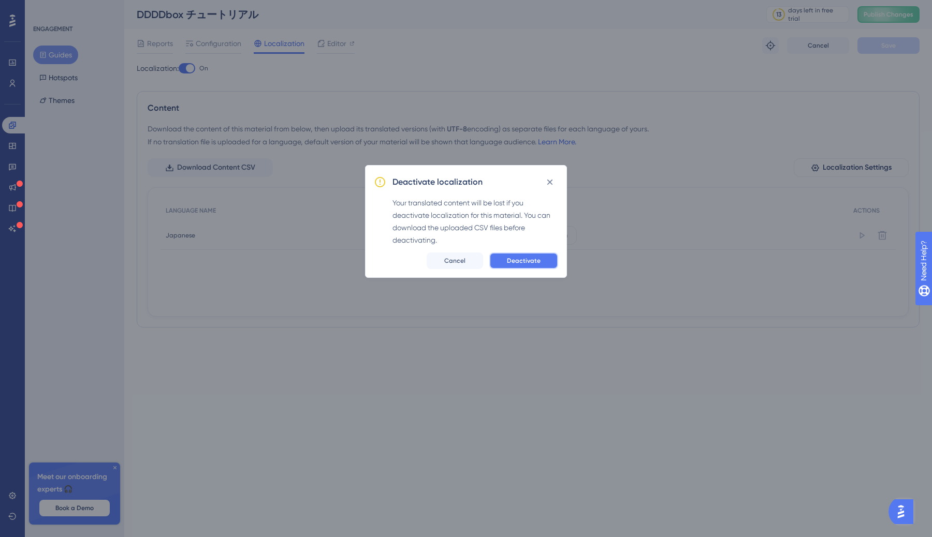
click at [529, 262] on span "Deactivate" at bounding box center [524, 261] width 34 height 8
checkbox input "false"
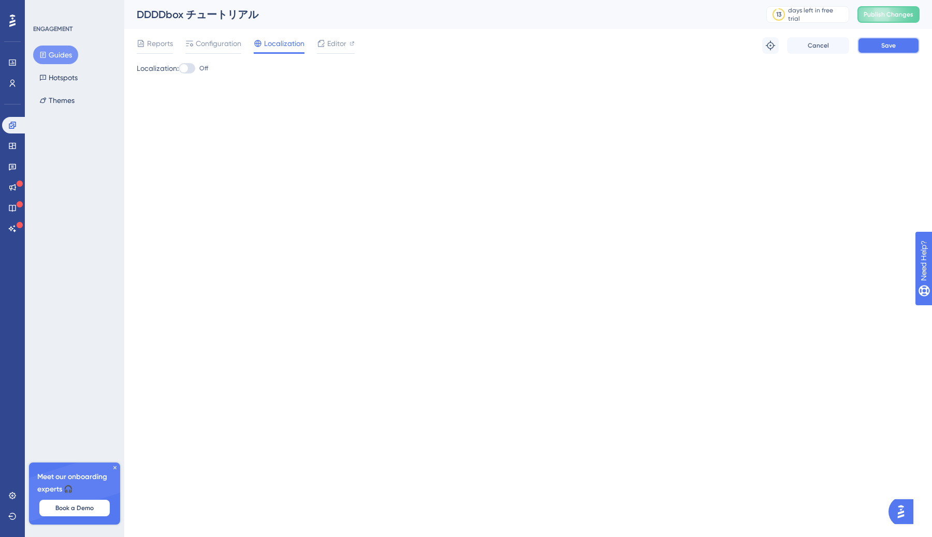
click at [889, 48] on span "Save" at bounding box center [888, 45] width 14 height 8
click at [338, 50] on div "Editor" at bounding box center [336, 45] width 38 height 17
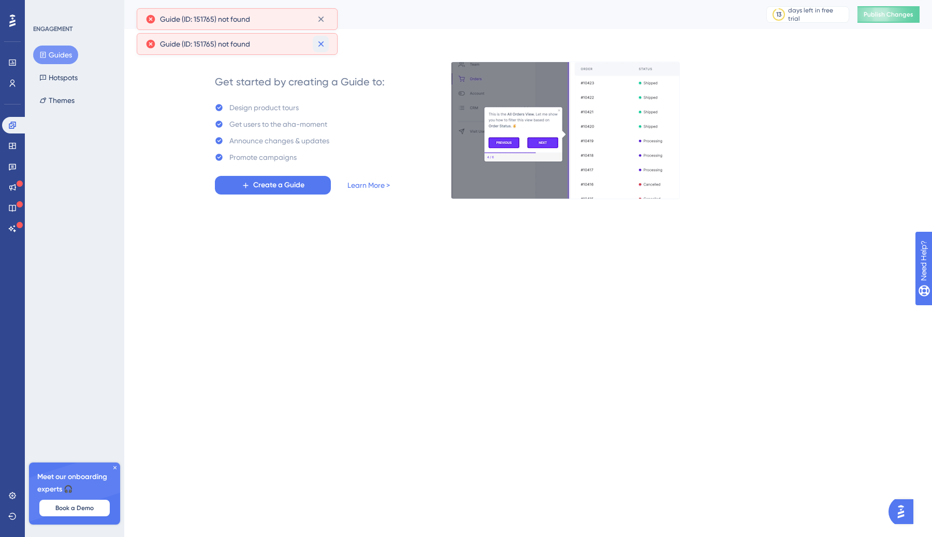
click at [321, 46] on icon at bounding box center [321, 44] width 10 height 10
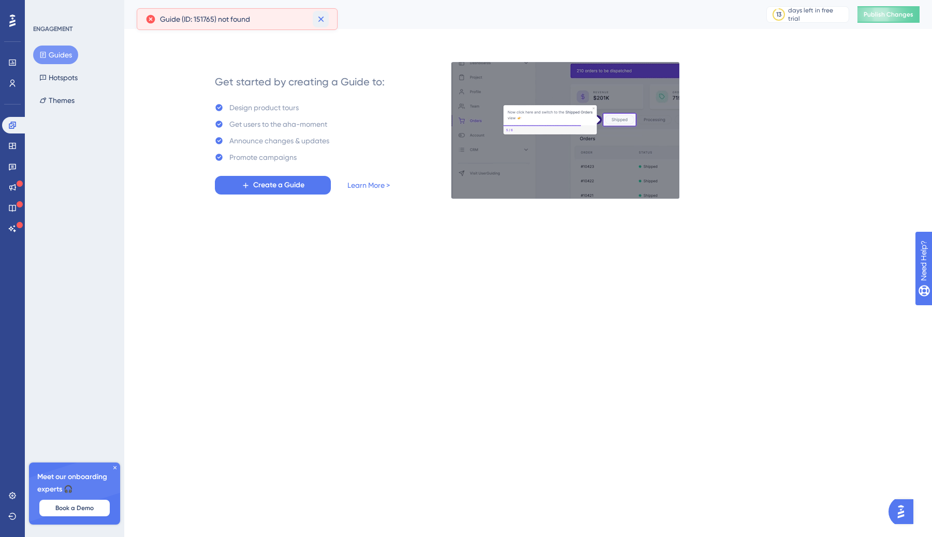
click at [322, 18] on icon at bounding box center [321, 19] width 10 height 10
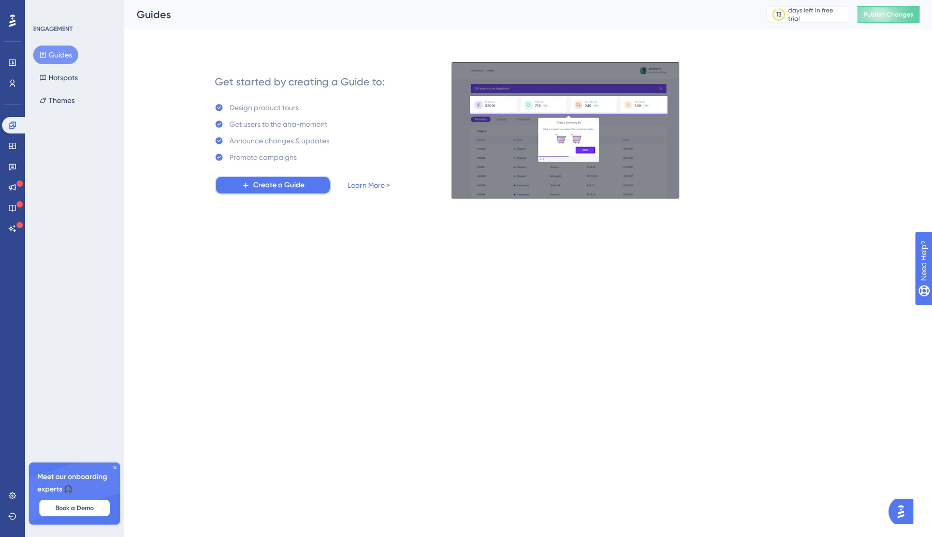
click at [272, 184] on span "Create a Guide" at bounding box center [278, 185] width 51 height 12
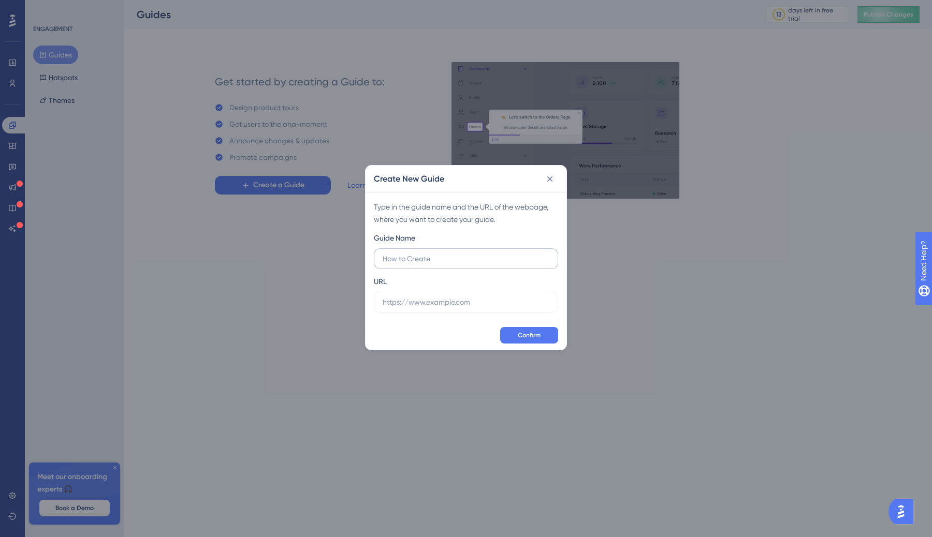
click at [440, 258] on input "text" at bounding box center [465, 258] width 167 height 11
type input "DDDDbox"
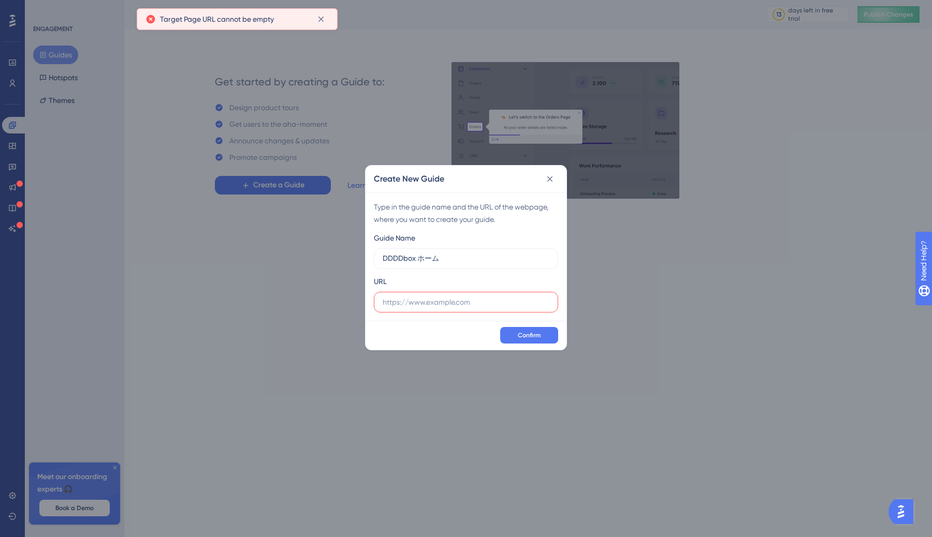
type input "DDDDbox ホーム"
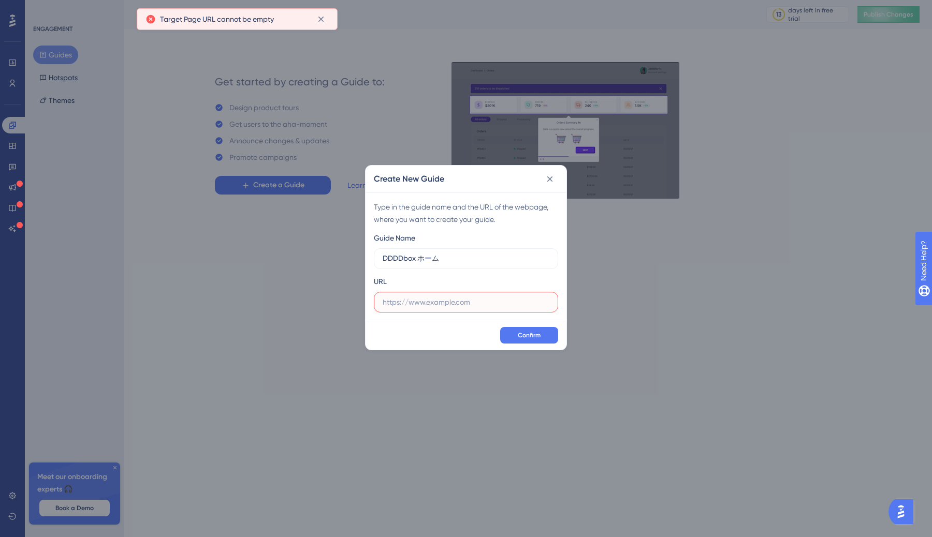
click at [431, 305] on input "text" at bounding box center [465, 302] width 167 height 11
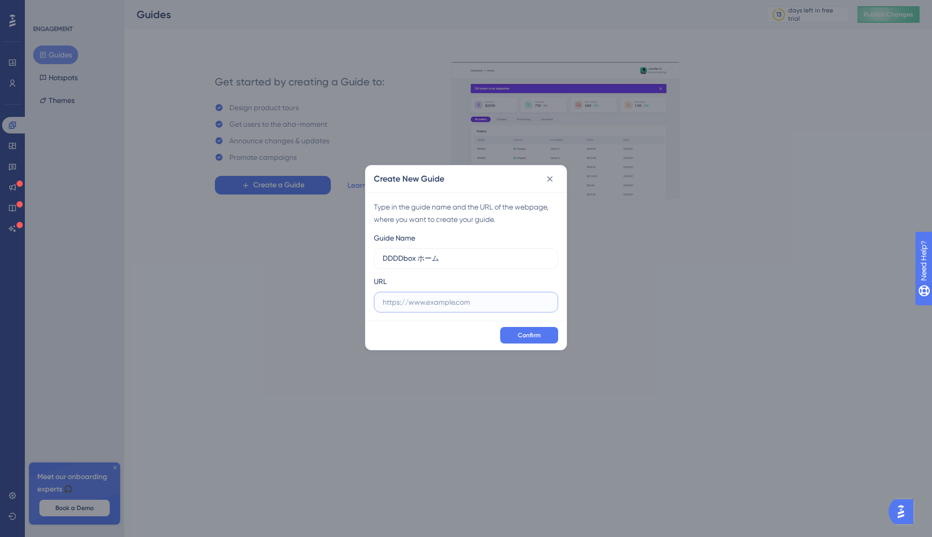
paste input "https://4dbox.app/organizations/01GS47822263XKE5D40VW9KMTD/home"
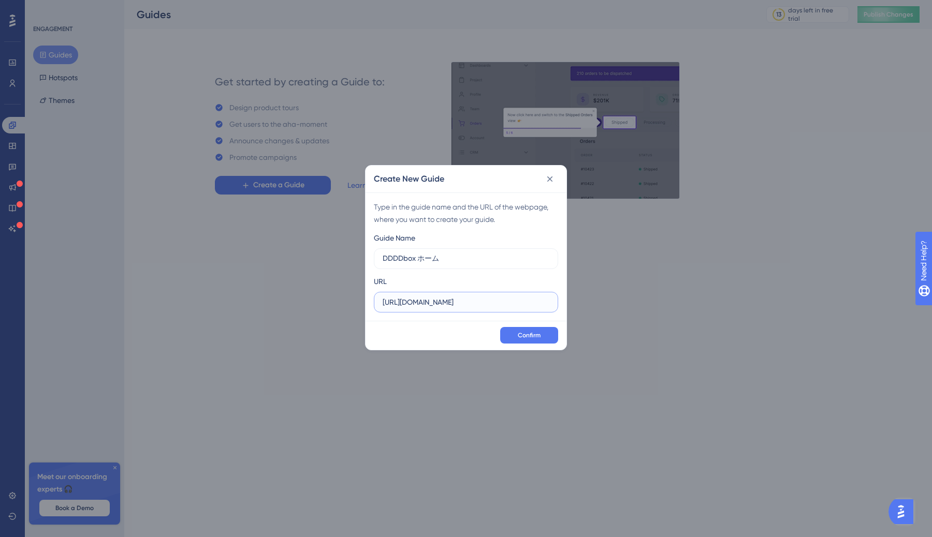
scroll to position [0, 84]
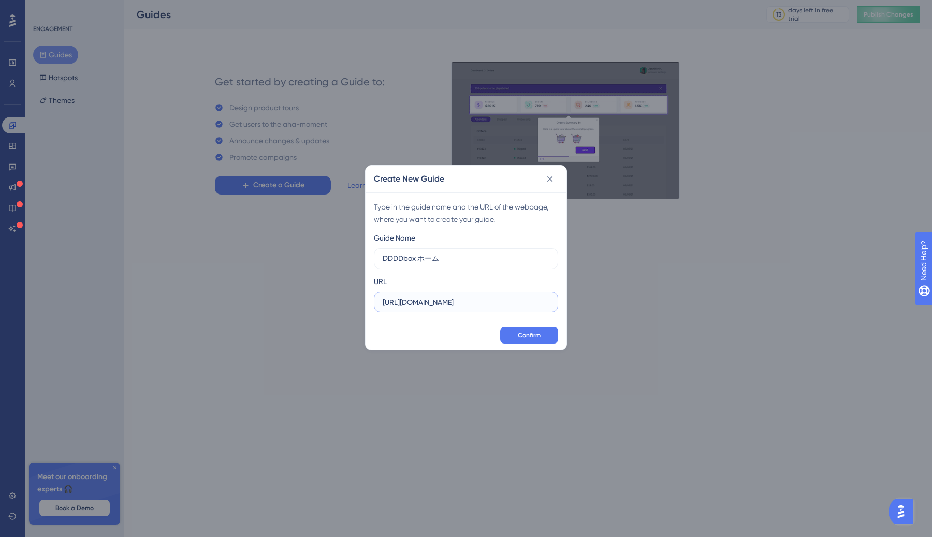
click at [415, 303] on input "https://4dbox.app/organizations/01GS47822263XKE5D40VW9KMTD/home" at bounding box center [465, 302] width 167 height 11
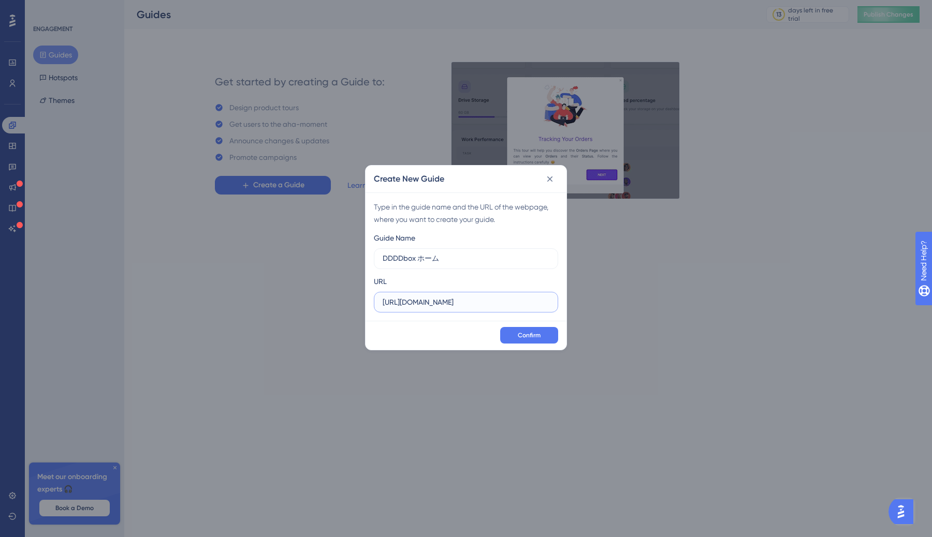
scroll to position [0, 0]
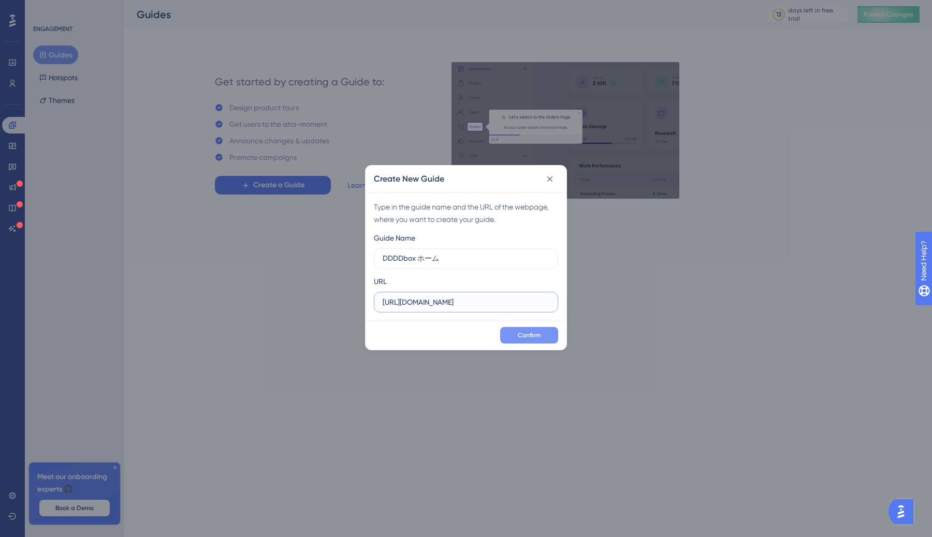
type input "[URL][DOMAIN_NAME]"
click at [532, 341] on button "Confirm" at bounding box center [529, 335] width 58 height 17
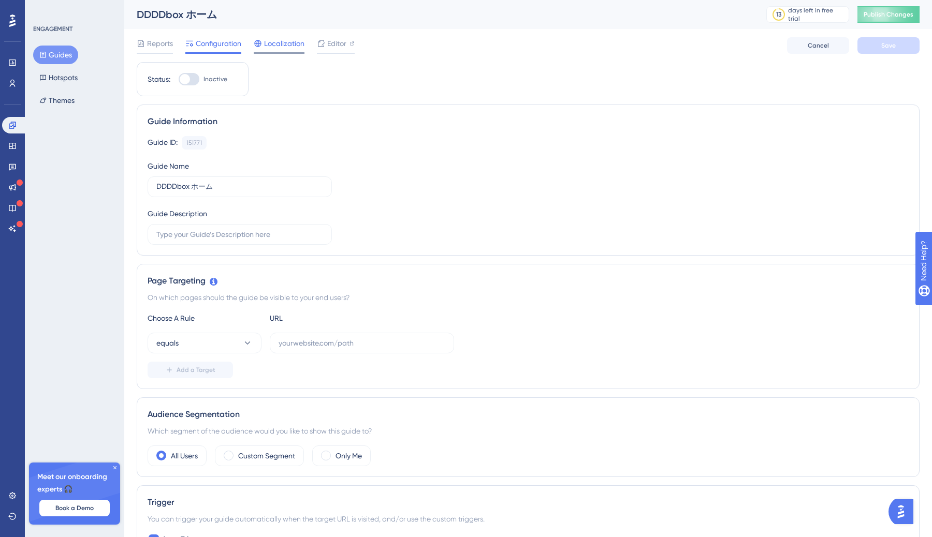
click at [274, 42] on span "Localization" at bounding box center [284, 43] width 40 height 12
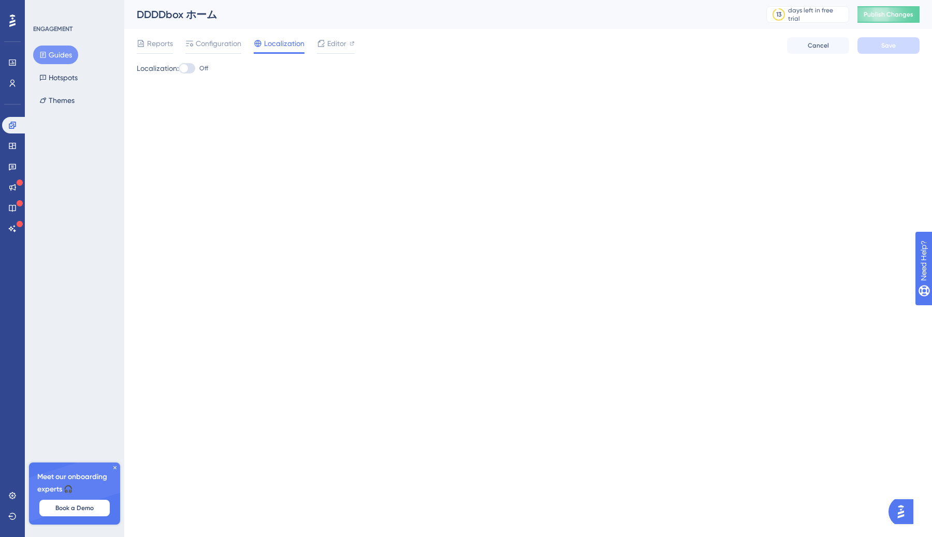
click at [185, 69] on div at bounding box center [184, 68] width 8 height 8
click at [179, 69] on input "Off" at bounding box center [178, 68] width 1 height 1
checkbox input "true"
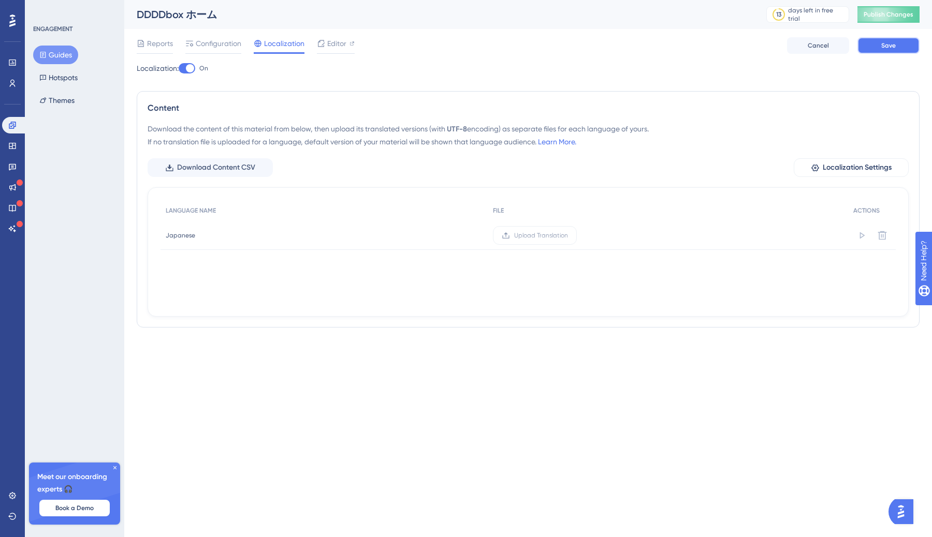
click at [885, 45] on span "Save" at bounding box center [888, 45] width 14 height 8
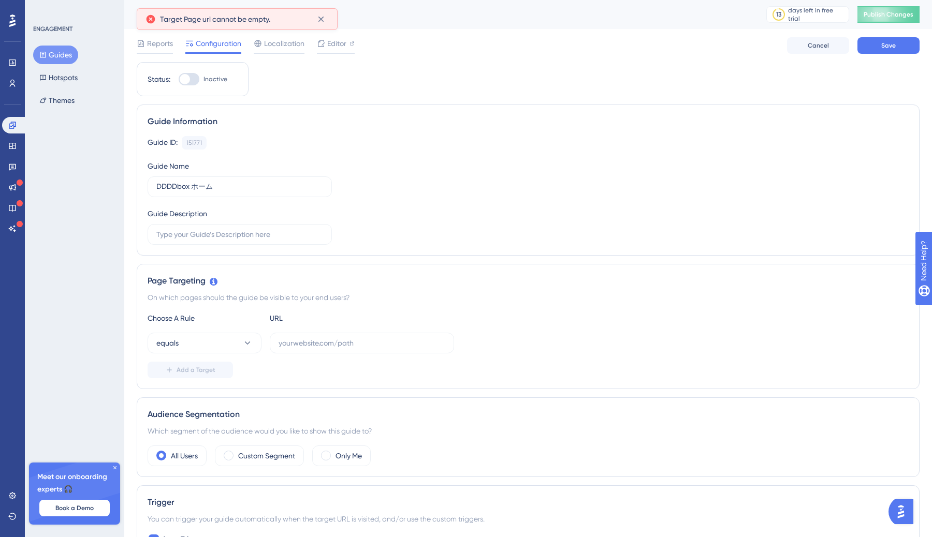
click at [186, 81] on div at bounding box center [185, 79] width 10 height 10
click at [179, 80] on input "Inactive" at bounding box center [178, 79] width 1 height 1
checkbox input "false"
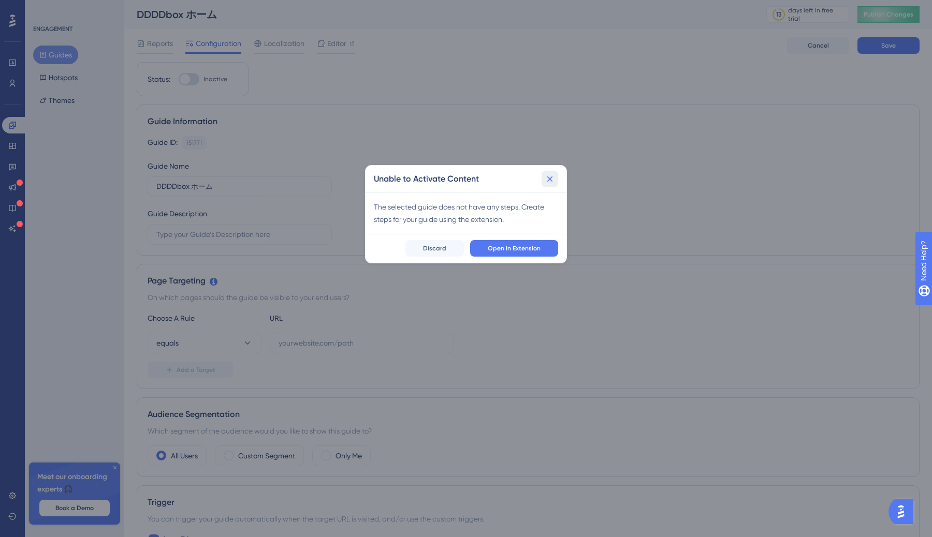
click at [552, 175] on icon at bounding box center [549, 179] width 10 height 10
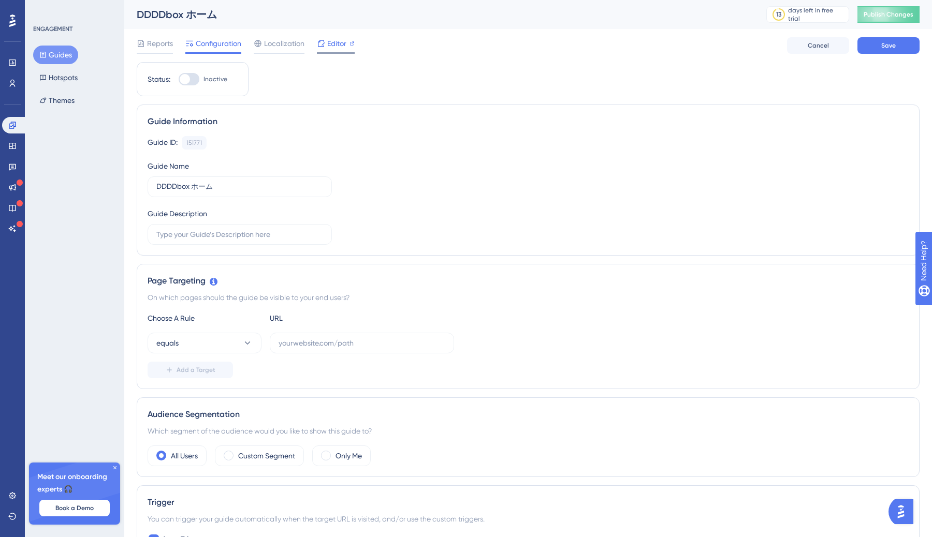
click at [340, 42] on span "Editor" at bounding box center [336, 43] width 19 height 12
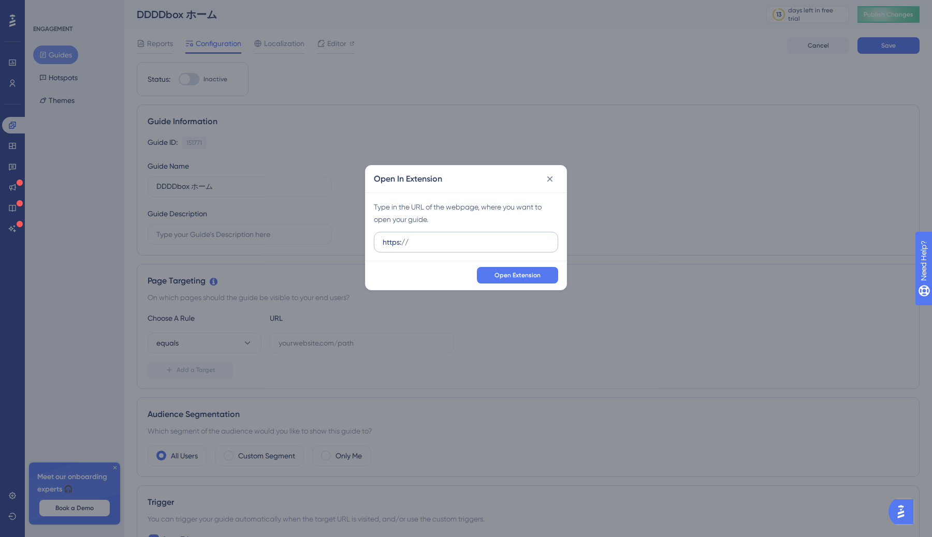
click at [424, 243] on input "https://" at bounding box center [465, 242] width 167 height 11
click at [414, 243] on input "https://4dbox.app/organizations/01GS47822263XKE5D40VW9KMTD/home" at bounding box center [465, 242] width 167 height 11
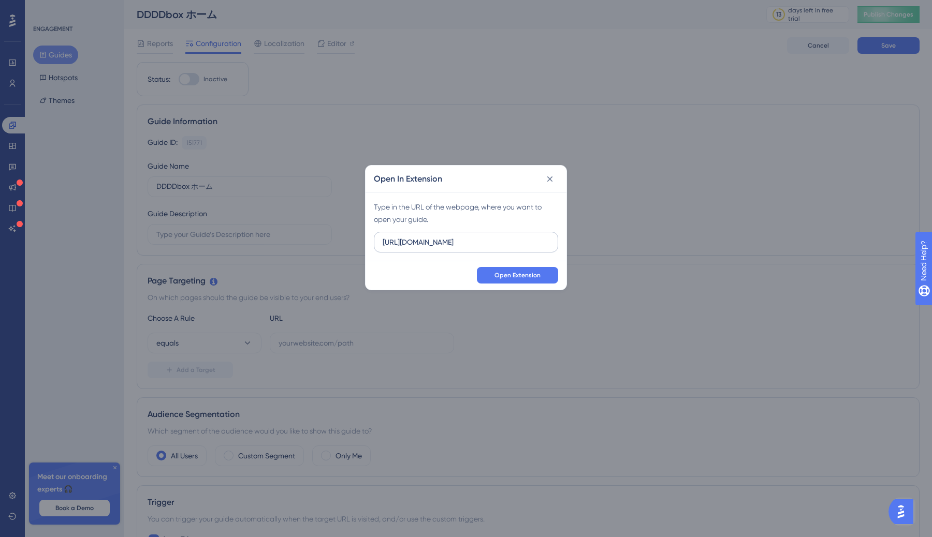
click at [400, 241] on input "https://4dbox.app/organizations/01GS47822263XKE5D40VW9KMTD/home" at bounding box center [465, 242] width 167 height 11
type input "https://4dbox.app/"
click at [513, 275] on span "Open Extension" at bounding box center [517, 275] width 46 height 8
click at [549, 180] on icon at bounding box center [550, 179] width 6 height 6
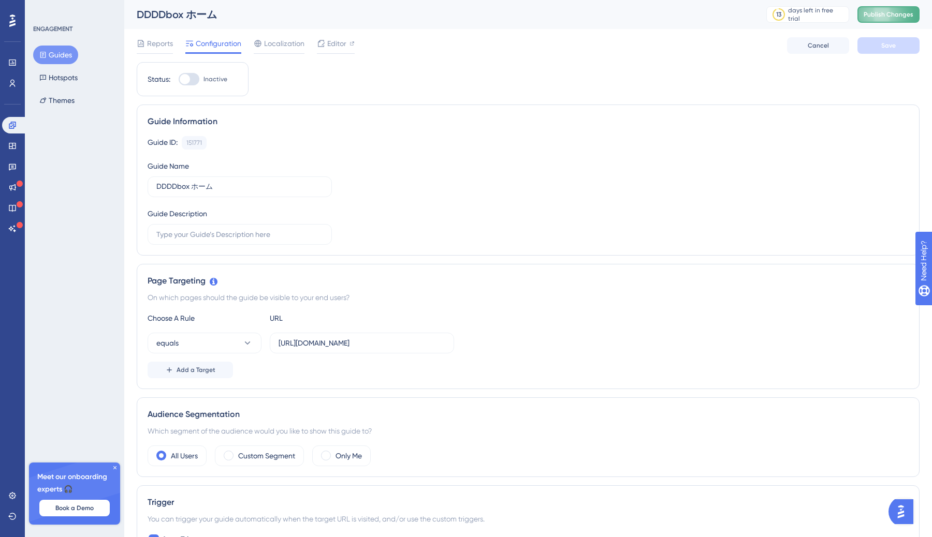
click at [881, 11] on button "Publish Changes" at bounding box center [888, 14] width 62 height 17
click at [191, 78] on div at bounding box center [189, 79] width 21 height 12
click at [179, 79] on input "Inactive" at bounding box center [178, 79] width 1 height 1
checkbox input "true"
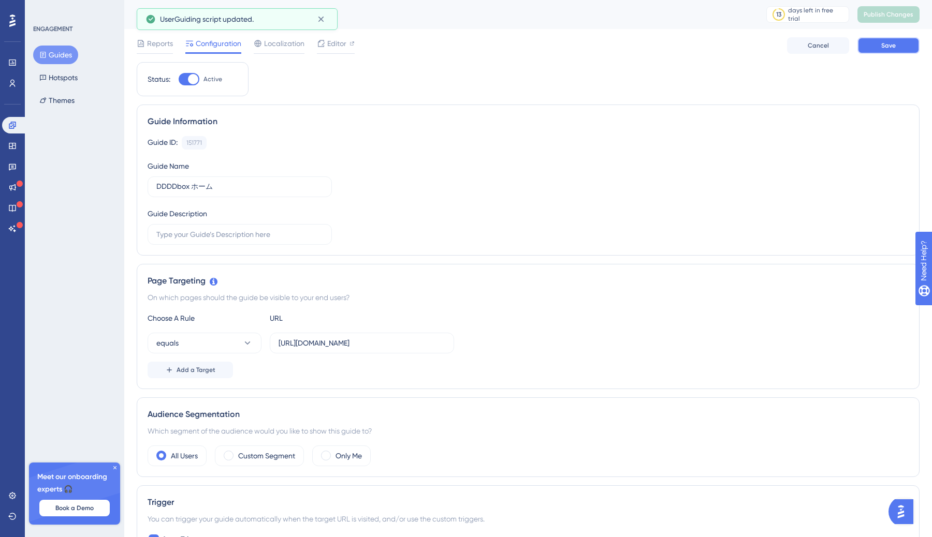
click at [873, 48] on button "Save" at bounding box center [888, 45] width 62 height 17
click at [876, 16] on span "Publish Changes" at bounding box center [888, 14] width 50 height 8
click at [286, 48] on span "Localization" at bounding box center [284, 43] width 40 height 12
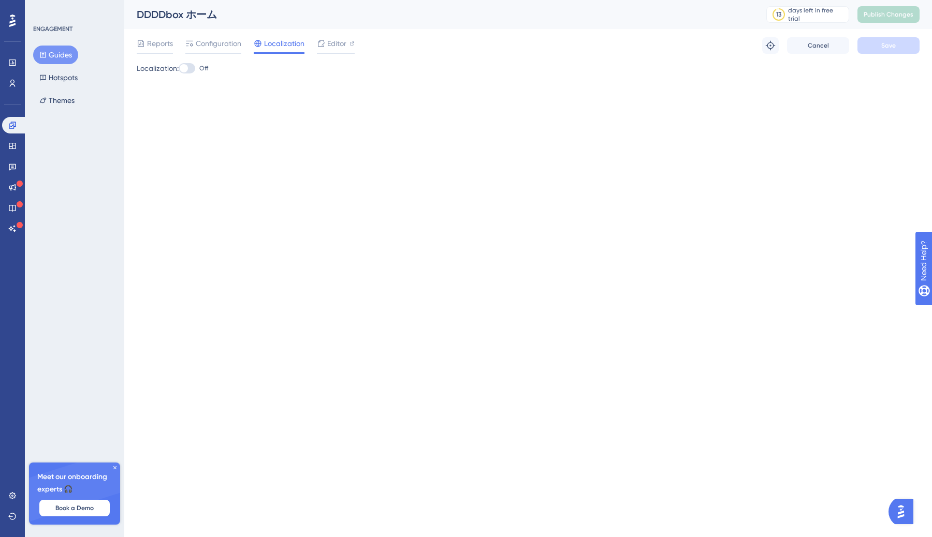
click at [181, 76] on div "Localization: Off" at bounding box center [528, 76] width 782 height 29
click at [191, 67] on div at bounding box center [187, 68] width 17 height 10
click at [179, 68] on input "Off" at bounding box center [178, 68] width 1 height 1
checkbox input "true"
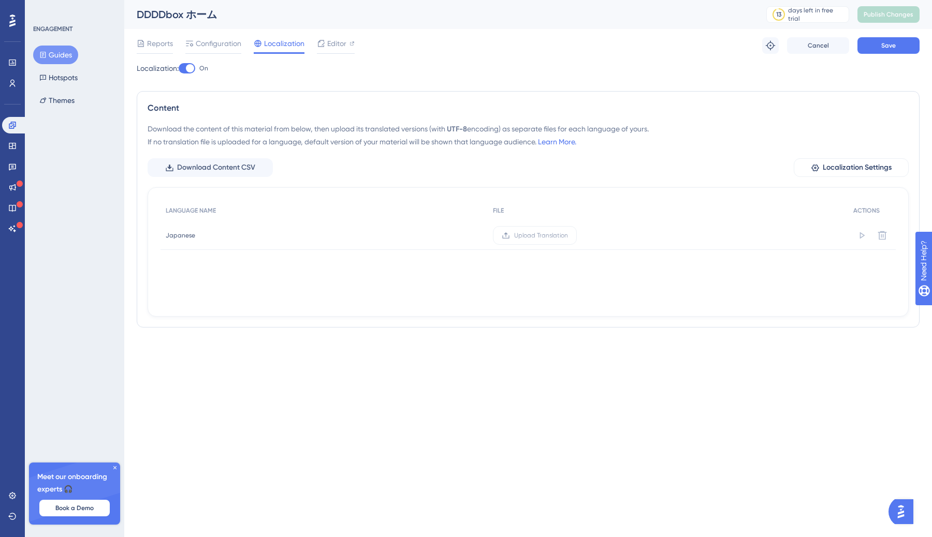
click at [868, 54] on div "Reports Configuration Localization Editor Troubleshoot Cancel Save" at bounding box center [528, 45] width 782 height 33
click at [881, 48] on span "Save" at bounding box center [888, 45] width 14 height 8
click at [882, 17] on span "Publish Changes" at bounding box center [888, 14] width 50 height 8
click at [322, 17] on icon at bounding box center [321, 20] width 6 height 6
click at [336, 39] on span "Editor" at bounding box center [336, 43] width 19 height 12
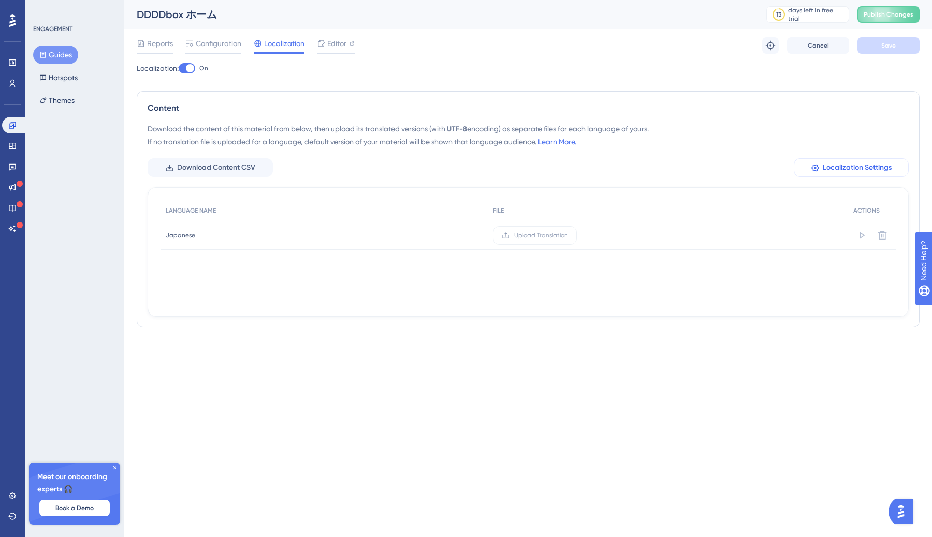
click at [865, 170] on span "Localization Settings" at bounding box center [856, 167] width 69 height 12
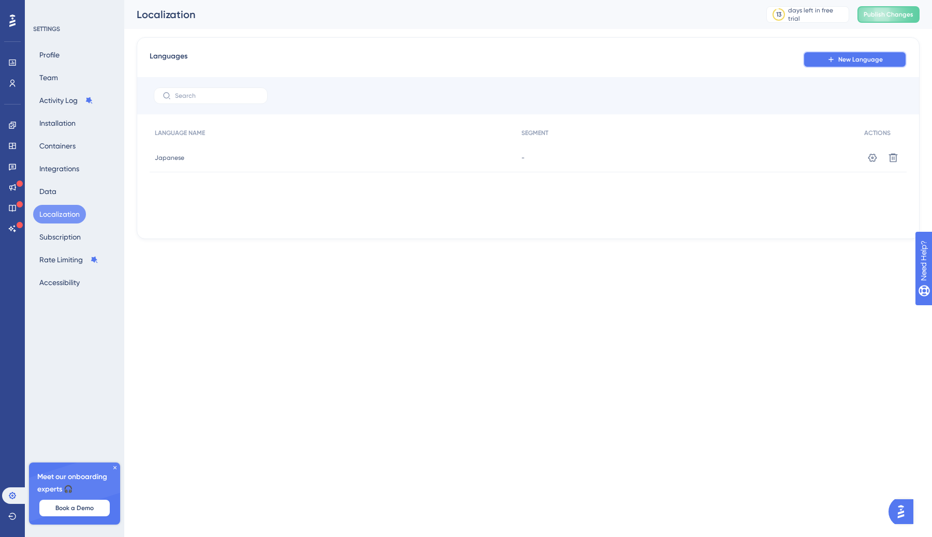
click at [830, 59] on icon at bounding box center [830, 59] width 8 height 8
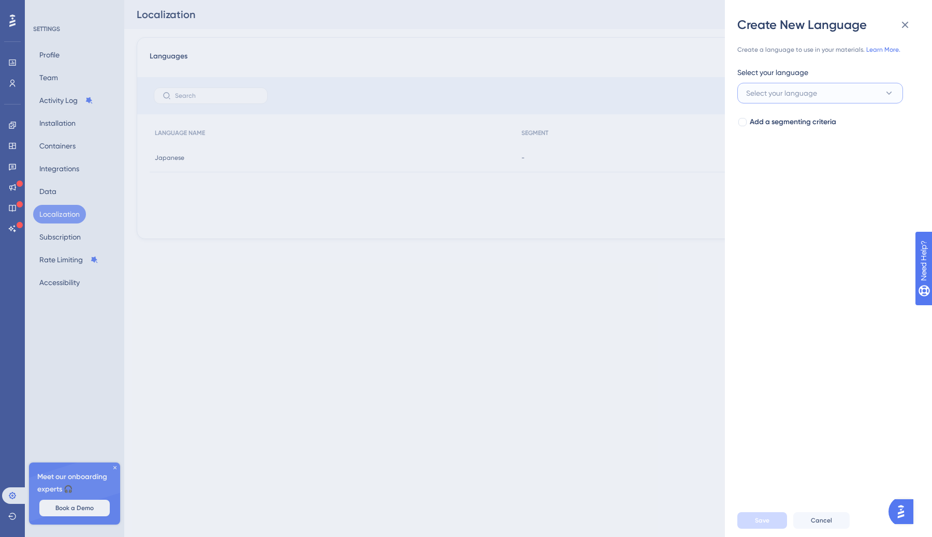
click at [801, 95] on span "Select your language" at bounding box center [781, 93] width 71 height 12
click at [684, 115] on div "Create New Language Create a language to use in your materials. Learn More. Sel…" at bounding box center [466, 268] width 932 height 537
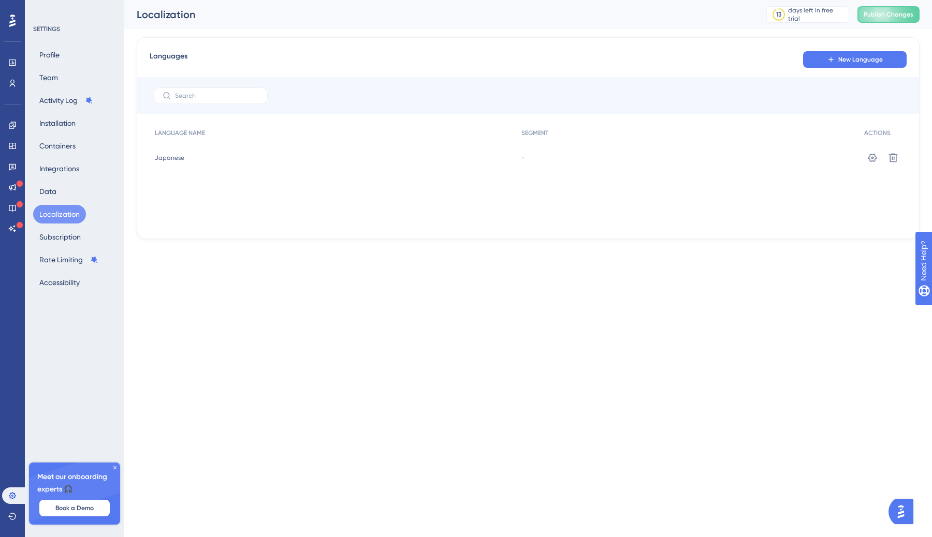
click at [500, 160] on div "Japanese Japanese" at bounding box center [333, 157] width 366 height 29
click at [874, 156] on icon at bounding box center [872, 158] width 10 height 10
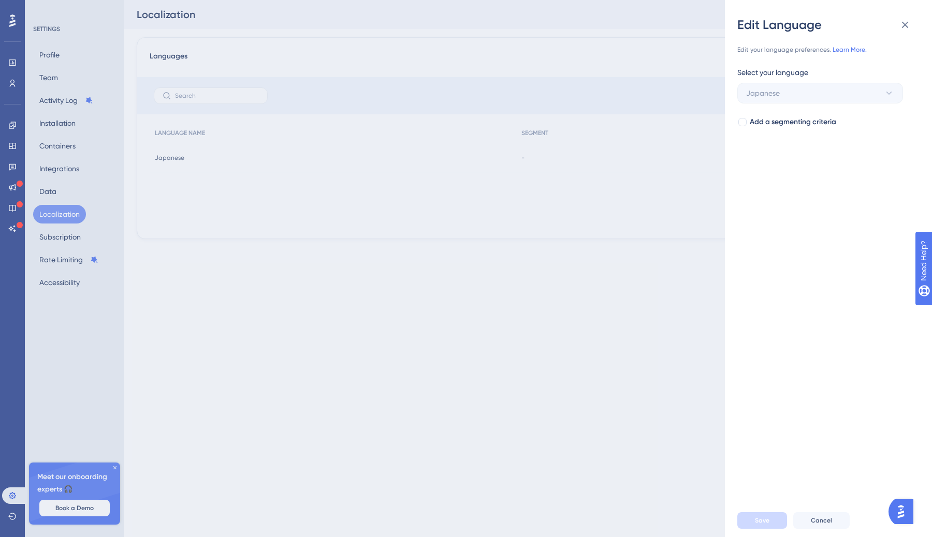
click at [631, 116] on div "Edit Language Edit your language preferences. Learn More. Select your language …" at bounding box center [466, 268] width 932 height 537
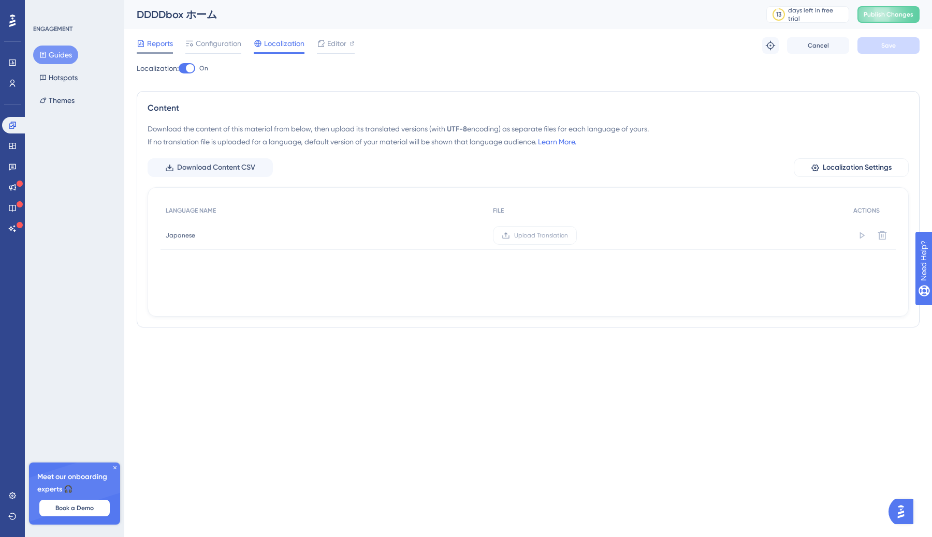
click at [144, 48] on div at bounding box center [141, 43] width 8 height 12
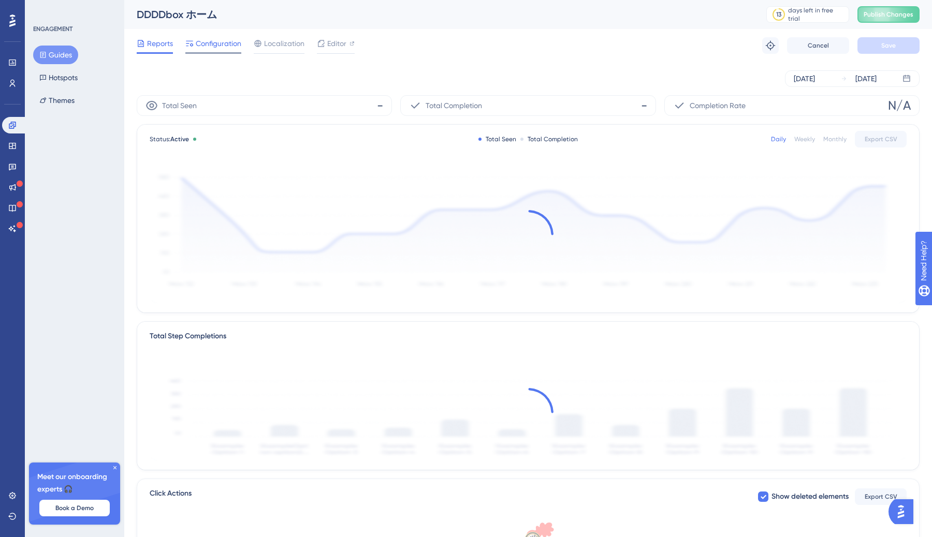
click at [193, 42] on div "Configuration" at bounding box center [213, 43] width 56 height 12
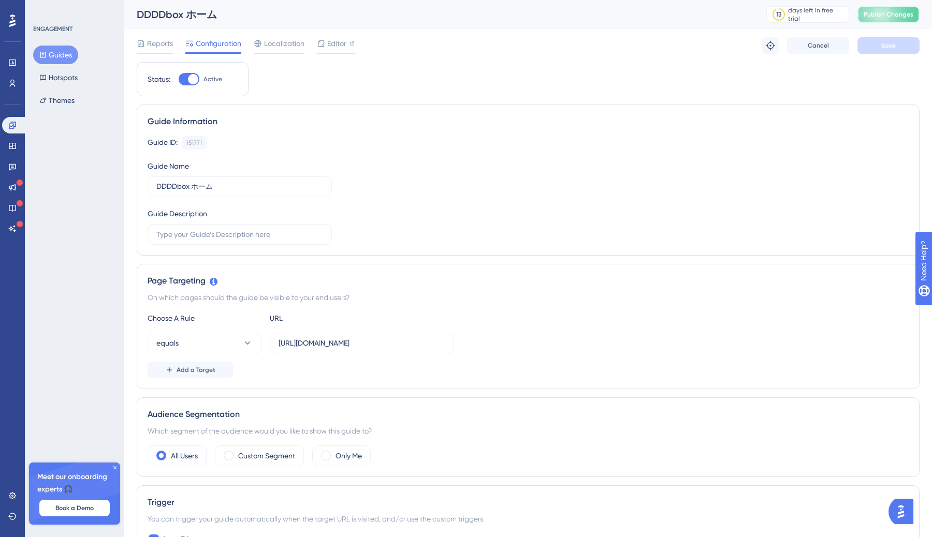
click at [882, 7] on button "Publish Changes" at bounding box center [888, 14] width 62 height 17
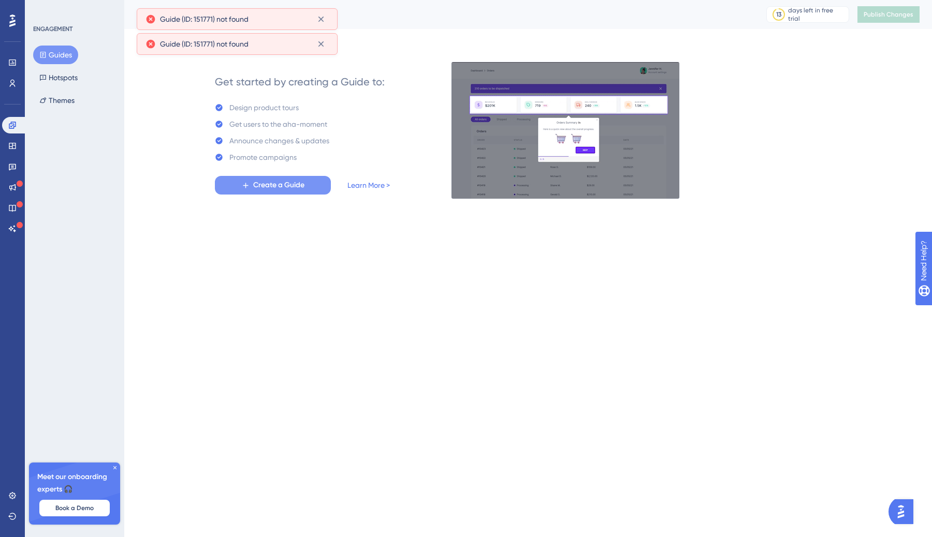
click at [255, 182] on span "Create a Guide" at bounding box center [278, 185] width 51 height 12
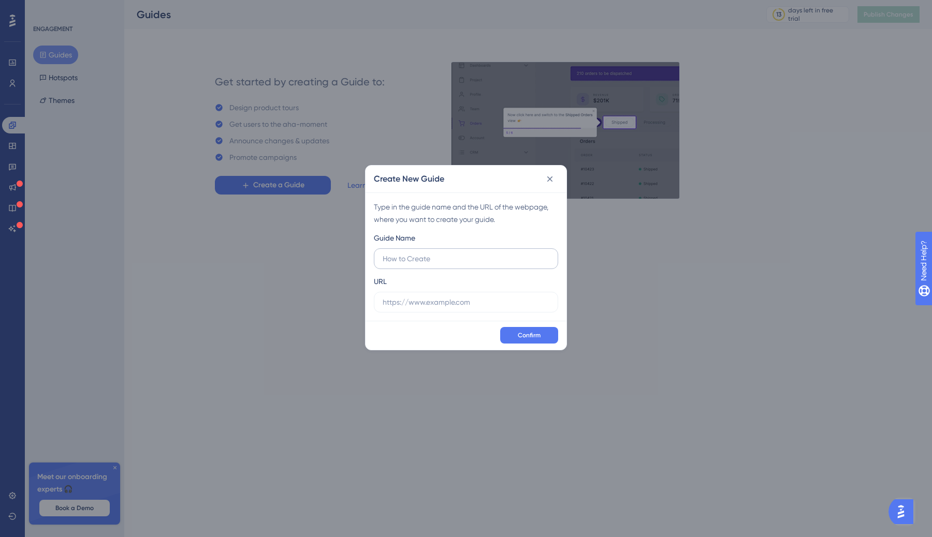
click at [430, 264] on input "text" at bounding box center [465, 258] width 167 height 11
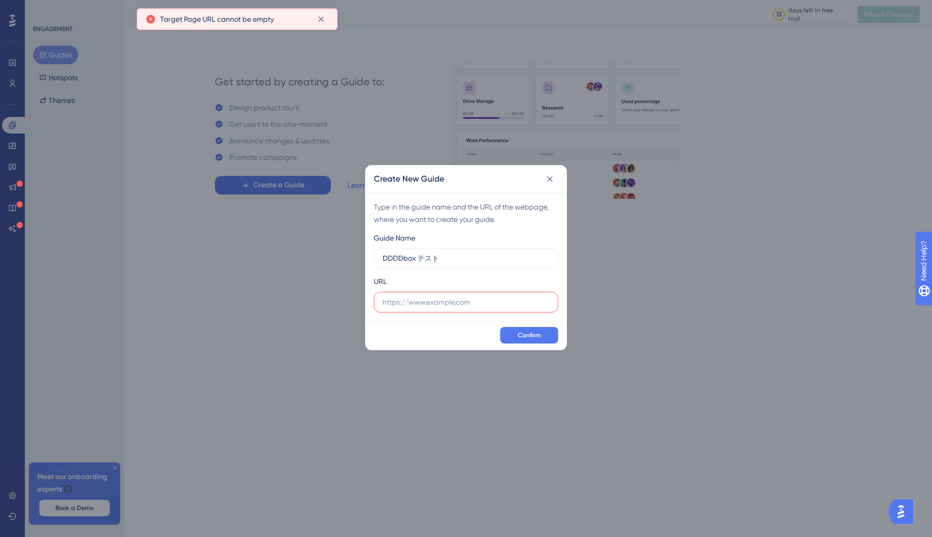
type input "DDDDbox テスト"
click at [436, 303] on input "text" at bounding box center [465, 302] width 167 height 11
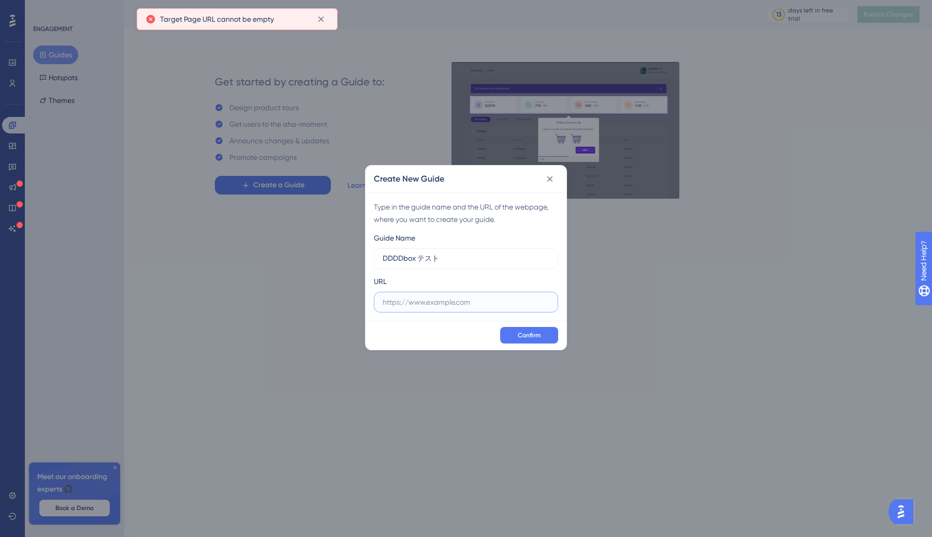
paste input "You cannot edit the content of this material when localization is enabled. Lear…"
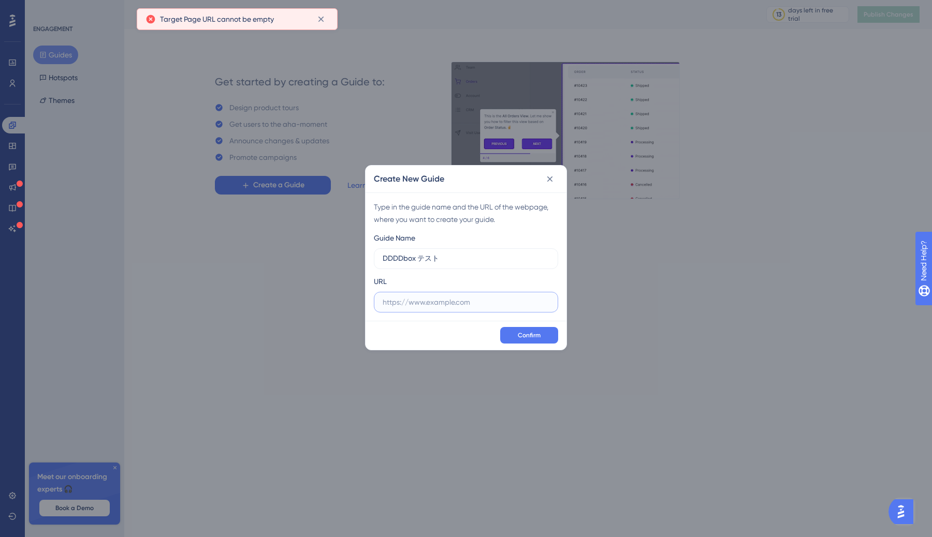
type input "You cannot edit the content of this material when localization is enabled. Lear…"
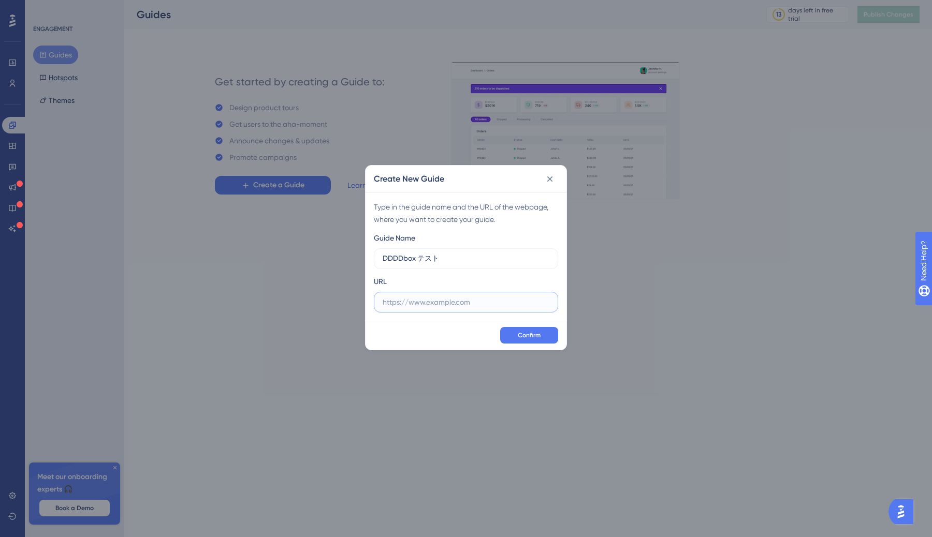
paste input "[URL][DOMAIN_NAME]"
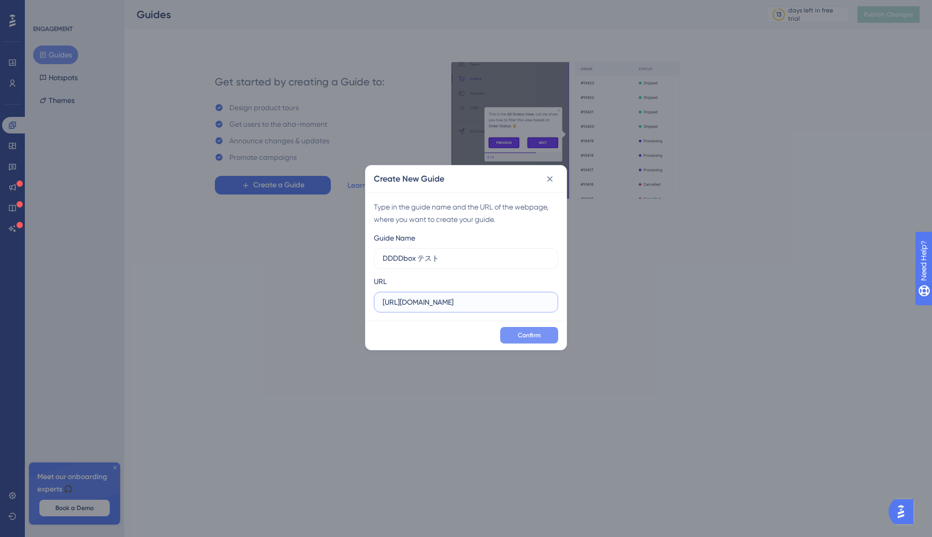
type input "[URL][DOMAIN_NAME]"
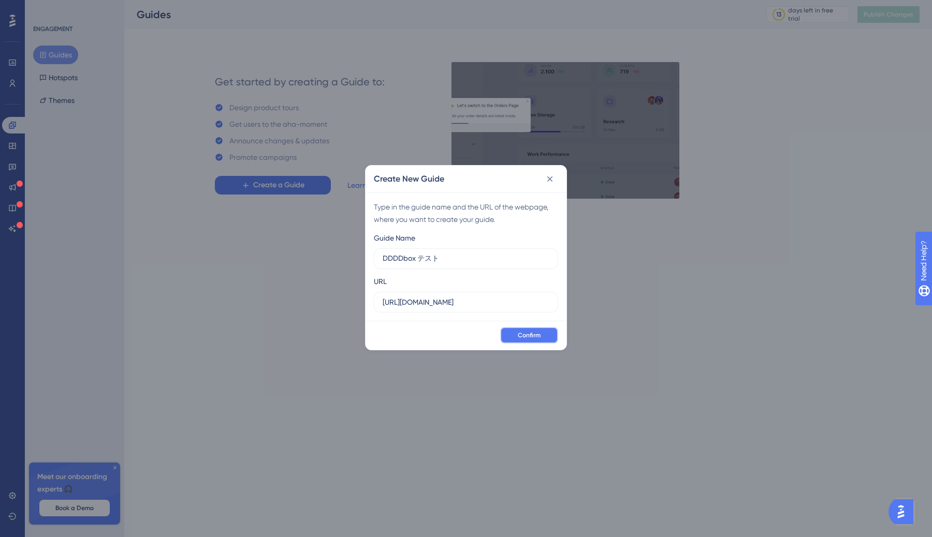
click at [523, 333] on span "Confirm" at bounding box center [529, 335] width 23 height 8
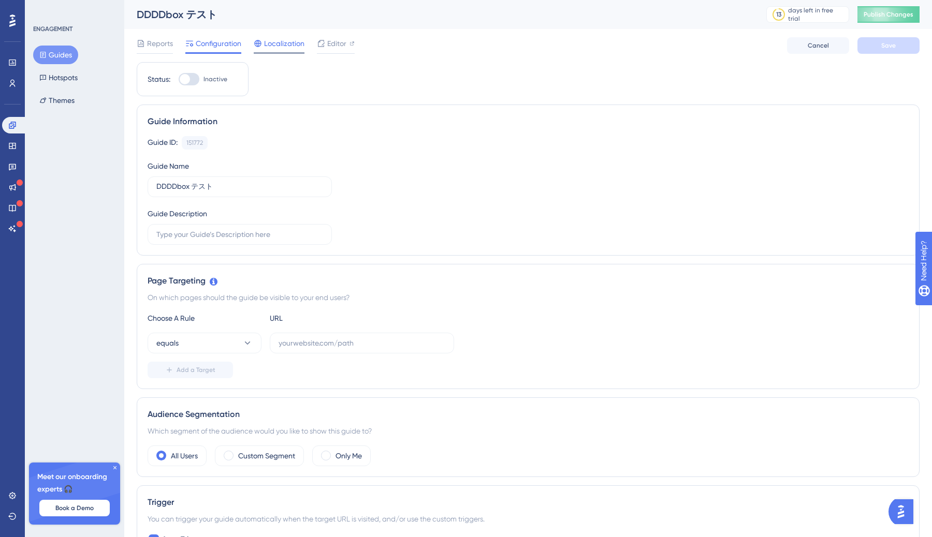
click at [271, 45] on span "Localization" at bounding box center [284, 43] width 40 height 12
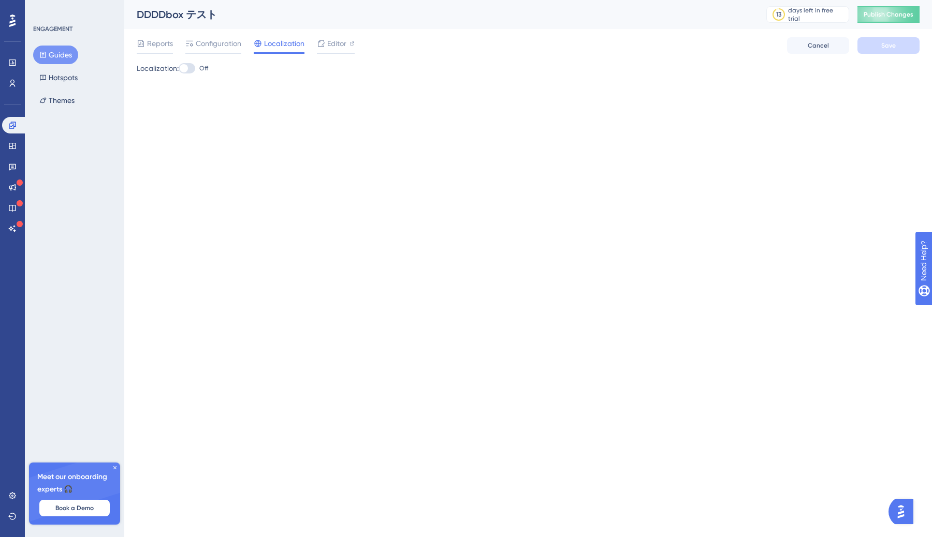
click at [195, 72] on div at bounding box center [187, 68] width 17 height 10
click at [179, 69] on input "Off" at bounding box center [178, 68] width 1 height 1
checkbox input "true"
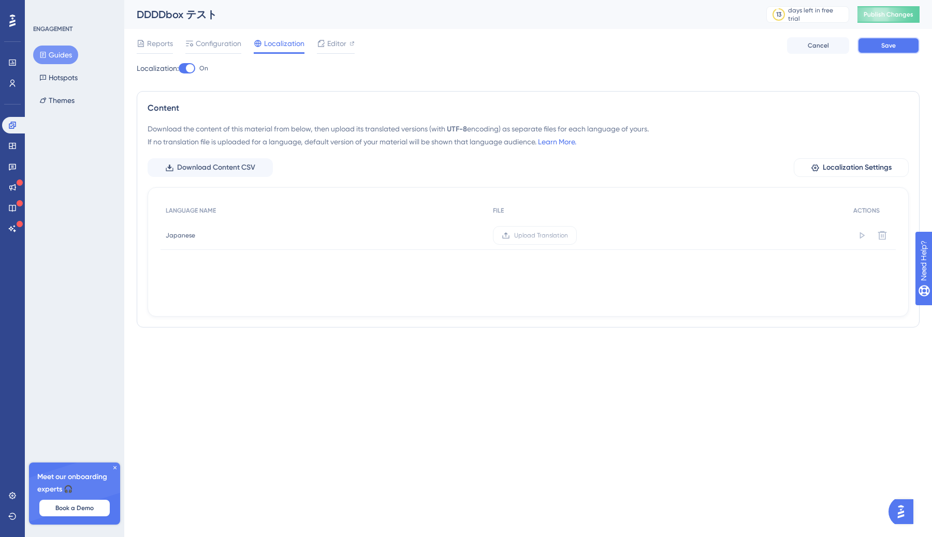
click at [882, 43] on span "Save" at bounding box center [888, 45] width 14 height 8
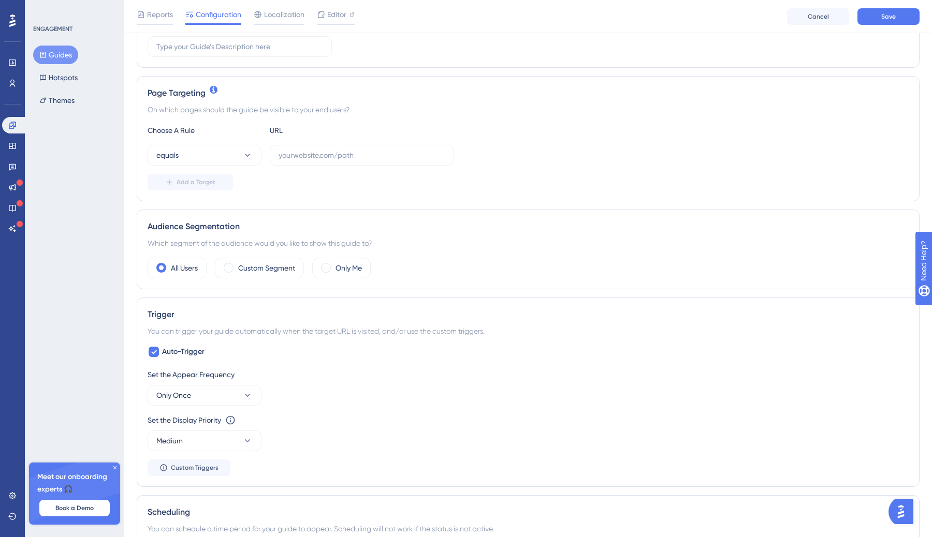
scroll to position [140, 0]
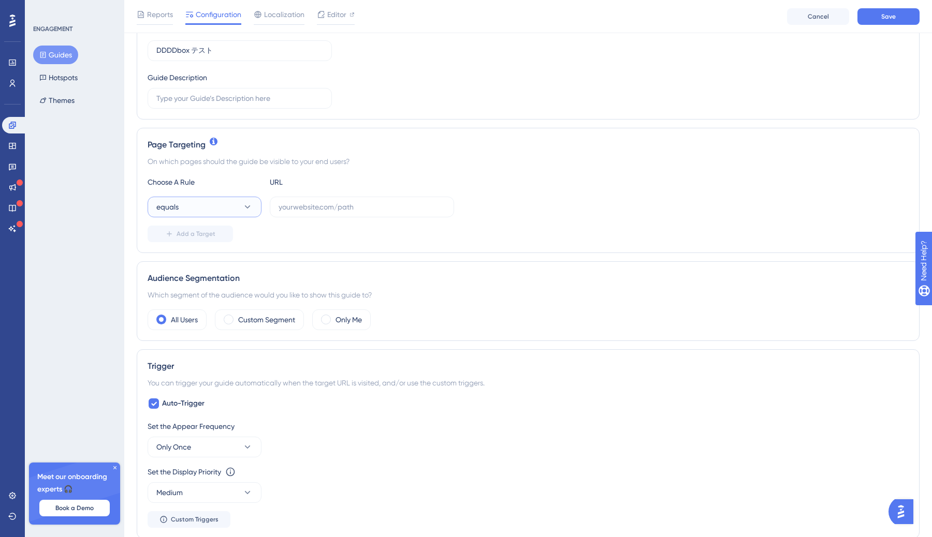
click at [237, 215] on button "equals" at bounding box center [204, 207] width 114 height 21
click at [197, 362] on div "regex regex" at bounding box center [204, 362] width 84 height 21
click at [307, 211] on input "text" at bounding box center [361, 206] width 167 height 11
paste input "^https?:\/\/(?:www\.)?4dbox\.app\/organizations\/[0-9ABCDEFGHJKMNPQRSTVWXYZ]{26…"
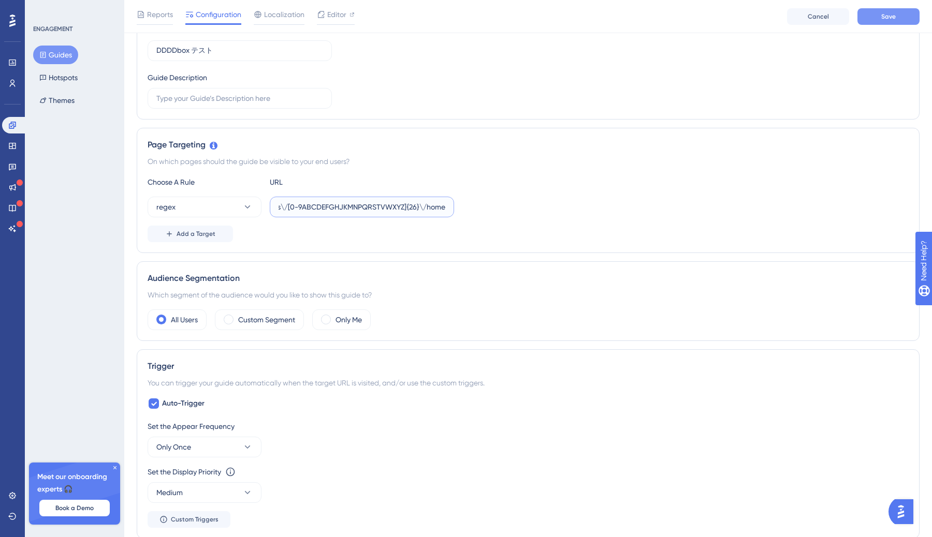
type input "^https?:\/\/(?:www\.)?4dbox\.app\/organizations\/[0-9ABCDEFGHJKMNPQRSTVWXYZ]{26…"
click at [877, 13] on button "Save" at bounding box center [888, 16] width 62 height 17
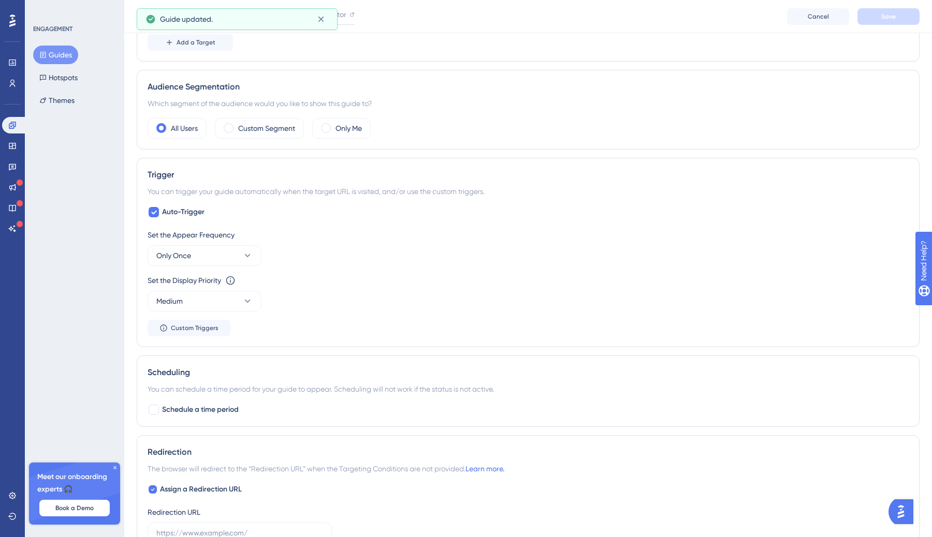
scroll to position [365, 0]
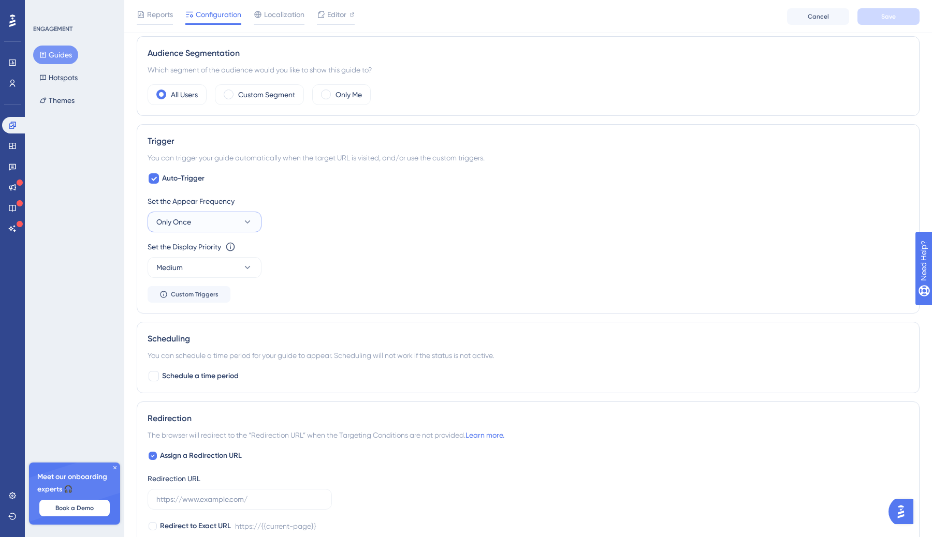
click at [225, 213] on button "Only Once" at bounding box center [204, 222] width 114 height 21
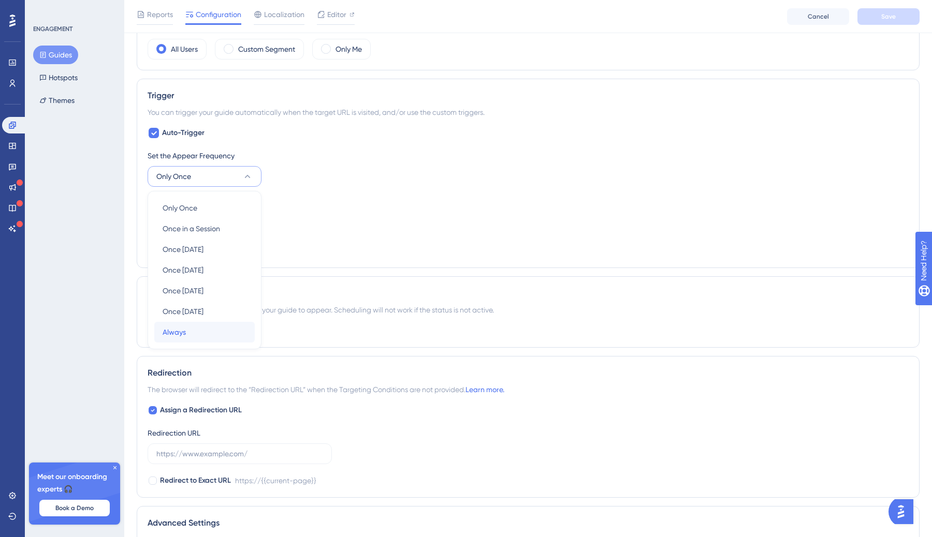
click at [209, 336] on div "Always Always" at bounding box center [204, 332] width 84 height 21
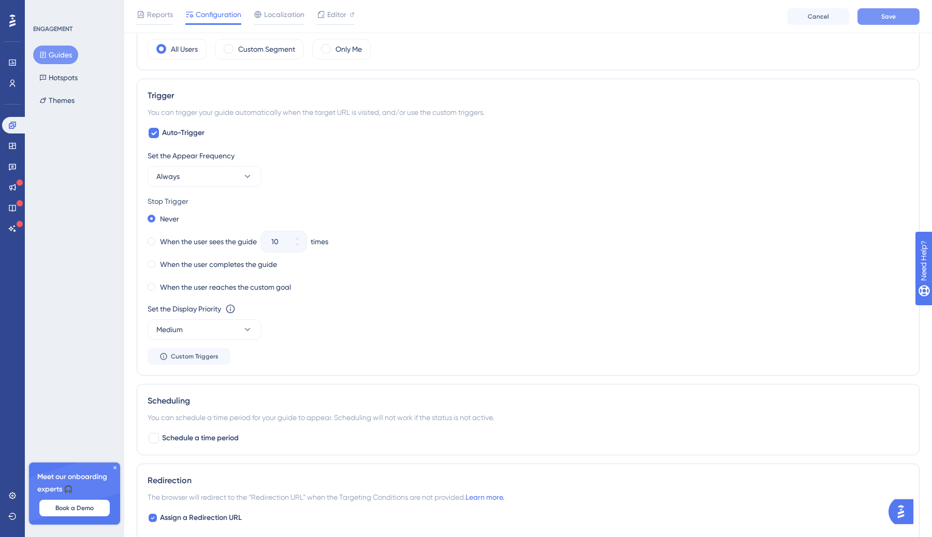
click at [881, 15] on span "Save" at bounding box center [888, 16] width 14 height 8
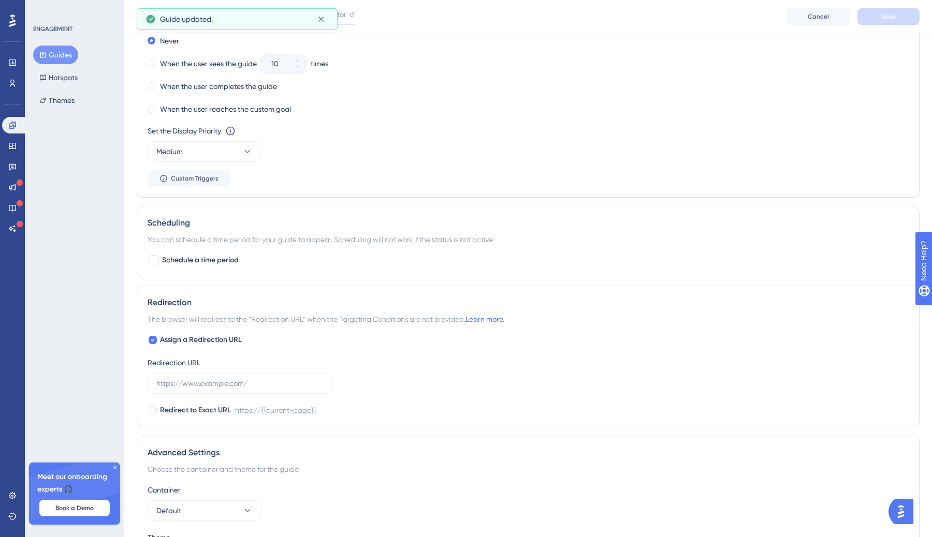
scroll to position [673, 0]
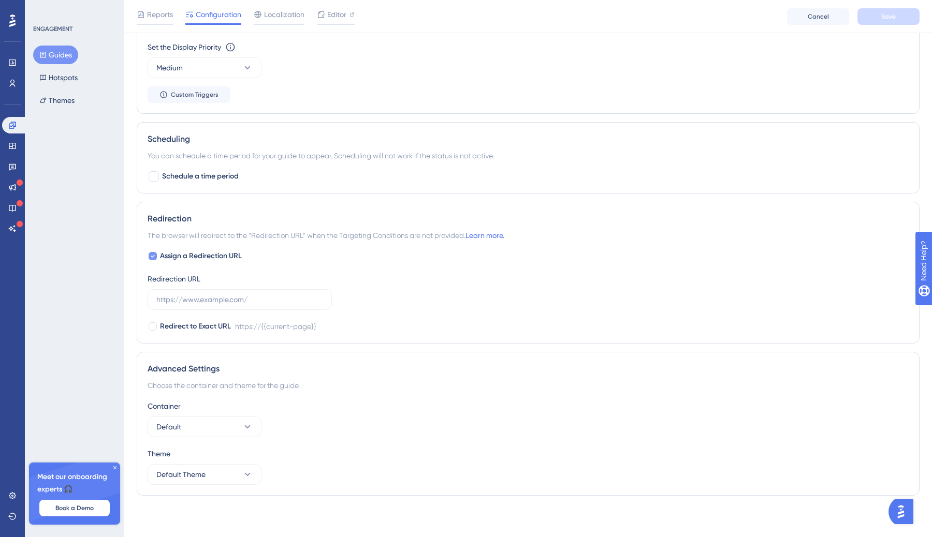
click at [152, 257] on icon at bounding box center [153, 256] width 4 height 3
checkbox input "false"
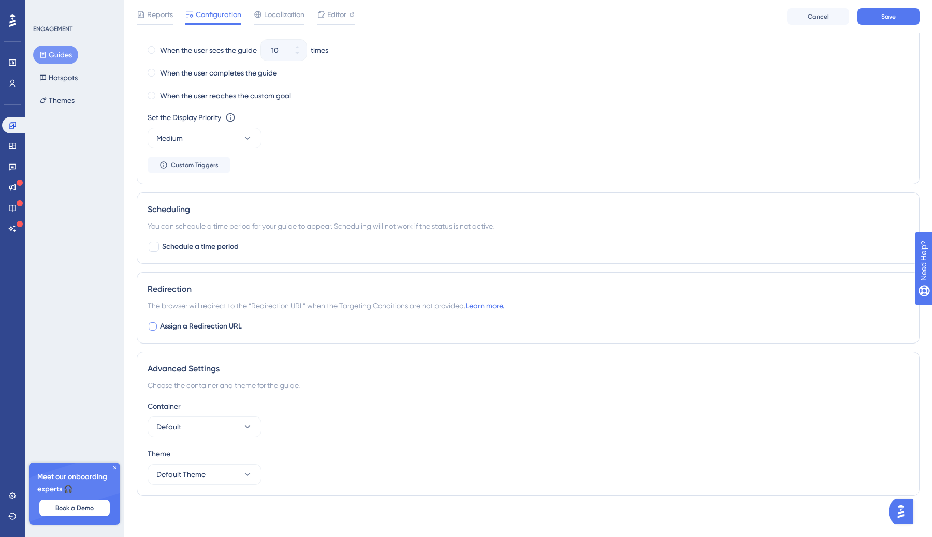
scroll to position [602, 0]
click at [886, 17] on span "Save" at bounding box center [888, 16] width 14 height 8
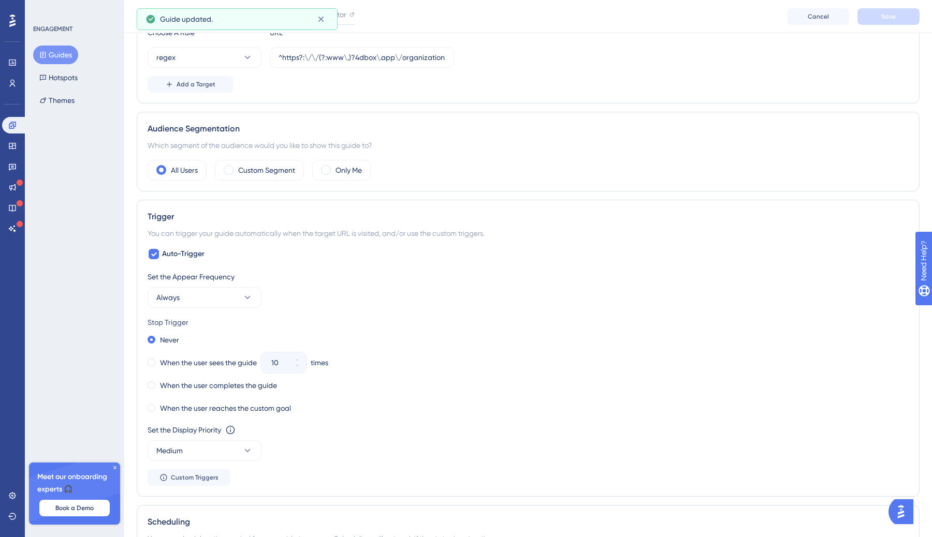
scroll to position [0, 0]
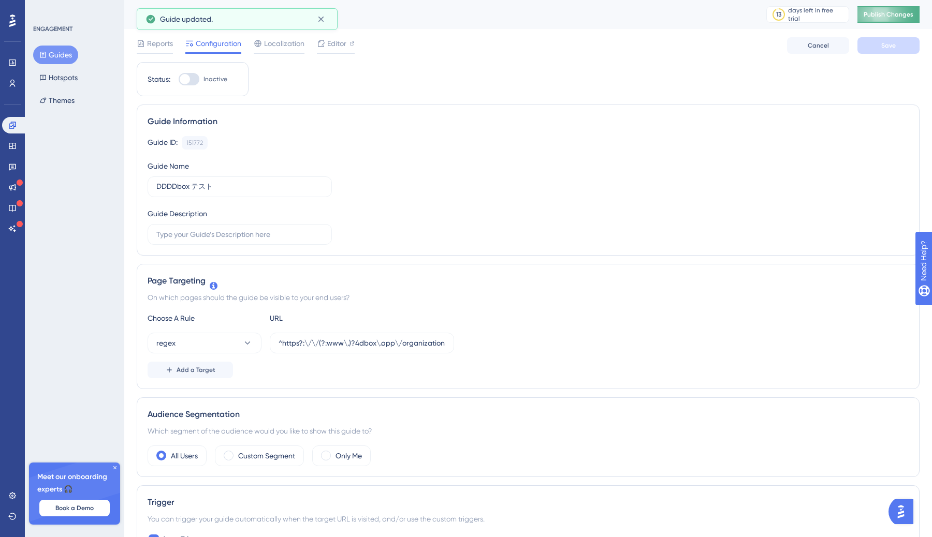
click at [881, 14] on span "Publish Changes" at bounding box center [888, 14] width 50 height 8
click at [335, 46] on span "Editor" at bounding box center [336, 43] width 19 height 12
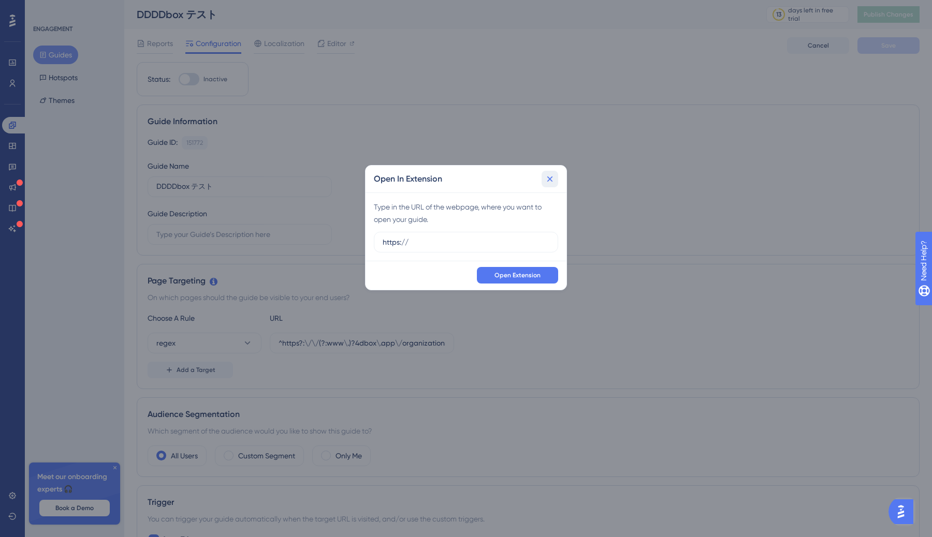
click at [551, 183] on icon at bounding box center [549, 179] width 10 height 10
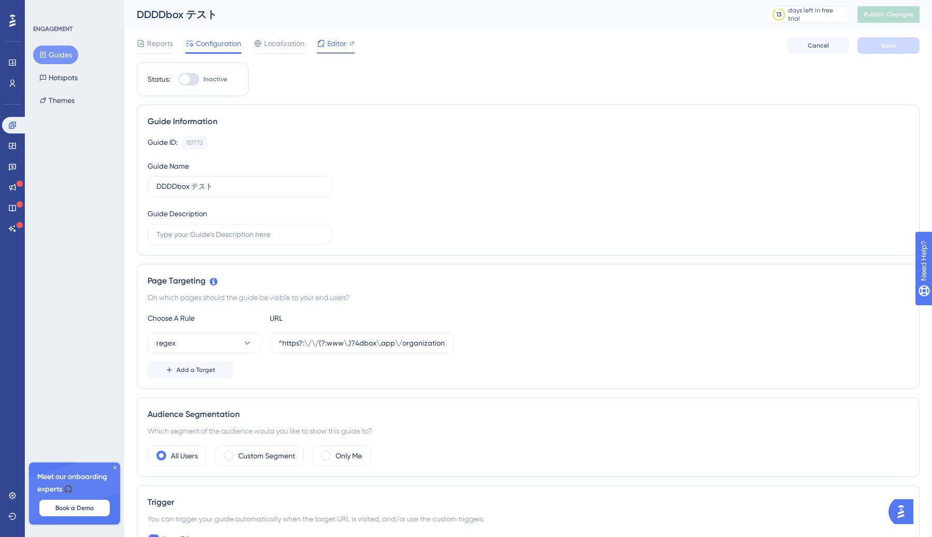
click at [343, 47] on span "Editor" at bounding box center [336, 43] width 19 height 12
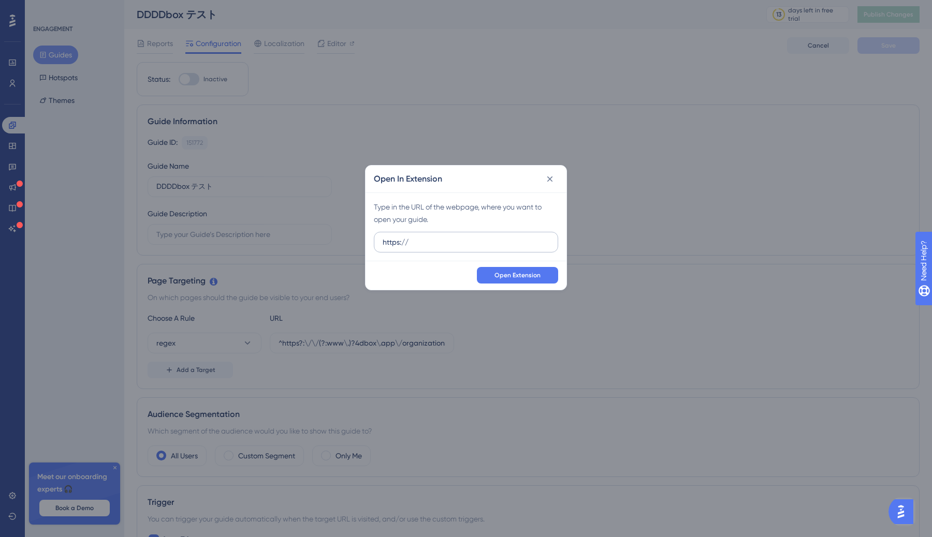
click at [432, 242] on input "https://" at bounding box center [465, 242] width 167 height 11
type input "^https?:\/\/(?:www\.)?4dbox\.app\/organizations\/[0-9ABCDEFGHJKMNPQRSTVWXYZ]{26…"
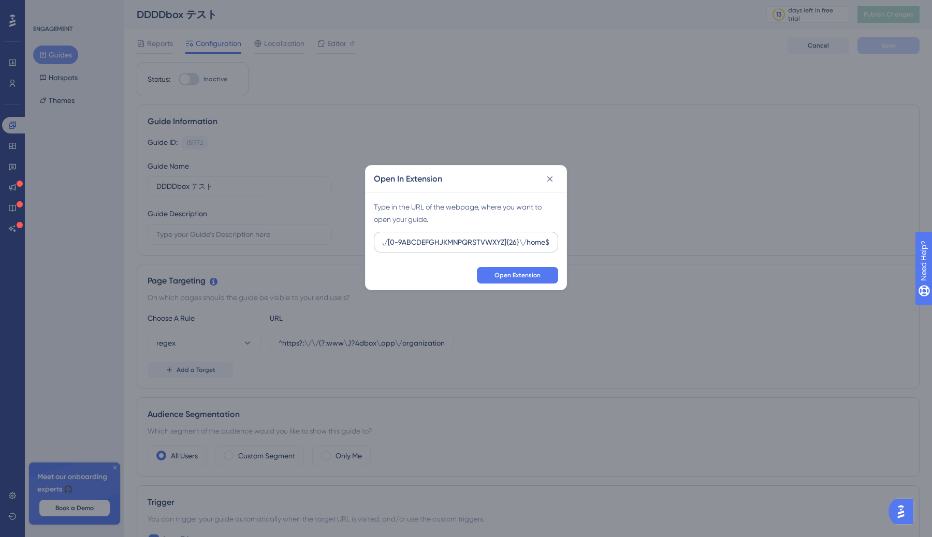
click at [389, 242] on input "^https?:\/\/(?:www\.)?4dbox\.app\/organizations\/[0-9ABCDEFGHJKMNPQRSTVWXYZ]{26…" at bounding box center [465, 242] width 167 height 11
type input "[URL][DOMAIN_NAME]"
click at [511, 276] on span "Open Extension" at bounding box center [517, 275] width 46 height 8
click at [556, 174] on button at bounding box center [549, 179] width 17 height 17
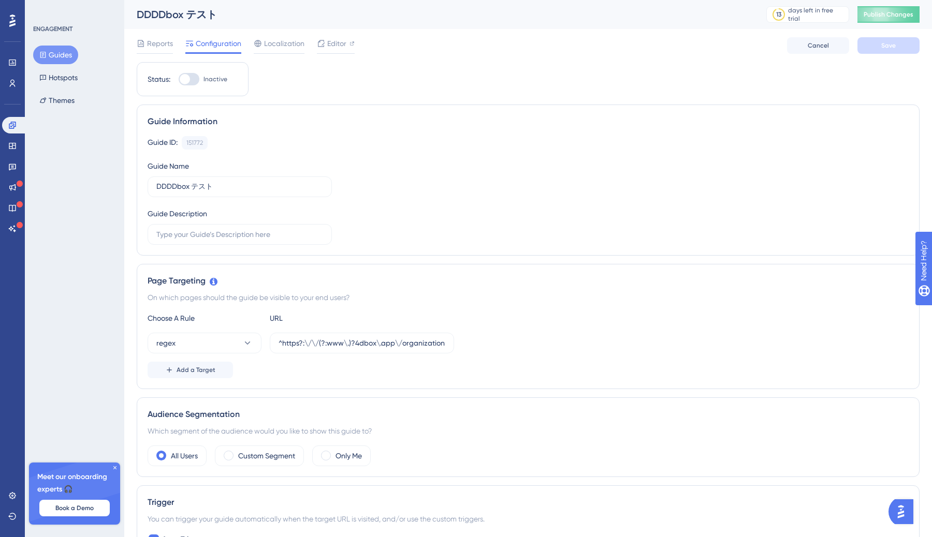
click at [264, 32] on div "Reports Configuration Localization Editor Cancel Save" at bounding box center [528, 45] width 782 height 33
click at [272, 41] on span "Localization" at bounding box center [284, 43] width 40 height 12
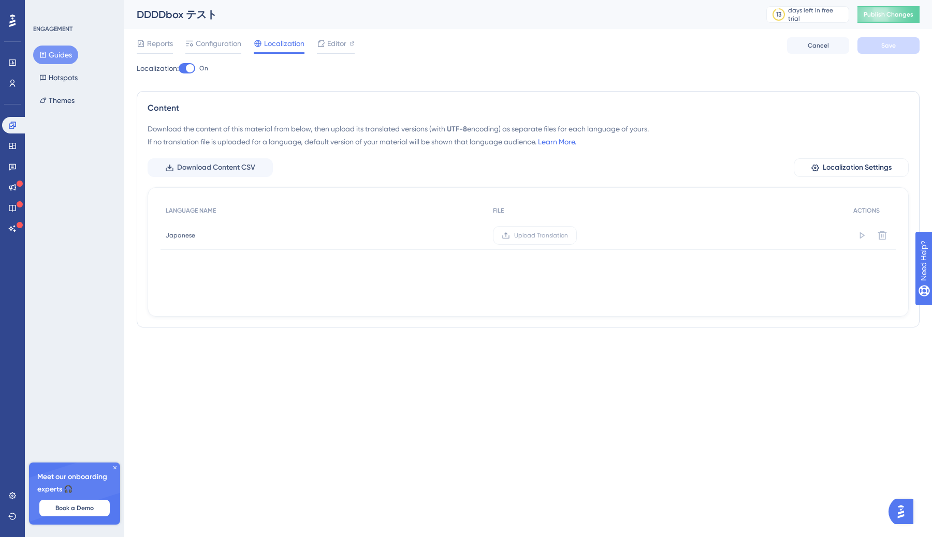
click at [190, 66] on div at bounding box center [190, 68] width 8 height 8
click at [179, 68] on input "On" at bounding box center [178, 68] width 1 height 1
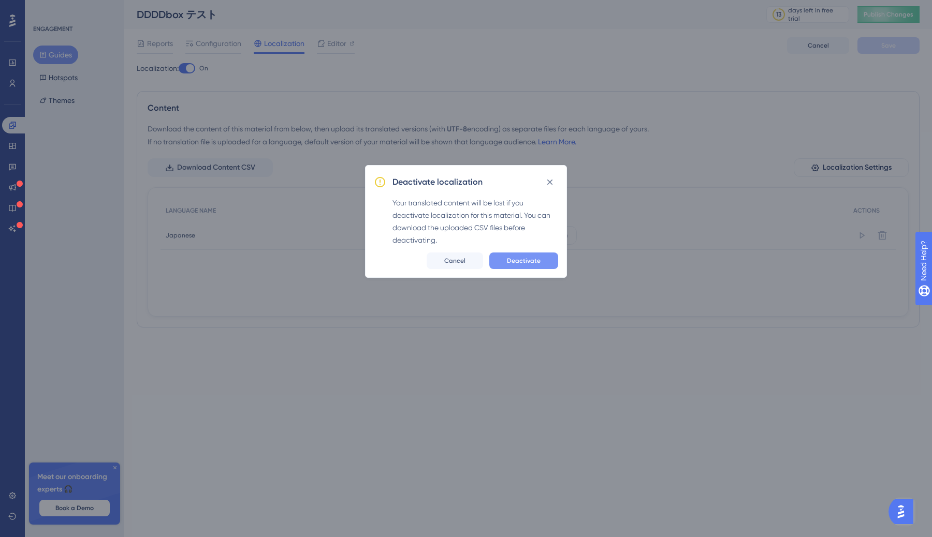
click at [525, 262] on span "Deactivate" at bounding box center [524, 261] width 34 height 8
checkbox input "false"
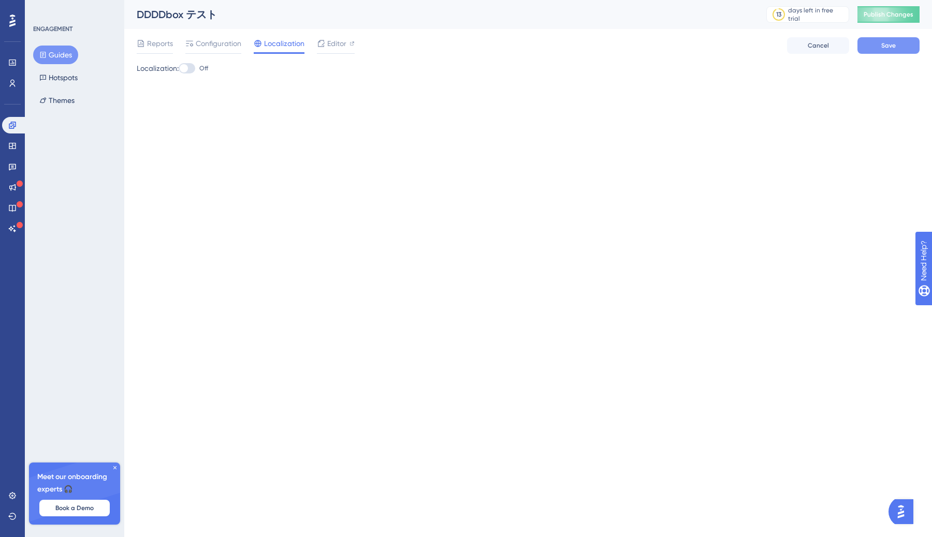
click at [889, 42] on span "Save" at bounding box center [888, 45] width 14 height 8
click at [209, 46] on span "Configuration" at bounding box center [219, 43] width 46 height 12
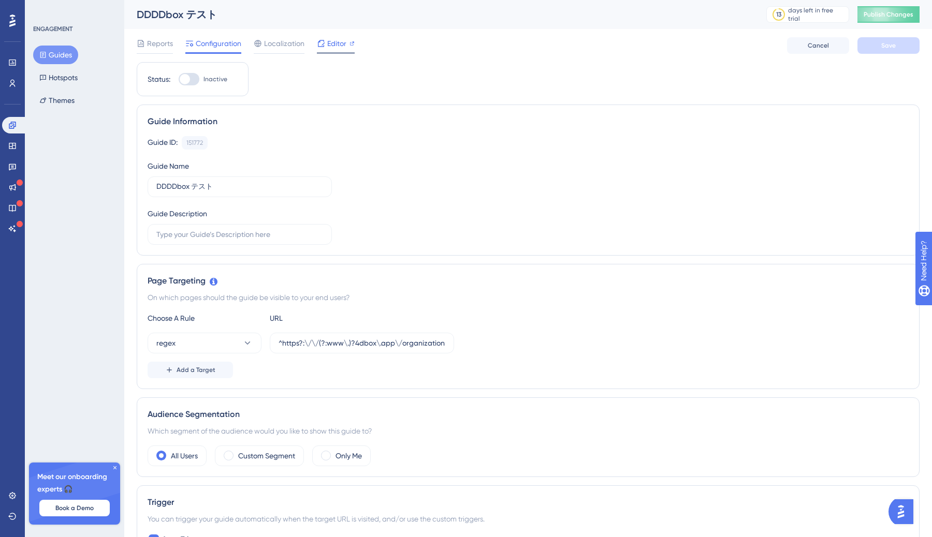
click at [331, 46] on span "Editor" at bounding box center [336, 43] width 19 height 12
click at [271, 35] on div "Reports Configuration Localization Editor Cancel Save" at bounding box center [528, 45] width 782 height 33
click at [271, 44] on span "Localization" at bounding box center [284, 43] width 40 height 12
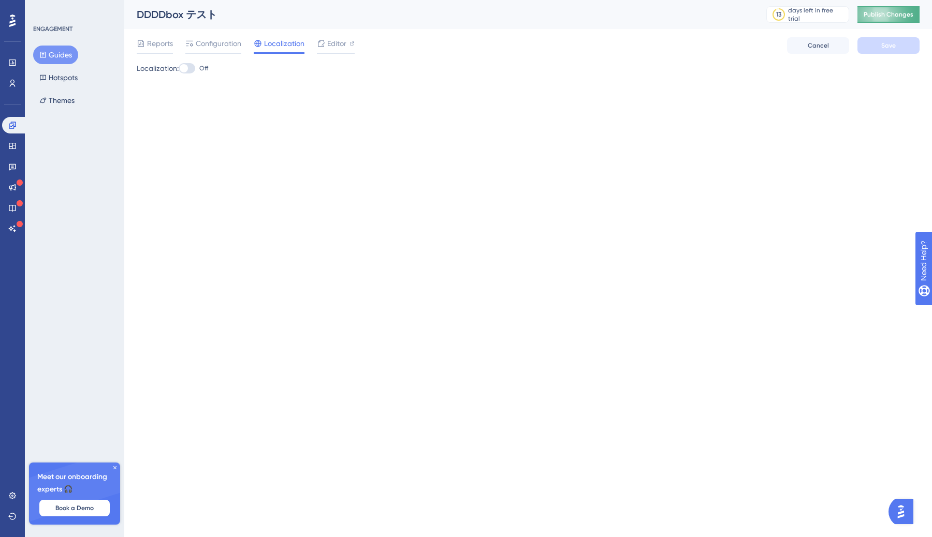
click at [882, 10] on span "Publish Changes" at bounding box center [888, 14] width 50 height 8
click at [341, 46] on span "Editor" at bounding box center [336, 43] width 19 height 12
click at [219, 50] on div "Configuration" at bounding box center [213, 45] width 56 height 17
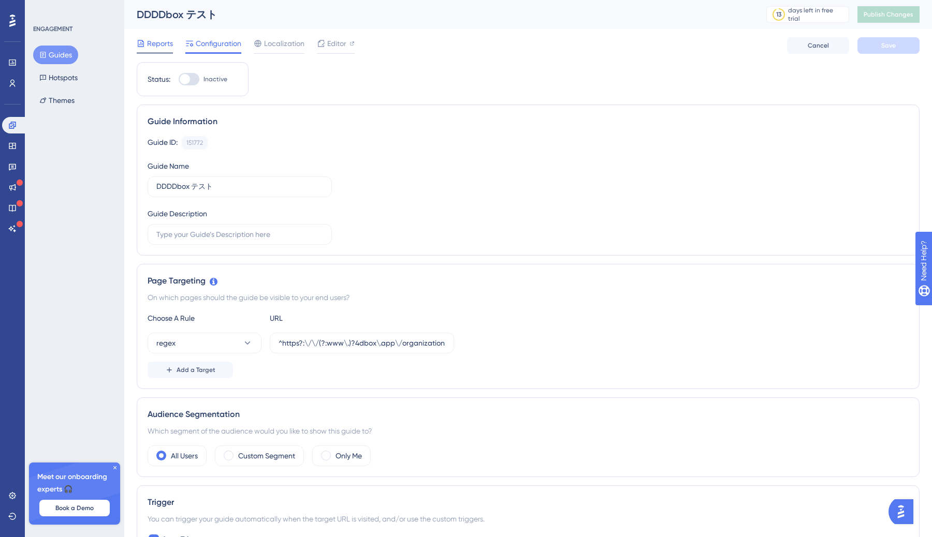
click at [156, 51] on div "Reports" at bounding box center [155, 45] width 36 height 17
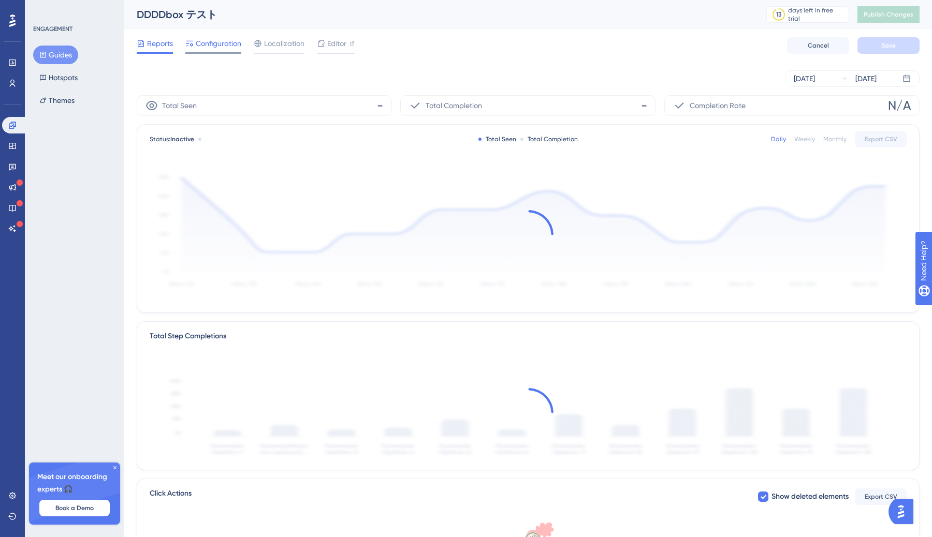
click at [218, 45] on span "Configuration" at bounding box center [219, 43] width 46 height 12
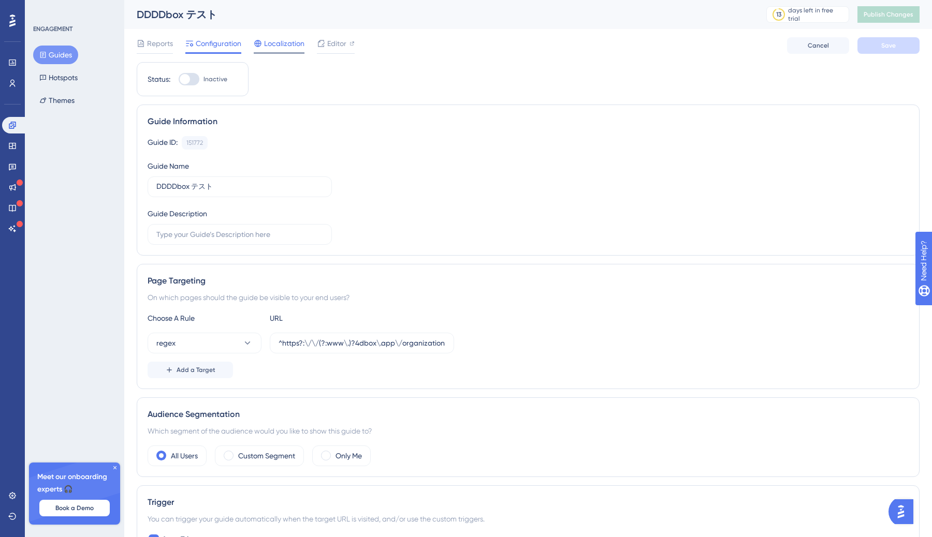
click at [270, 43] on span "Localization" at bounding box center [284, 43] width 40 height 12
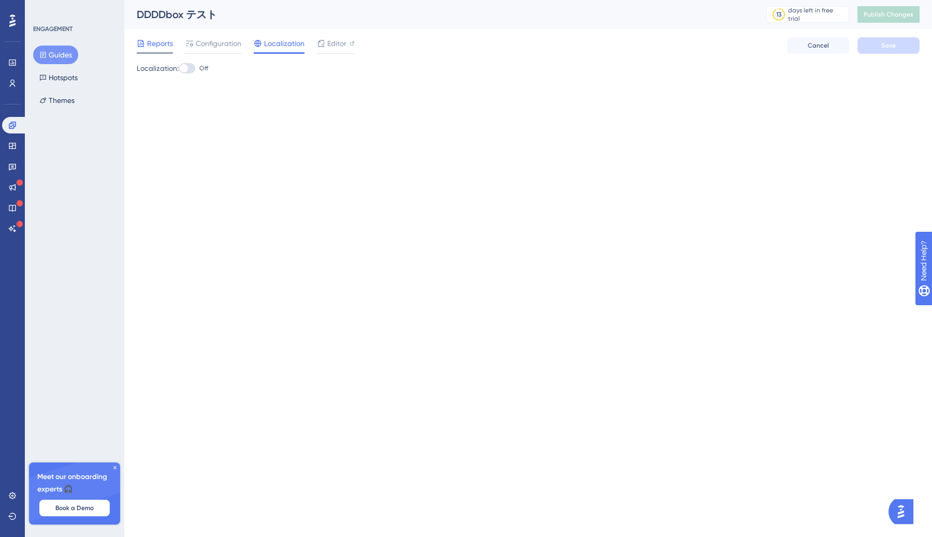
click at [158, 43] on span "Reports" at bounding box center [160, 43] width 26 height 12
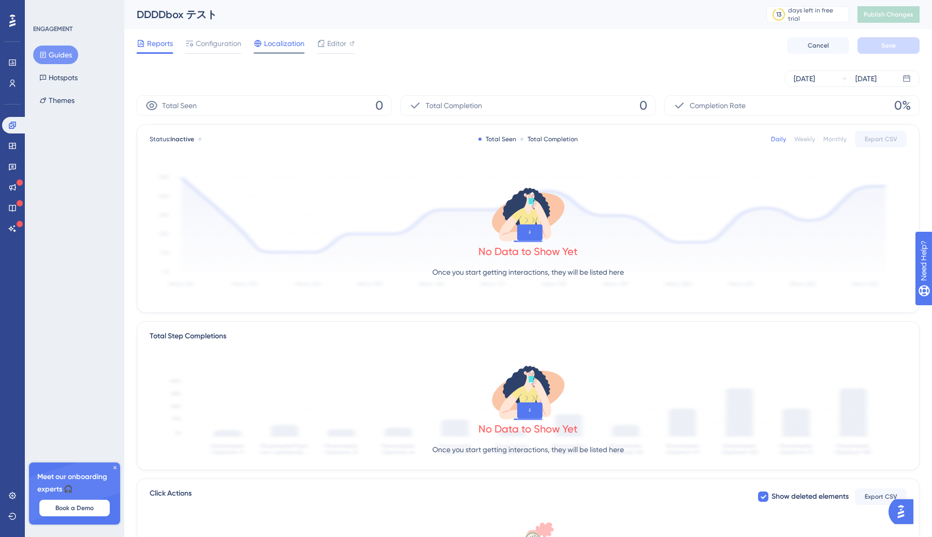
click at [259, 46] on icon at bounding box center [258, 43] width 8 height 8
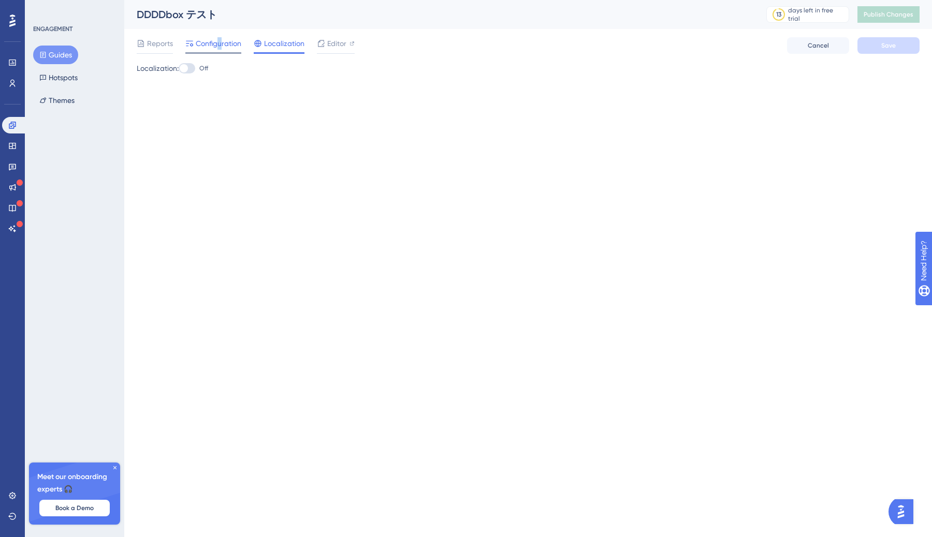
click at [220, 46] on span "Configuration" at bounding box center [219, 43] width 46 height 12
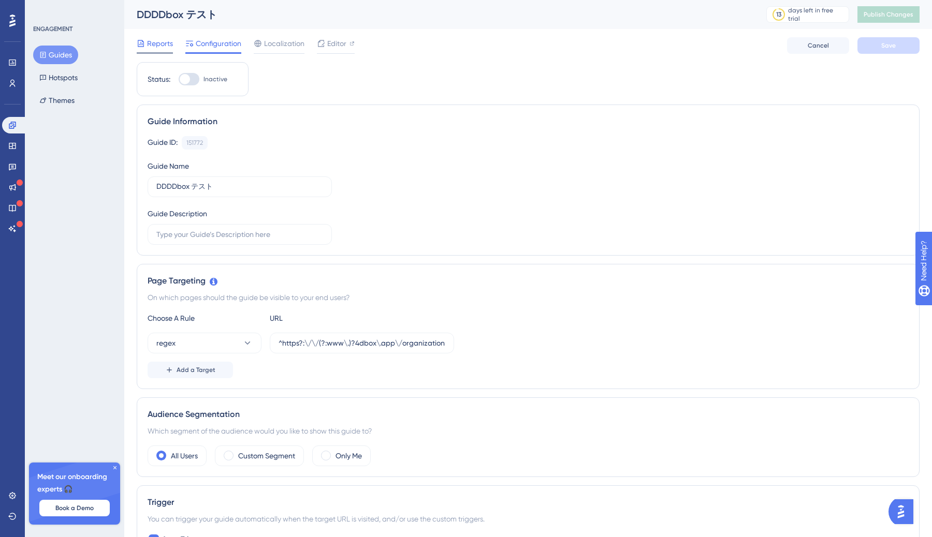
click at [162, 43] on span "Reports" at bounding box center [160, 43] width 26 height 12
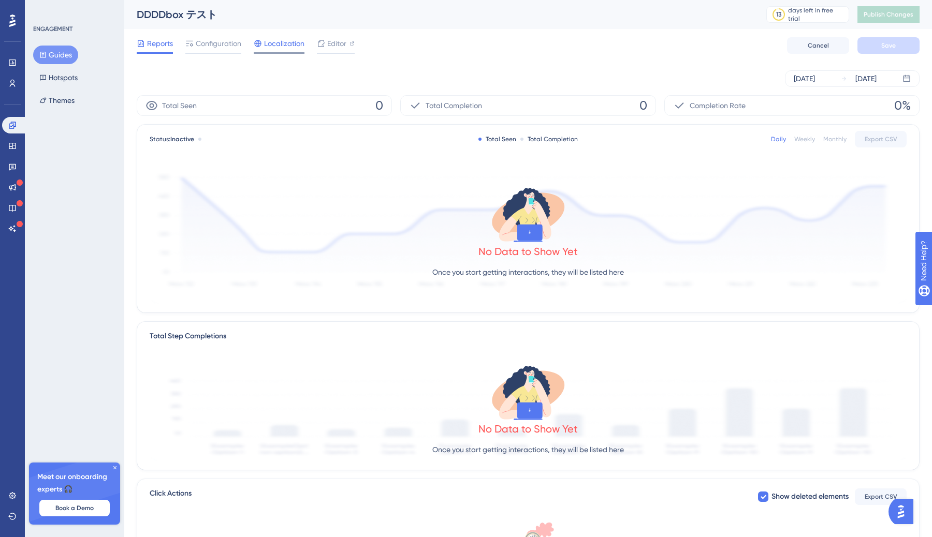
click at [285, 44] on span "Localization" at bounding box center [284, 43] width 40 height 12
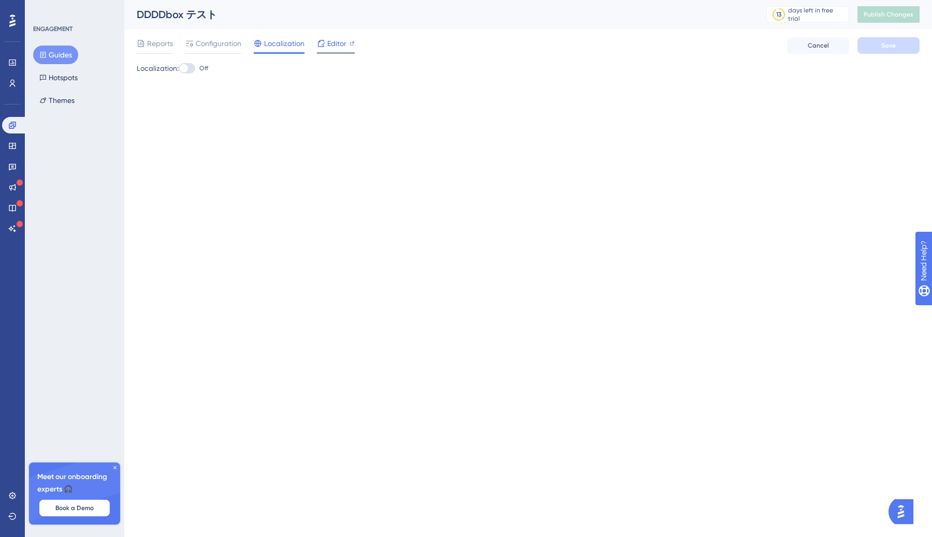
click at [343, 45] on span "Editor" at bounding box center [336, 43] width 19 height 12
click at [215, 35] on div "Reports Configuration Localization Editor Cancel Save" at bounding box center [528, 45] width 782 height 33
click at [215, 38] on span "Configuration" at bounding box center [219, 43] width 46 height 12
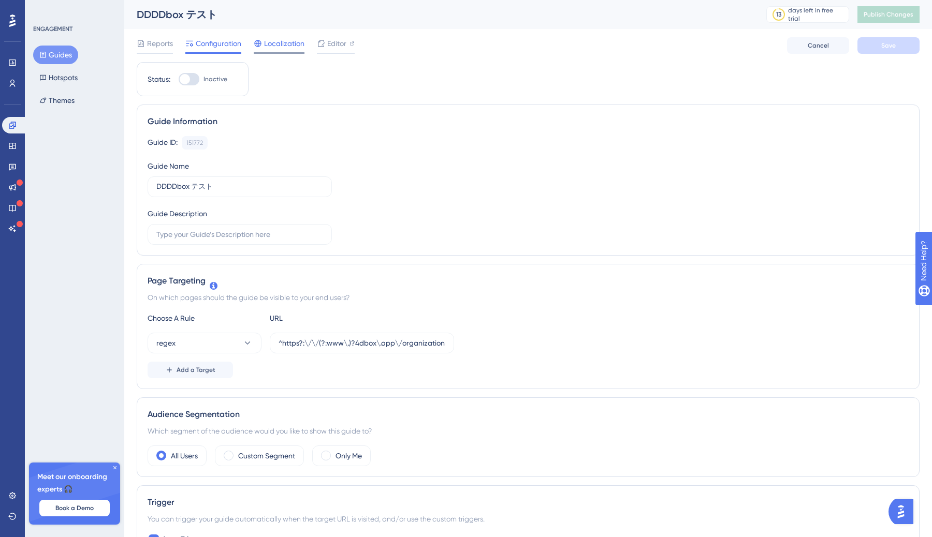
click at [277, 38] on span "Localization" at bounding box center [284, 43] width 40 height 12
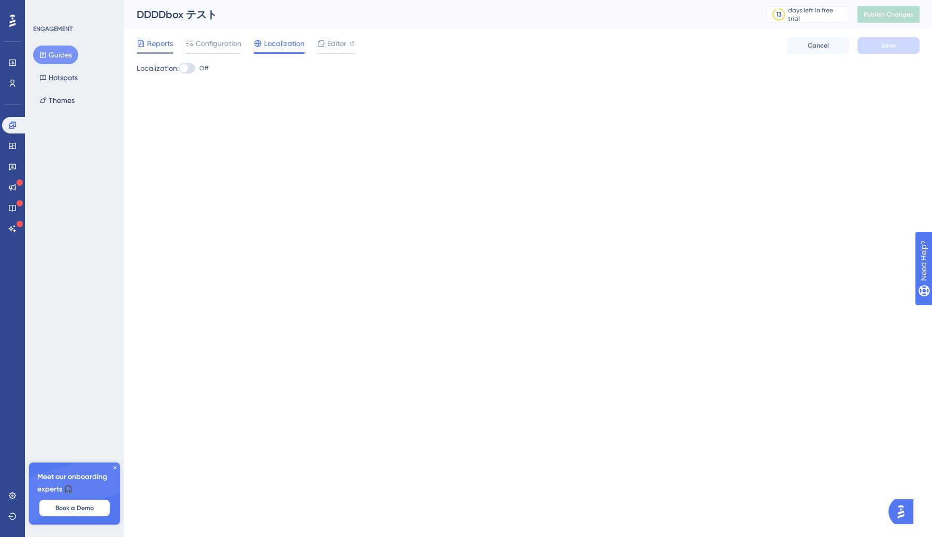
click at [150, 42] on span "Reports" at bounding box center [160, 43] width 26 height 12
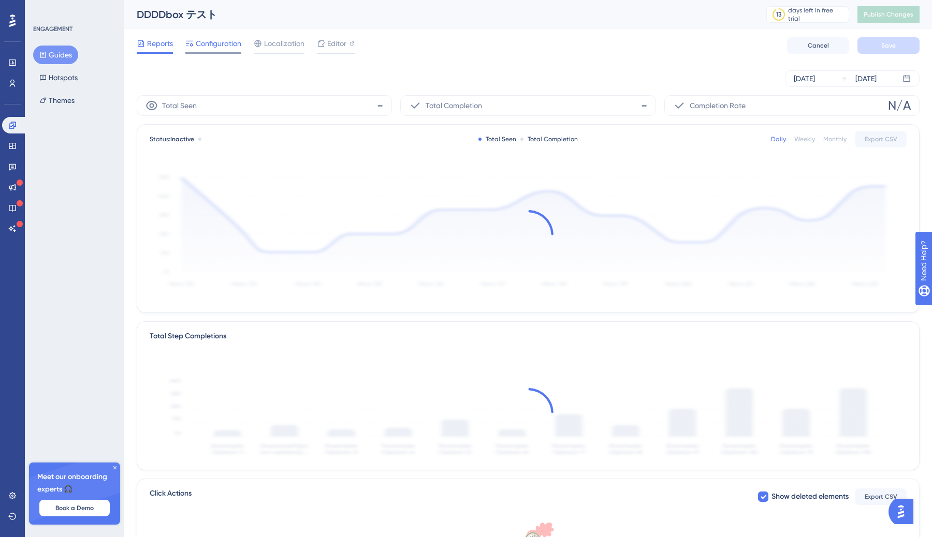
click at [211, 45] on span "Configuration" at bounding box center [219, 43] width 46 height 12
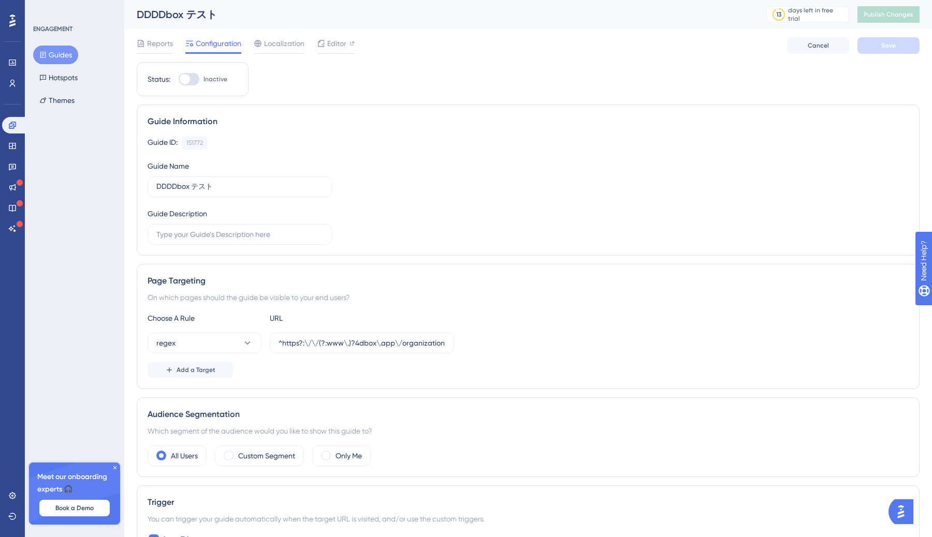
click at [252, 45] on div "Reports Configuration Localization Editor" at bounding box center [246, 45] width 218 height 17
click at [277, 42] on span "Localization" at bounding box center [284, 43] width 40 height 12
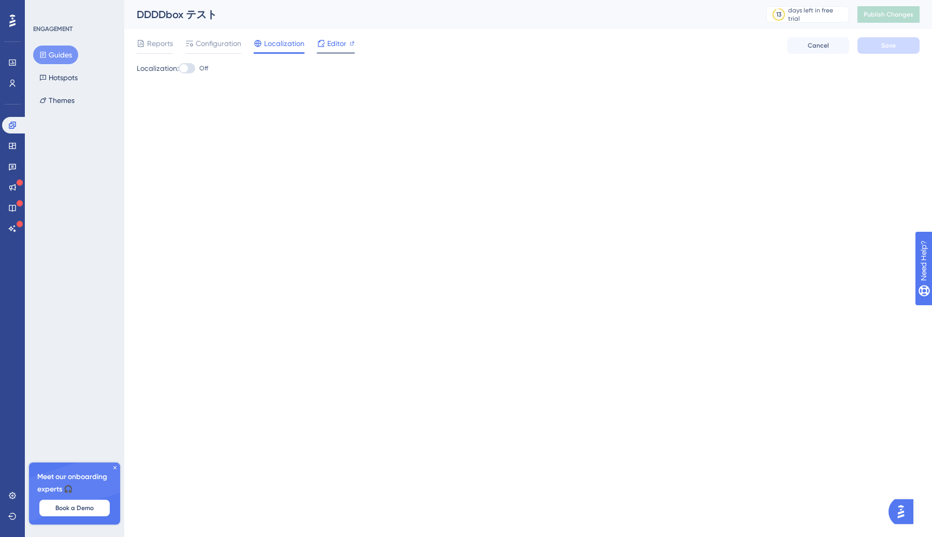
click at [343, 43] on span "Editor" at bounding box center [336, 43] width 19 height 12
click at [218, 44] on span "Configuration" at bounding box center [219, 43] width 46 height 12
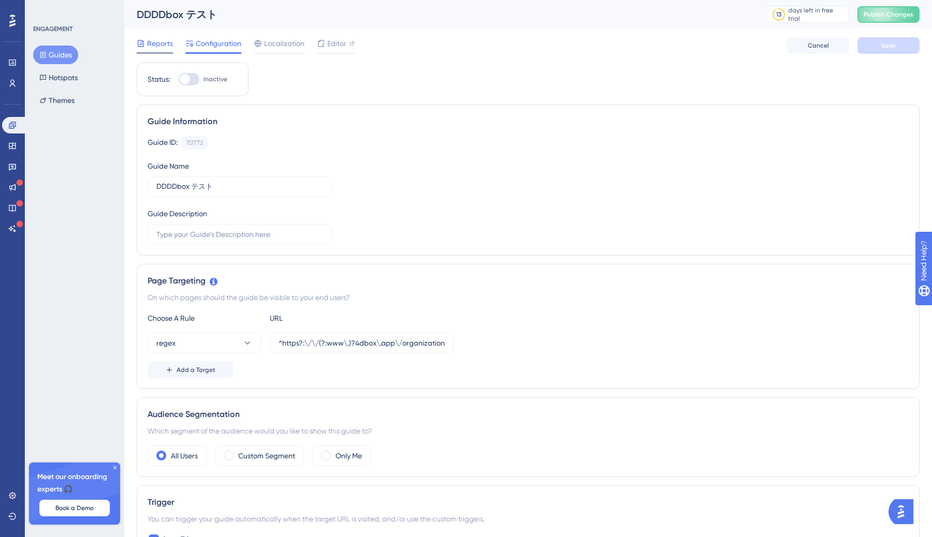
click at [161, 47] on span "Reports" at bounding box center [160, 43] width 26 height 12
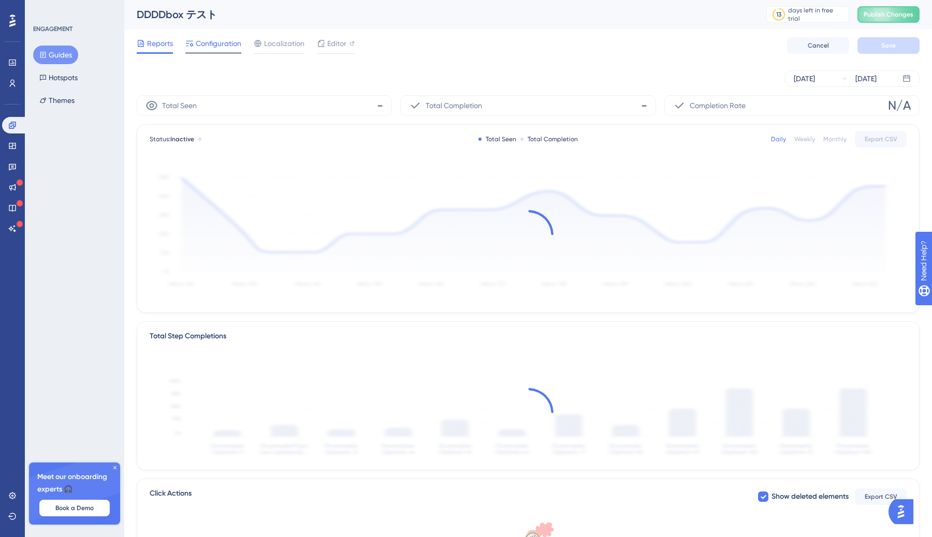
click at [216, 46] on span "Configuration" at bounding box center [219, 43] width 46 height 12
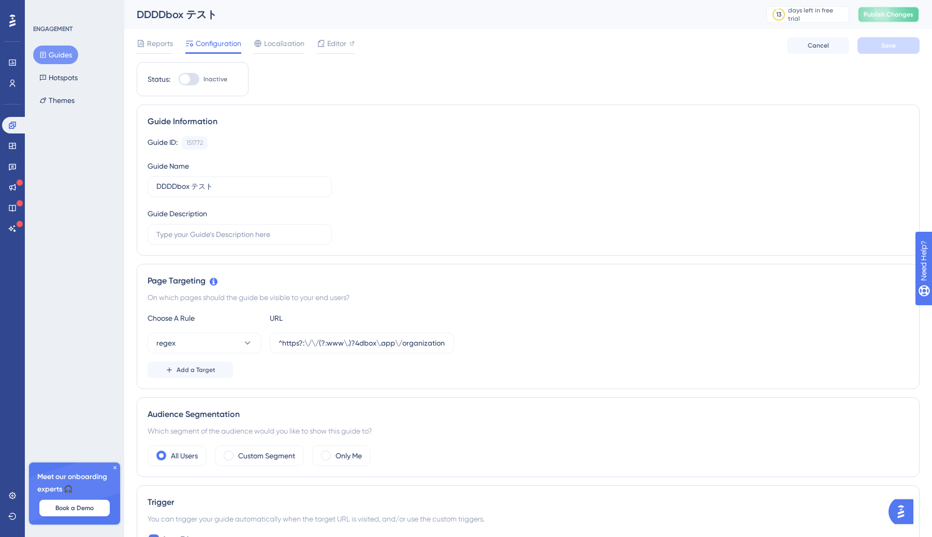
click at [883, 14] on span "Publish Changes" at bounding box center [888, 14] width 50 height 8
click at [188, 83] on div at bounding box center [189, 79] width 21 height 12
click at [179, 80] on input "Inactive" at bounding box center [178, 79] width 1 height 1
checkbox input "true"
click at [884, 47] on span "Save" at bounding box center [888, 45] width 14 height 8
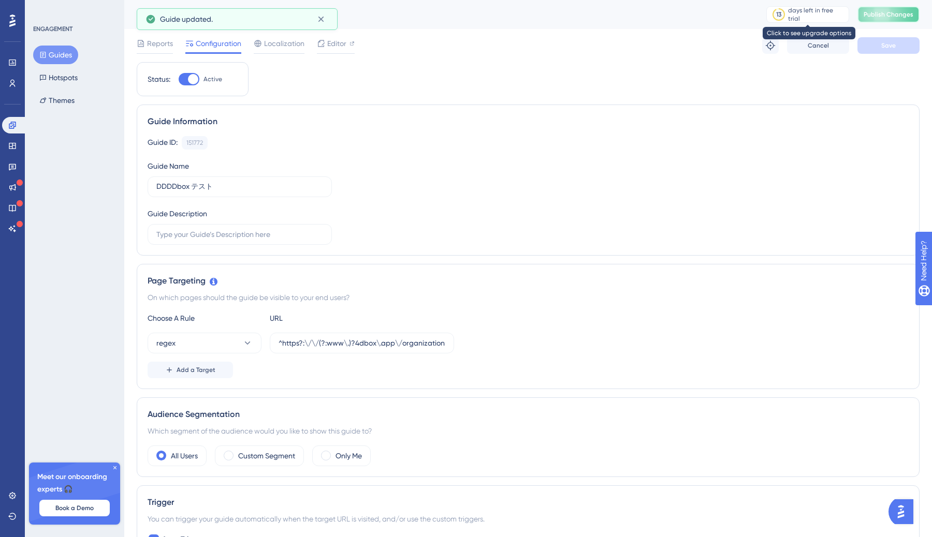
click at [874, 17] on span "Publish Changes" at bounding box center [888, 14] width 50 height 8
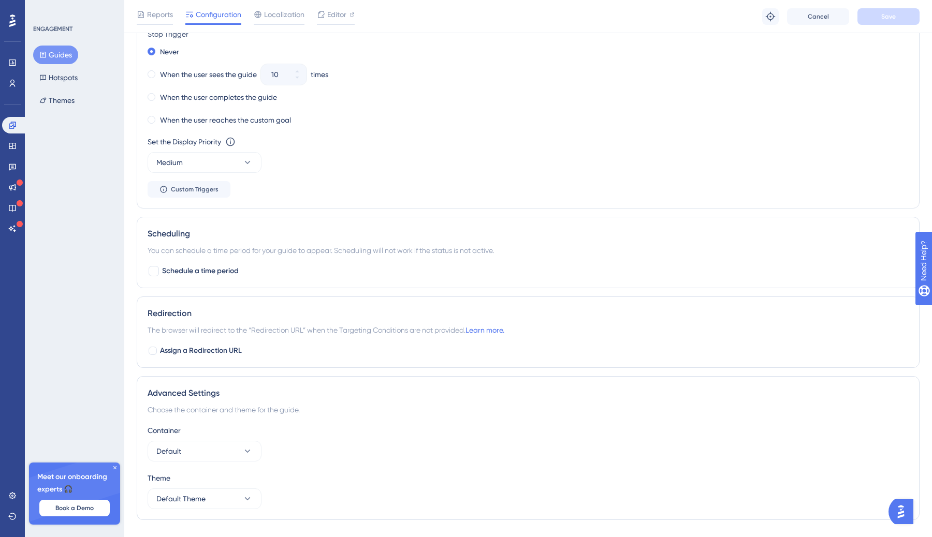
scroll to position [602, 0]
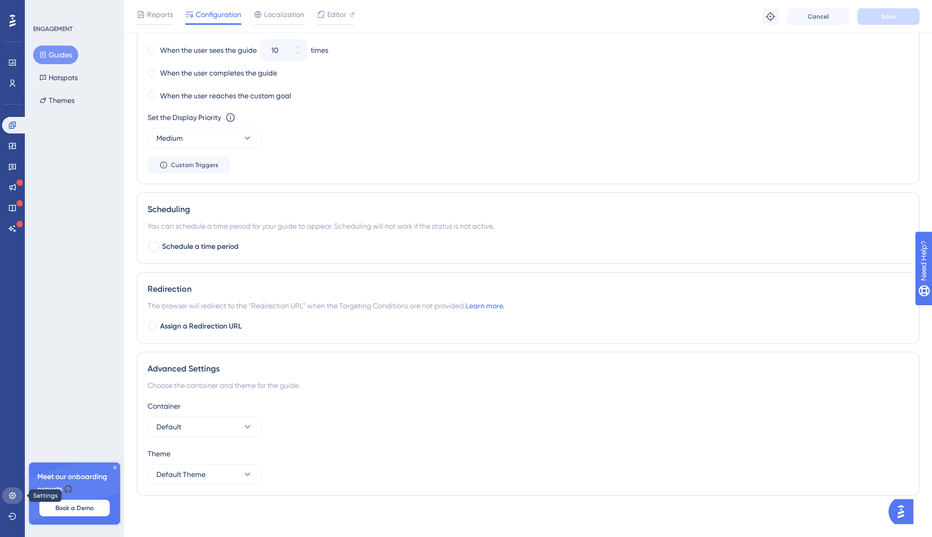
click at [12, 496] on icon at bounding box center [12, 496] width 8 height 8
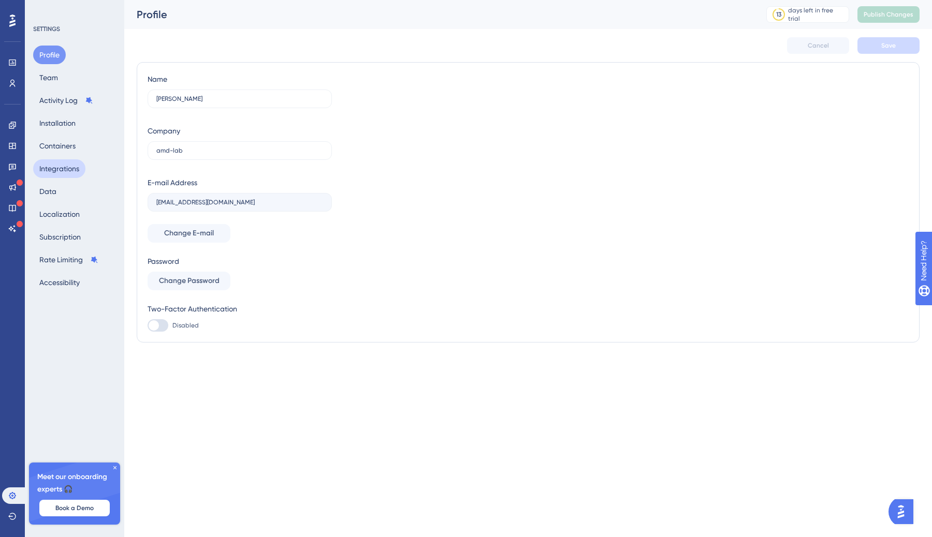
click at [64, 170] on button "Integrations" at bounding box center [59, 168] width 52 height 19
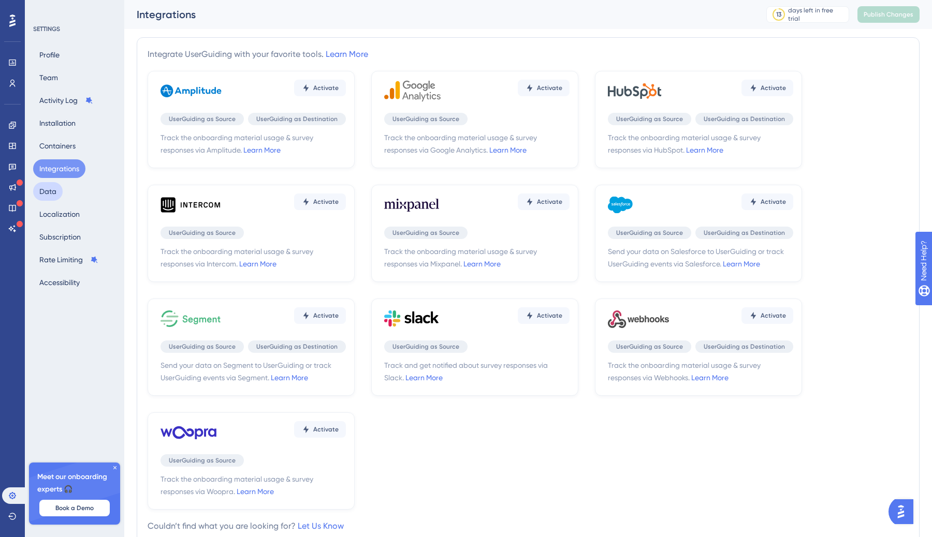
click at [52, 194] on button "Data" at bounding box center [47, 191] width 29 height 19
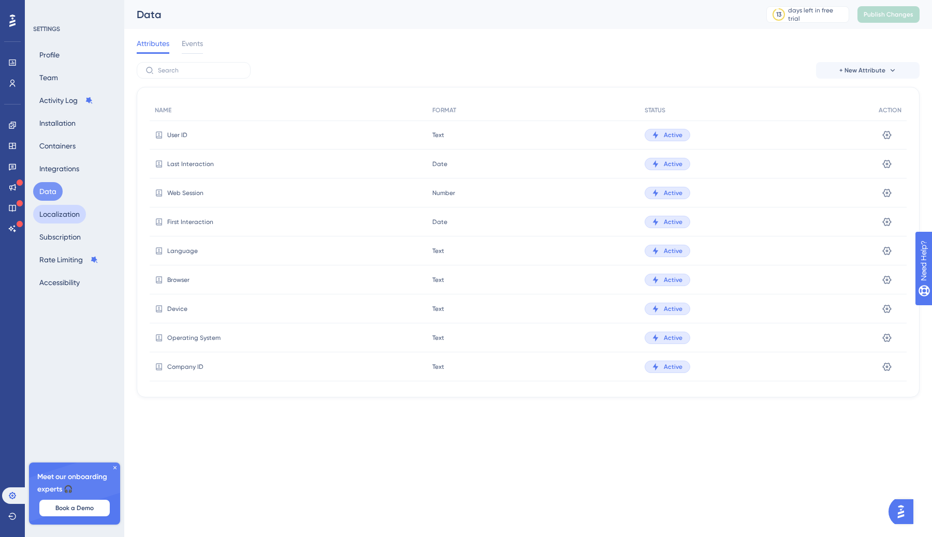
click at [60, 219] on button "Localization" at bounding box center [59, 214] width 53 height 19
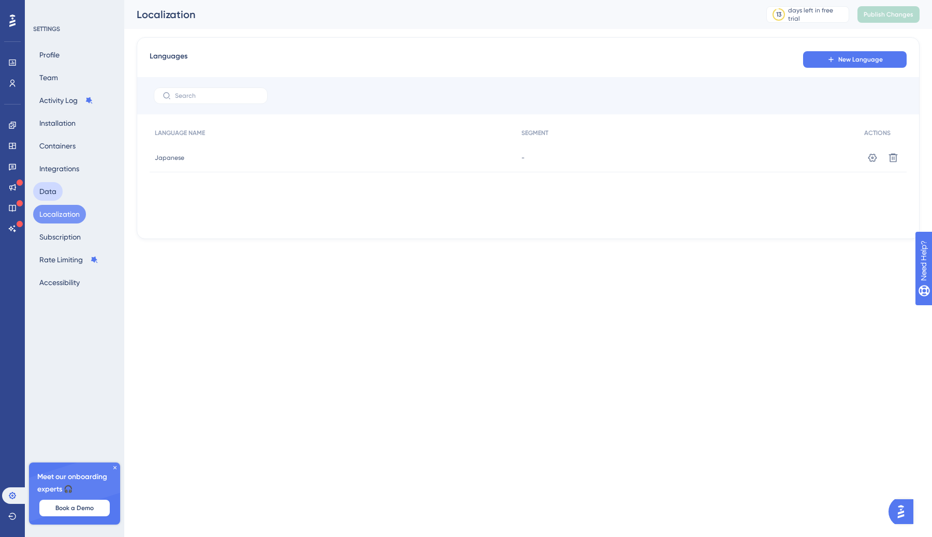
click at [52, 191] on button "Data" at bounding box center [47, 191] width 29 height 19
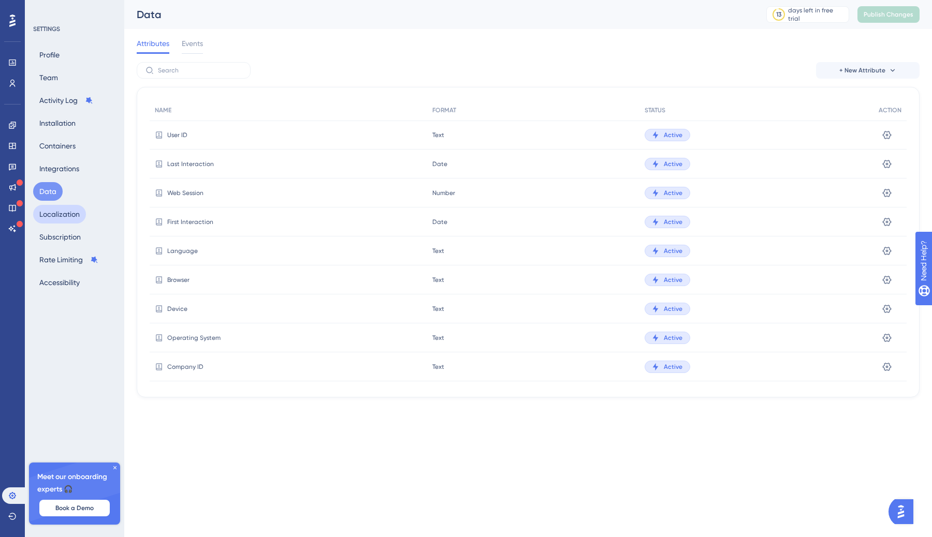
click at [58, 213] on button "Localization" at bounding box center [59, 214] width 53 height 19
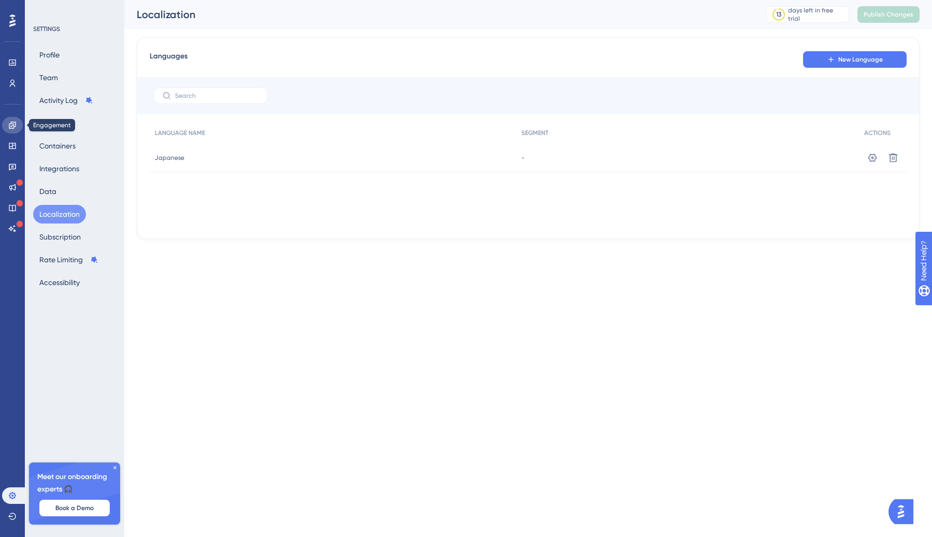
click at [11, 125] on icon at bounding box center [12, 125] width 8 height 8
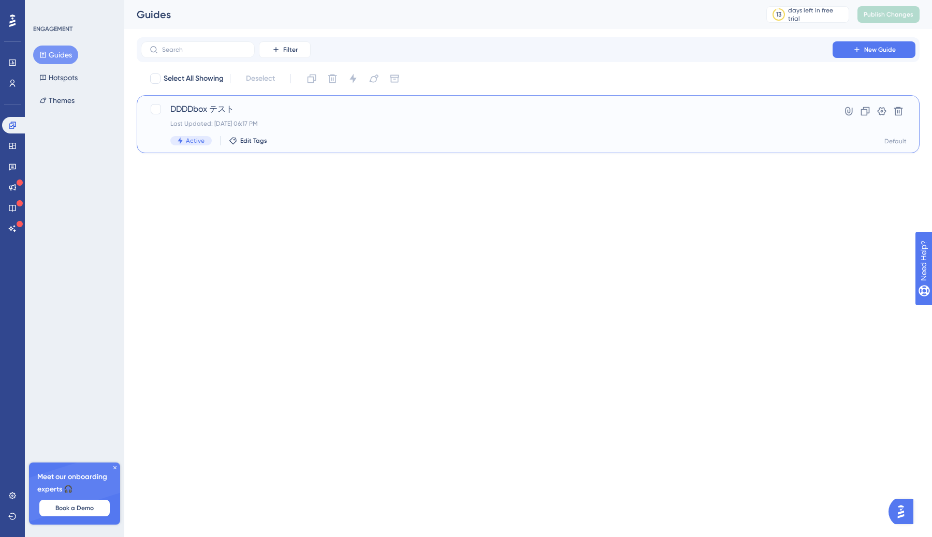
click at [312, 121] on div "Last Updated: Sep 12 2025, 06:17 PM" at bounding box center [486, 124] width 632 height 8
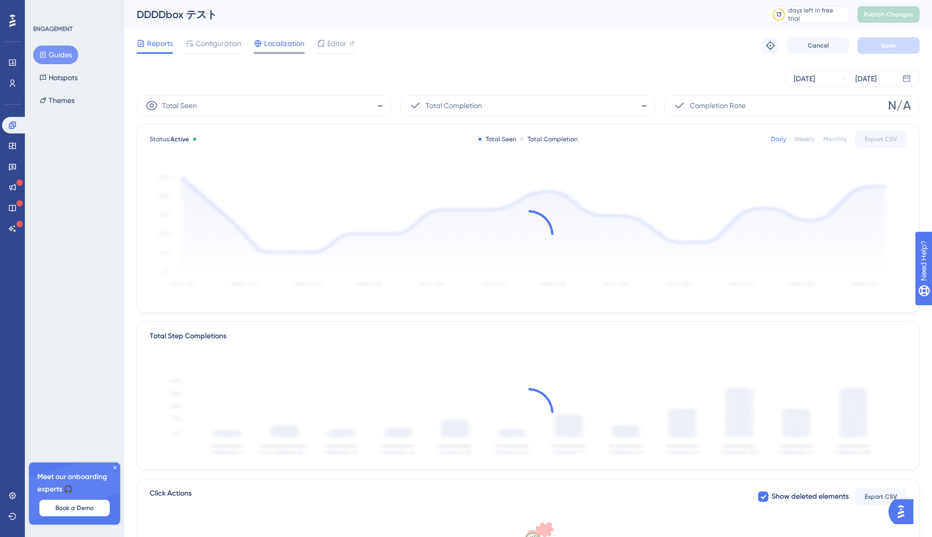
click at [274, 49] on span "Localization" at bounding box center [284, 43] width 40 height 12
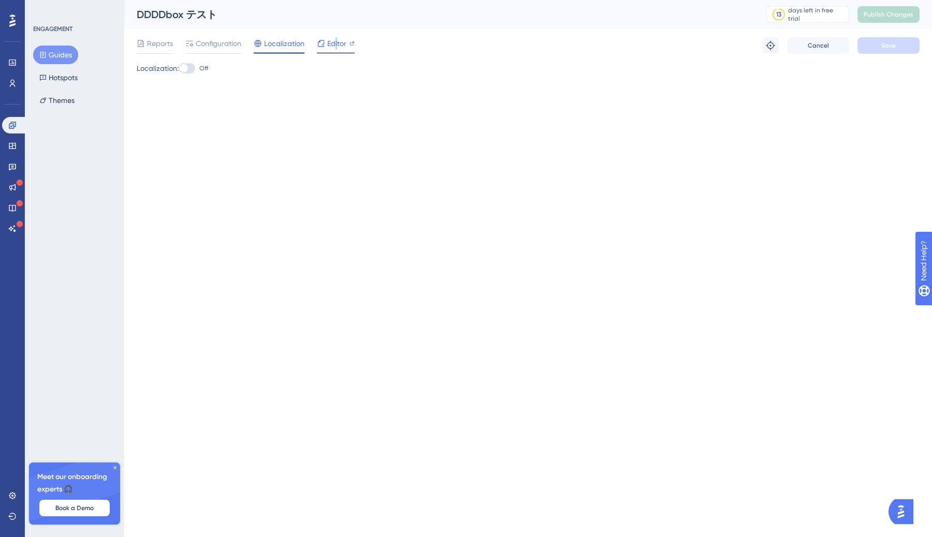
click at [336, 44] on span "Editor" at bounding box center [336, 43] width 19 height 12
